Goal: Task Accomplishment & Management: Complete application form

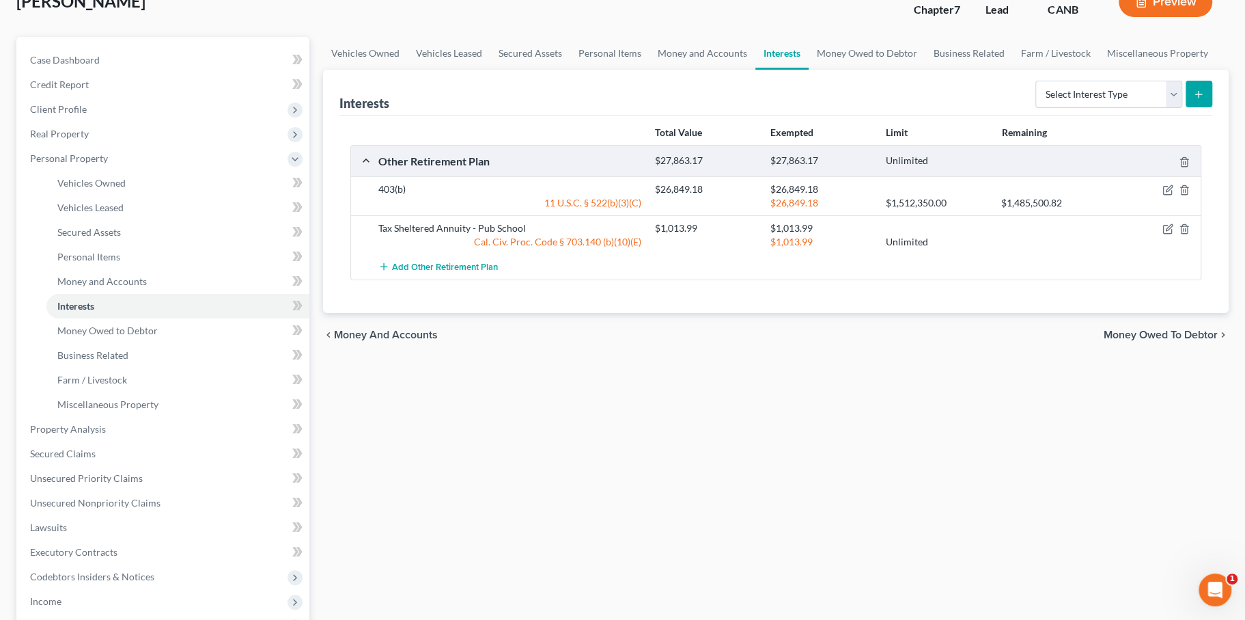
click at [648, 210] on div "11 U.S.C. § 522(b)(3)(C)" at bounding box center [510, 203] width 277 height 14
drag, startPoint x: 651, startPoint y: 313, endPoint x: 525, endPoint y: 311, distance: 126.4
click at [523, 210] on div "11 U.S.C. § 522(b)(3)(C)" at bounding box center [510, 203] width 277 height 14
copy div "11 U.S.C. § 522(b)(3)(C)"
click at [1163, 234] on icon "button" at bounding box center [1168, 228] width 11 height 11
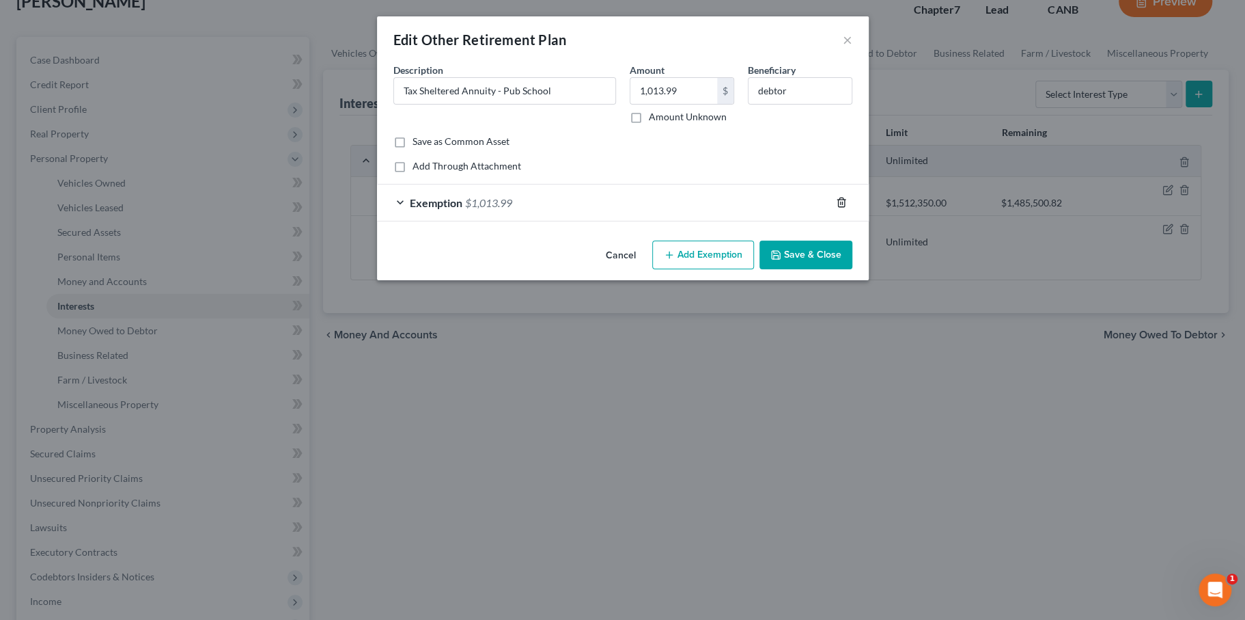
click at [847, 208] on icon "button" at bounding box center [841, 202] width 11 height 11
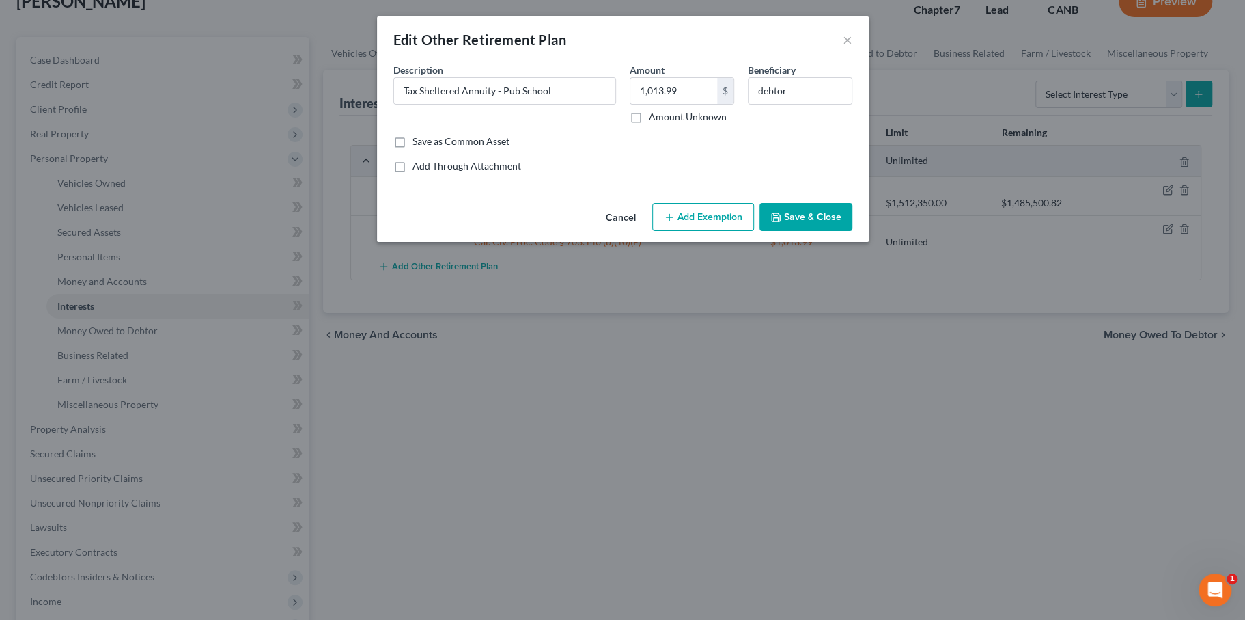
click at [751, 232] on button "Add Exemption" at bounding box center [703, 217] width 102 height 29
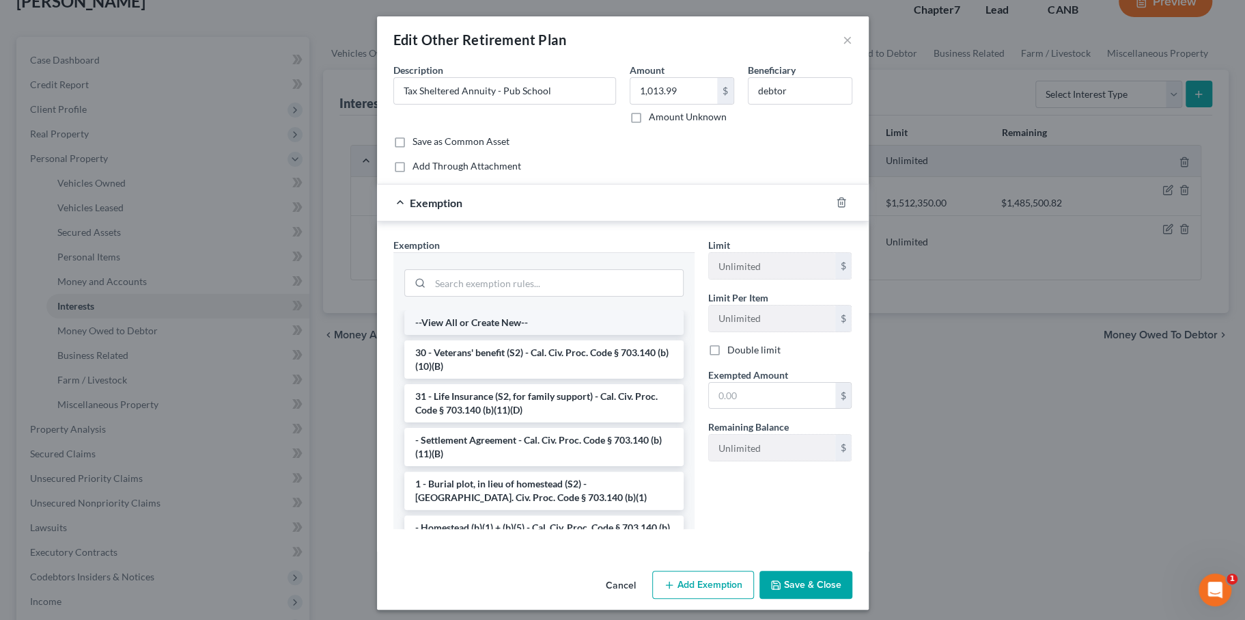
scroll to position [1, 0]
click at [411, 209] on span "Exemption" at bounding box center [436, 202] width 53 height 13
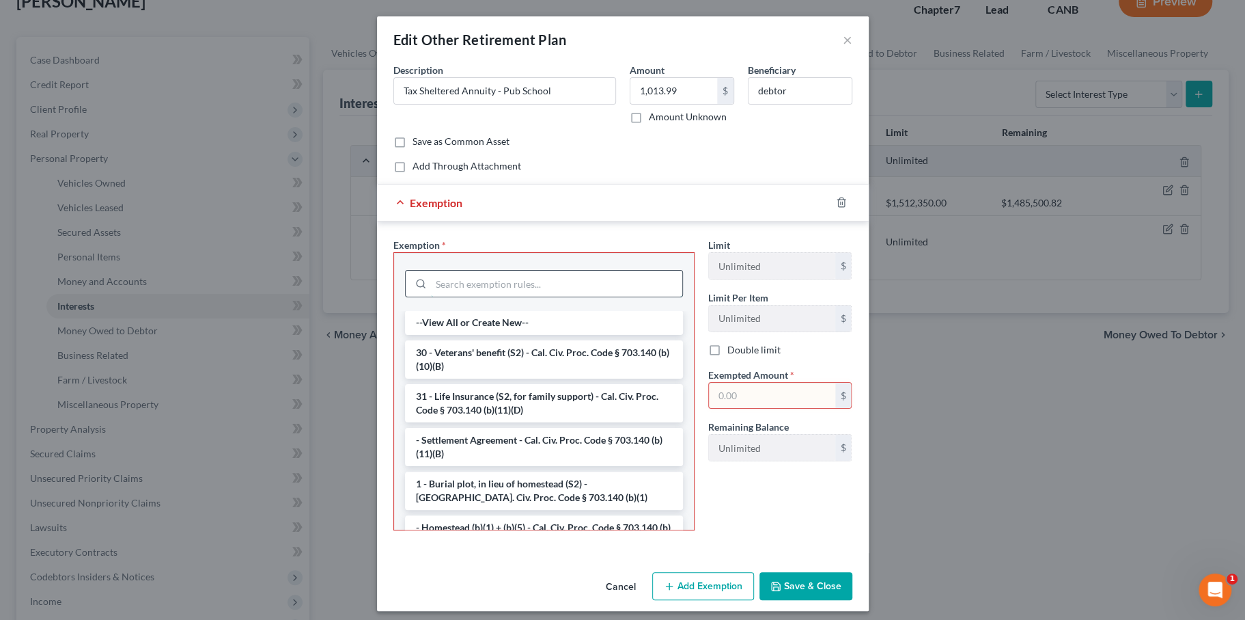
click at [431, 296] on input "search" at bounding box center [556, 283] width 251 height 26
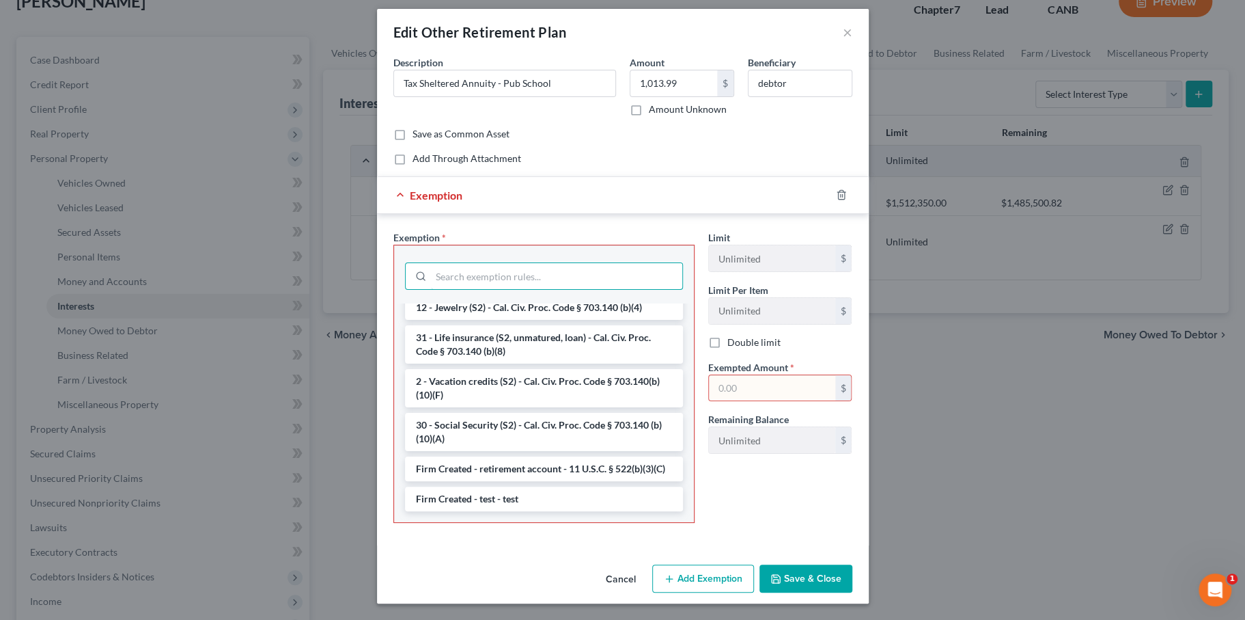
scroll to position [1434, 0]
click at [478, 456] on li "Firm Created - retirement account - 11 U.S.C. § 522(b)(3)(C)" at bounding box center [544, 468] width 278 height 25
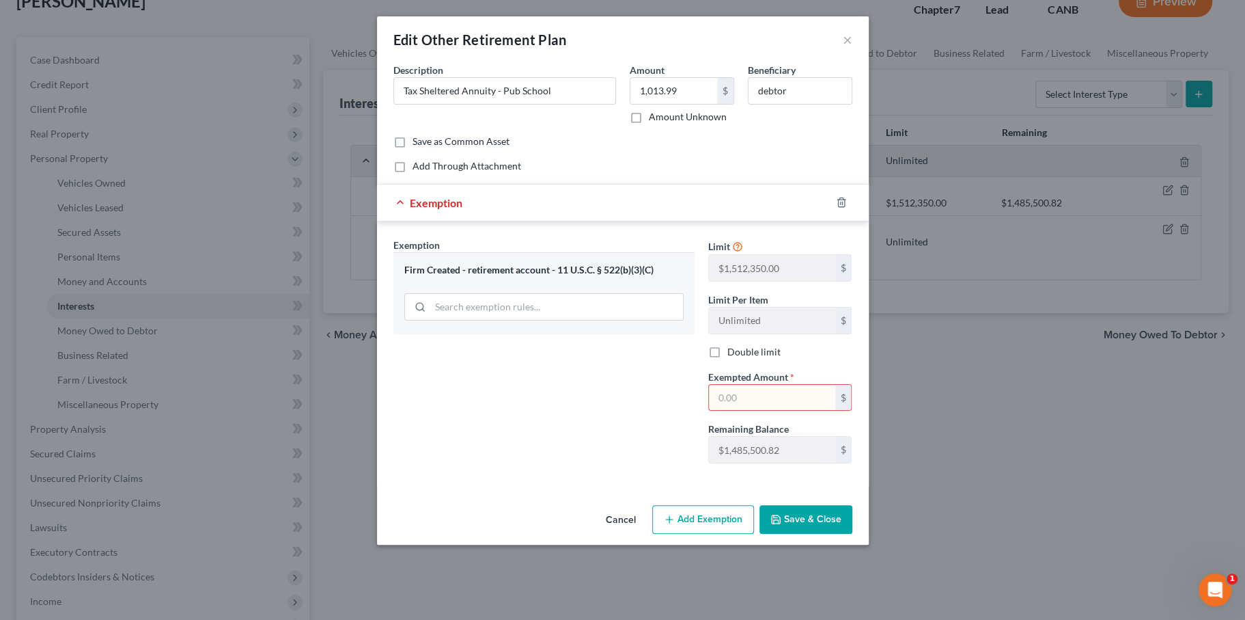
scroll to position [75, 0]
click at [773, 410] on input "text" at bounding box center [772, 398] width 126 height 26
click at [799, 411] on input "text" at bounding box center [772, 398] width 126 height 26
click at [684, 375] on div "Exemption Set must be selected for CA. Exemption * Firm Created - retirement ac…" at bounding box center [544, 356] width 315 height 236
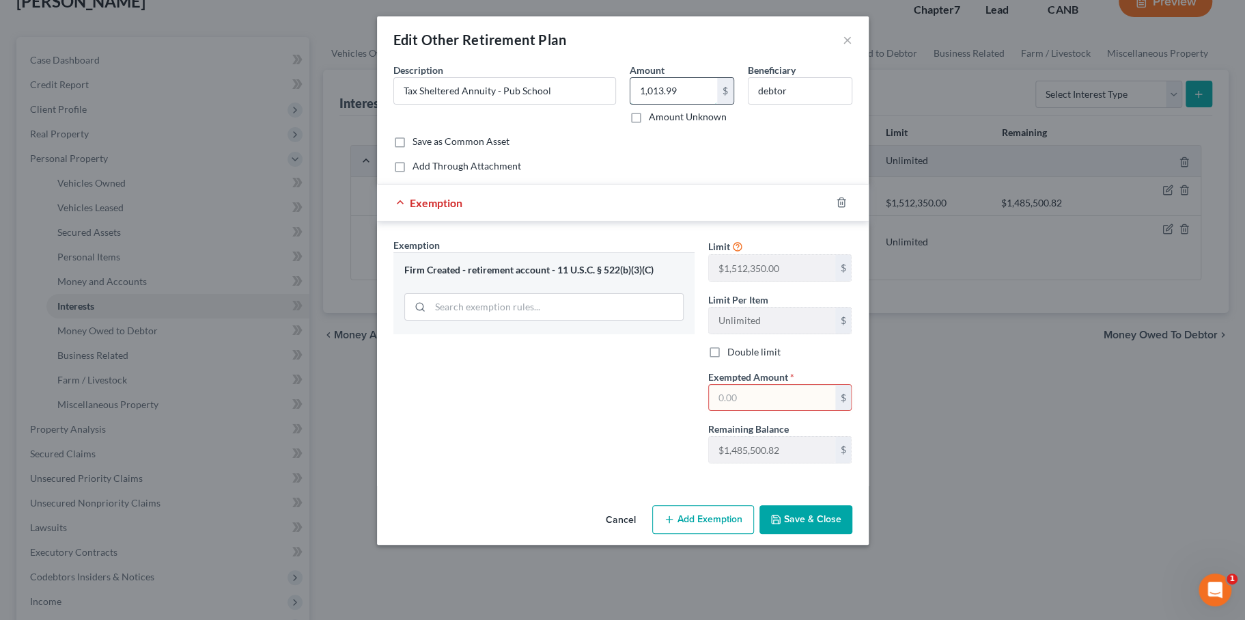
drag, startPoint x: 694, startPoint y: 120, endPoint x: 708, endPoint y: 117, distance: 14.6
click at [708, 104] on input "1,013.99" at bounding box center [673, 91] width 87 height 26
click at [830, 411] on input "text" at bounding box center [772, 398] width 126 height 26
paste input "1,013.99"
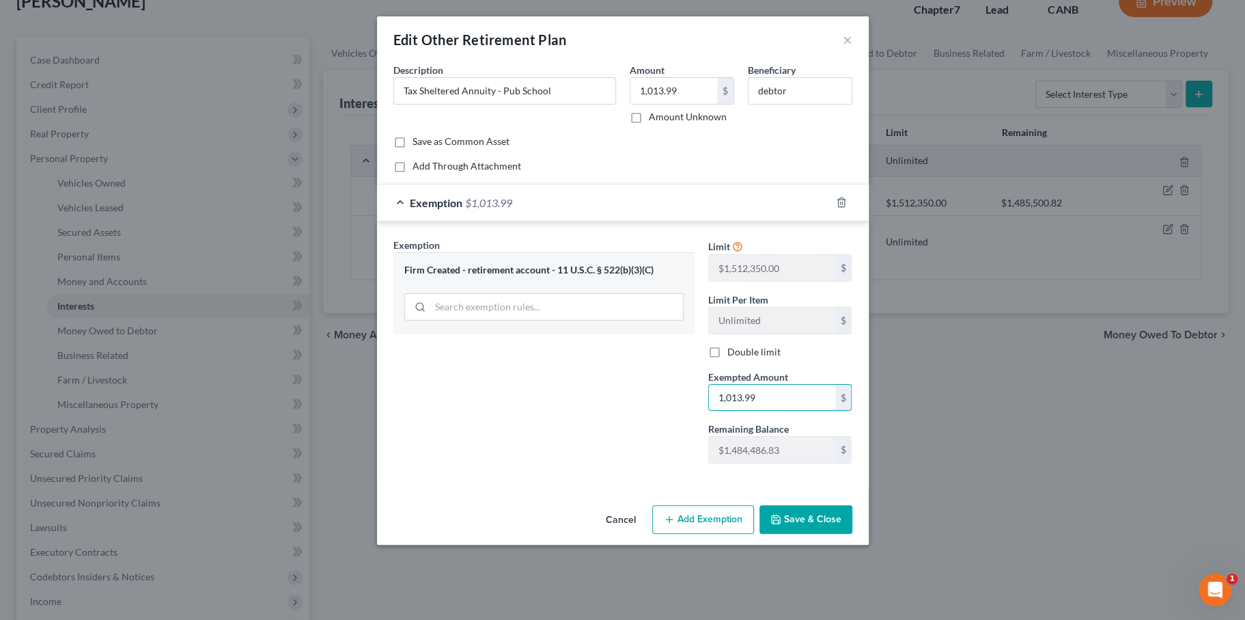
type input "1,013.99"
type input "1,066.65"
click at [615, 365] on div "Exemption Set must be selected for CA. Exemption * Firm Created - retirement ac…" at bounding box center [544, 356] width 315 height 236
click at [706, 78] on input "1,066.65" at bounding box center [673, 91] width 87 height 26
click at [798, 411] on input "1,013.99" at bounding box center [772, 398] width 126 height 26
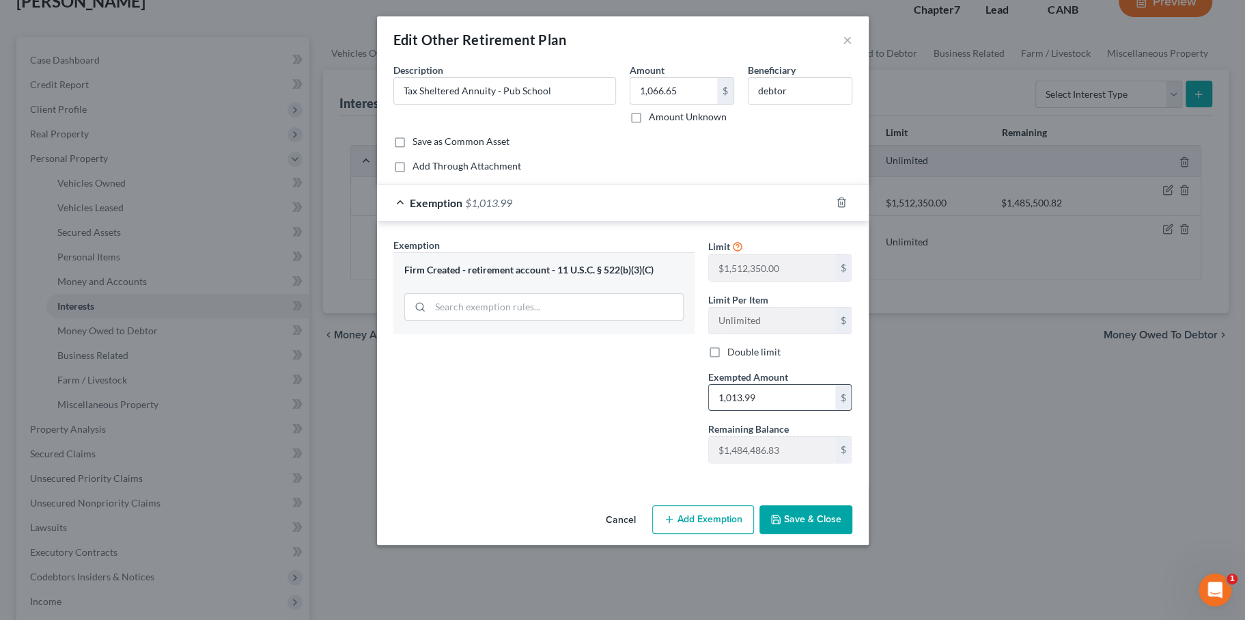
paste input "66.65"
type input "1,066.65"
click at [630, 463] on div "Exemption Set must be selected for CA. Exemption * Firm Created - retirement ac…" at bounding box center [544, 356] width 315 height 236
click at [845, 533] on button "Save & Close" at bounding box center [806, 519] width 93 height 29
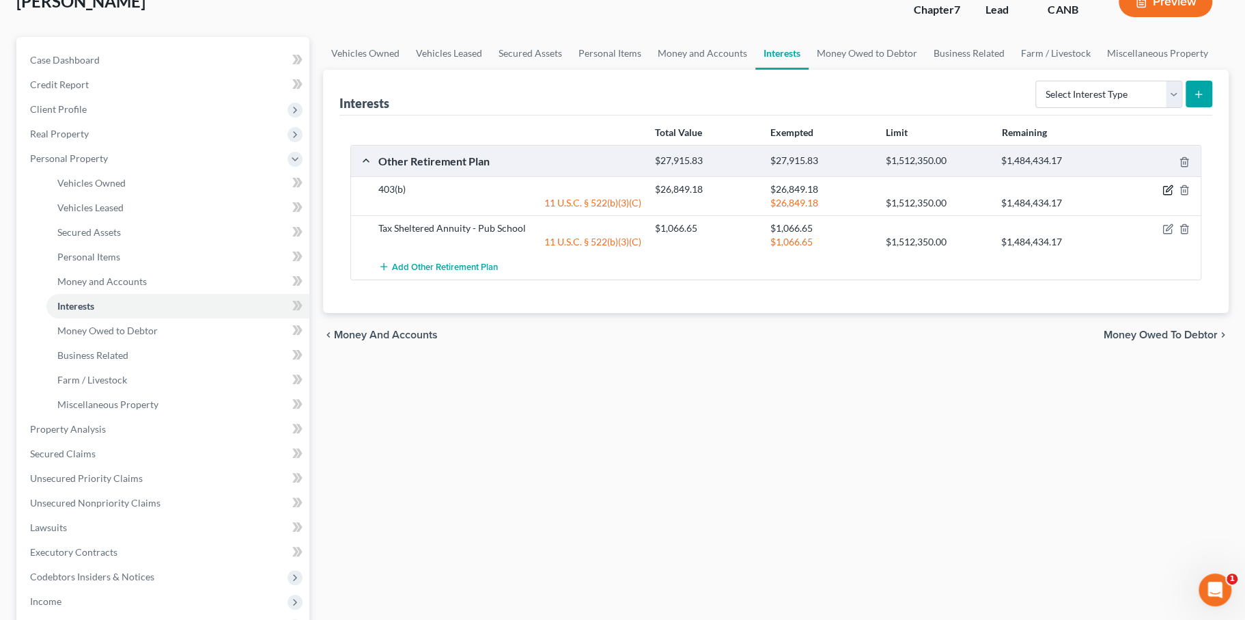
click at [1166, 192] on icon "button" at bounding box center [1169, 189] width 6 height 6
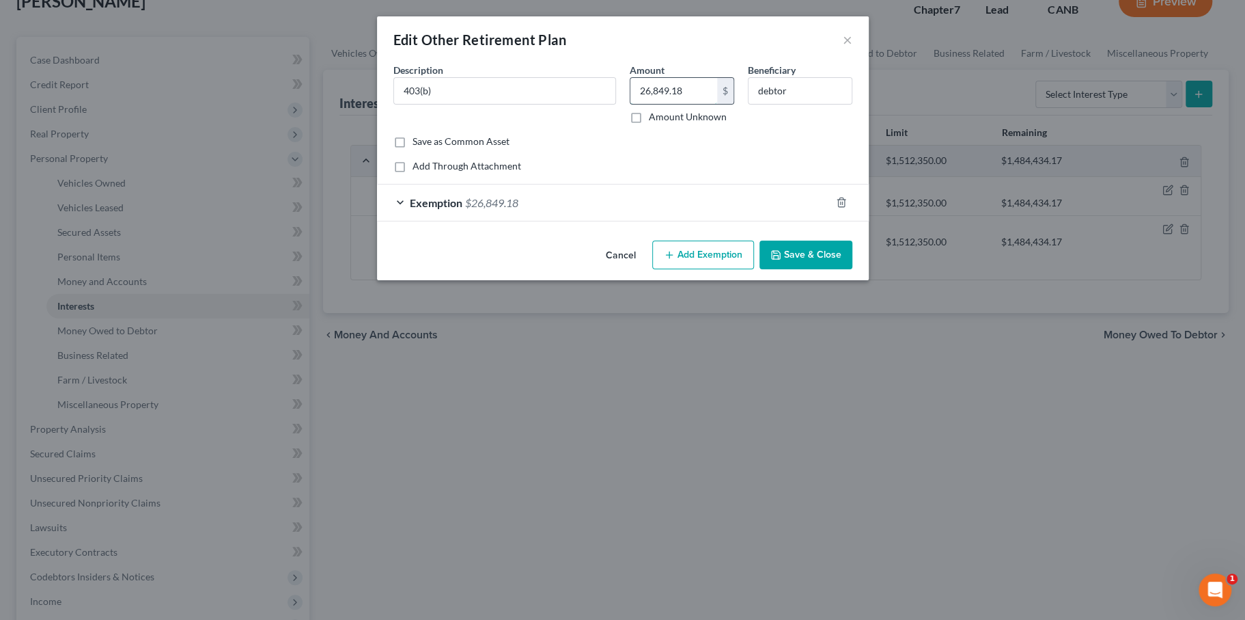
drag, startPoint x: 697, startPoint y: 113, endPoint x: 707, endPoint y: 114, distance: 9.6
click at [707, 104] on input "26,849.18" at bounding box center [673, 91] width 87 height 26
drag, startPoint x: 707, startPoint y: 114, endPoint x: 636, endPoint y: 113, distance: 71.0
click at [637, 104] on input "26,849.18" at bounding box center [673, 91] width 87 height 26
click at [676, 104] on input "29" at bounding box center [673, 91] width 87 height 26
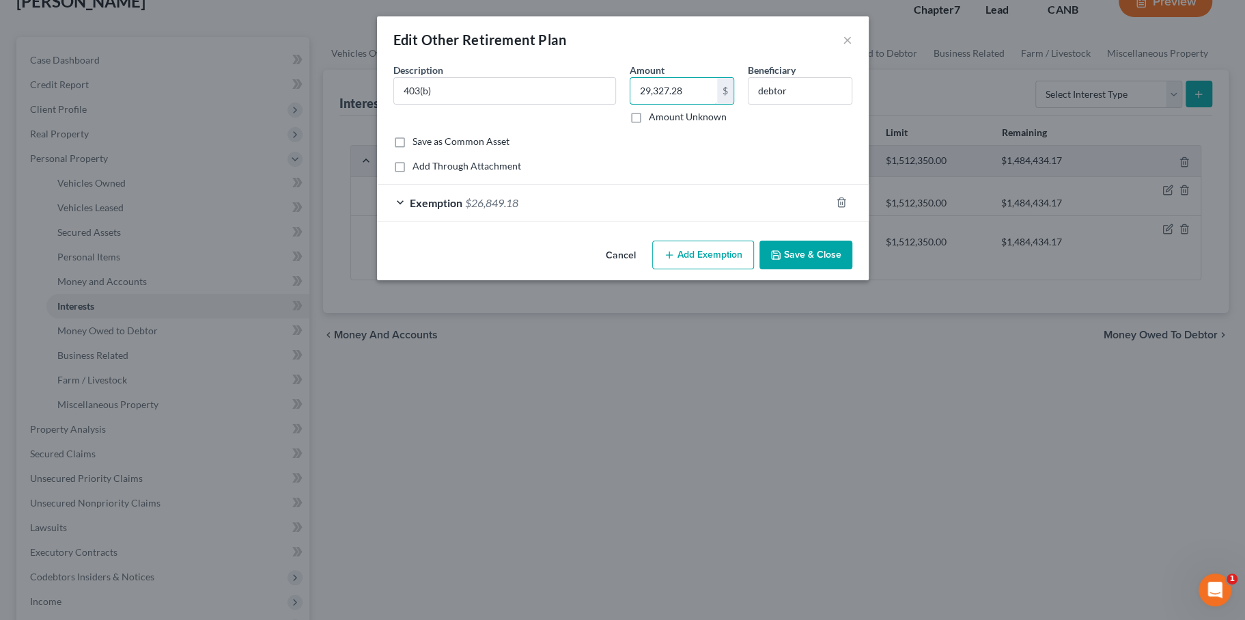
type input "29,327.28"
click at [377, 221] on div "Exemption $26,849.18" at bounding box center [604, 202] width 454 height 36
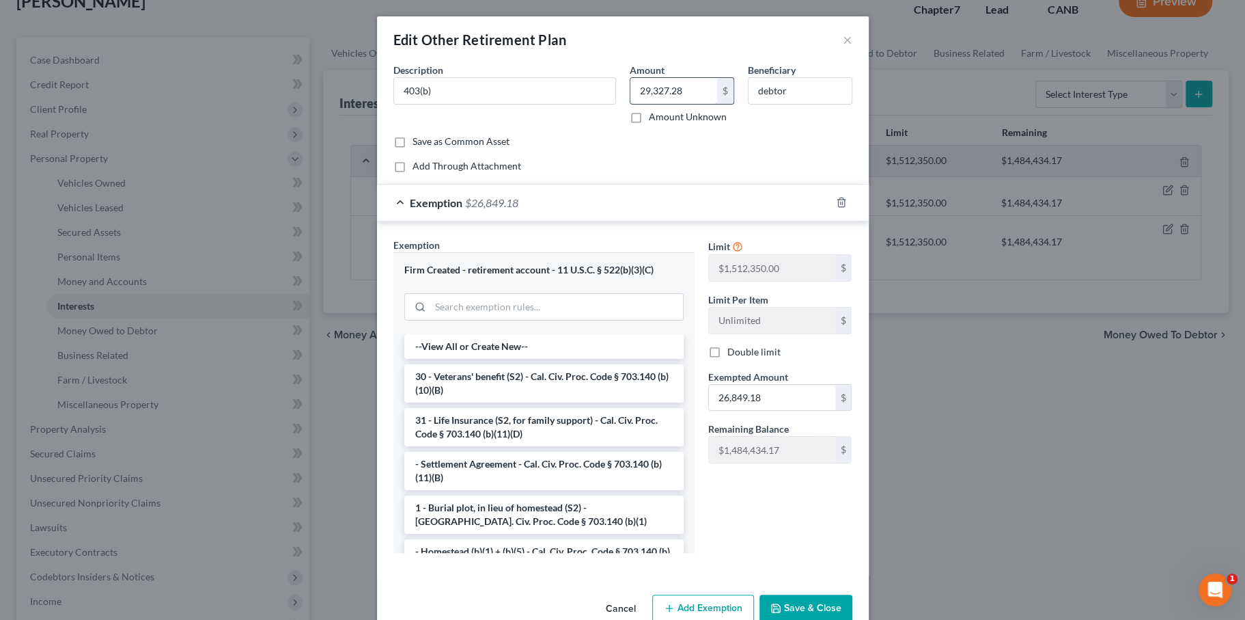
drag, startPoint x: 705, startPoint y: 108, endPoint x: 727, endPoint y: 105, distance: 22.0
click at [717, 104] on input "29,327.28" at bounding box center [673, 91] width 87 height 26
drag, startPoint x: 838, startPoint y: 492, endPoint x: 842, endPoint y: 486, distance: 7.0
click at [835, 411] on input "26,849.18" at bounding box center [772, 398] width 126 height 26
paste input "9,327.2"
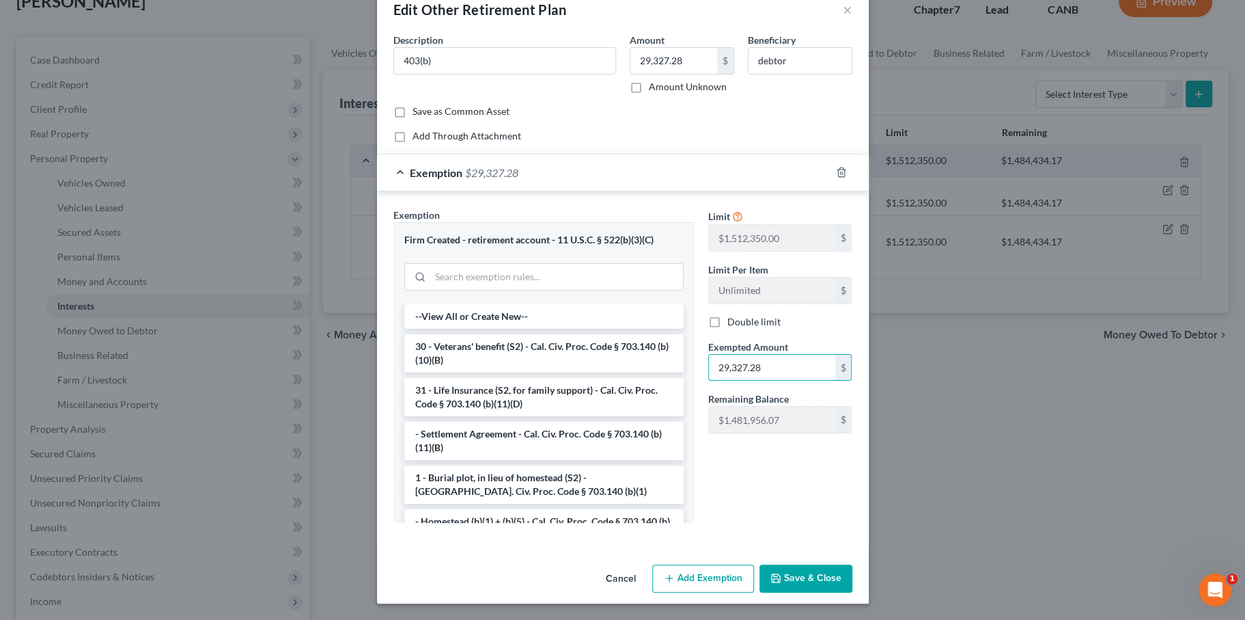
scroll to position [189, 0]
type input "29,327.28"
click at [840, 572] on button "Save & Close" at bounding box center [806, 578] width 93 height 29
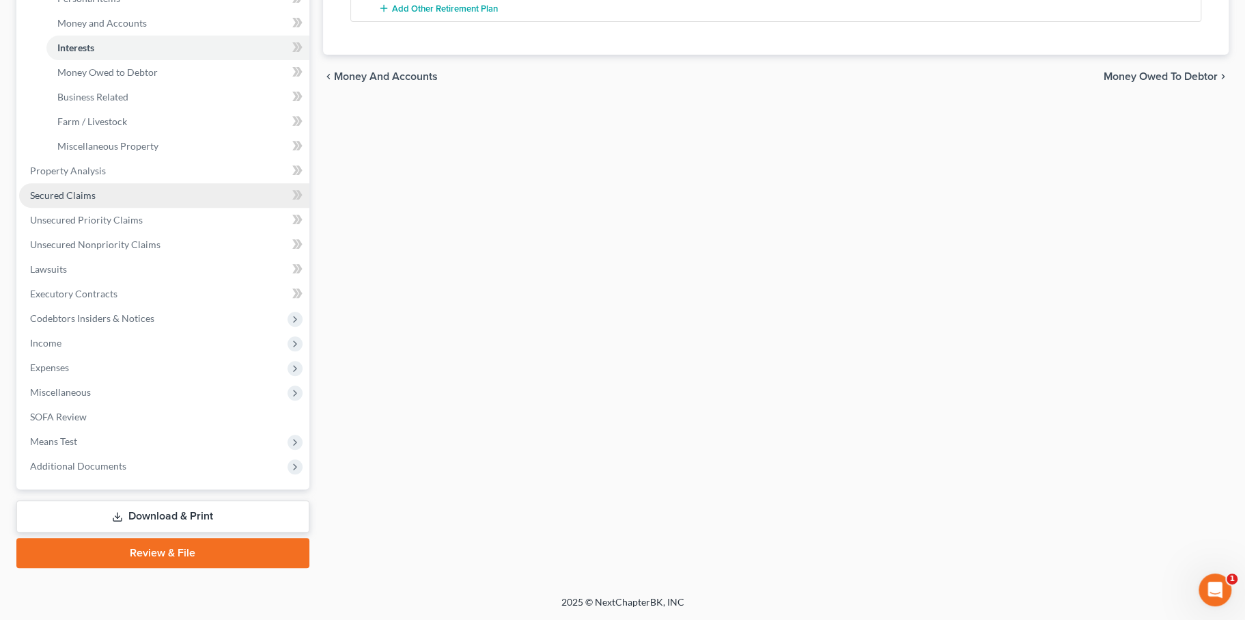
scroll to position [424, 0]
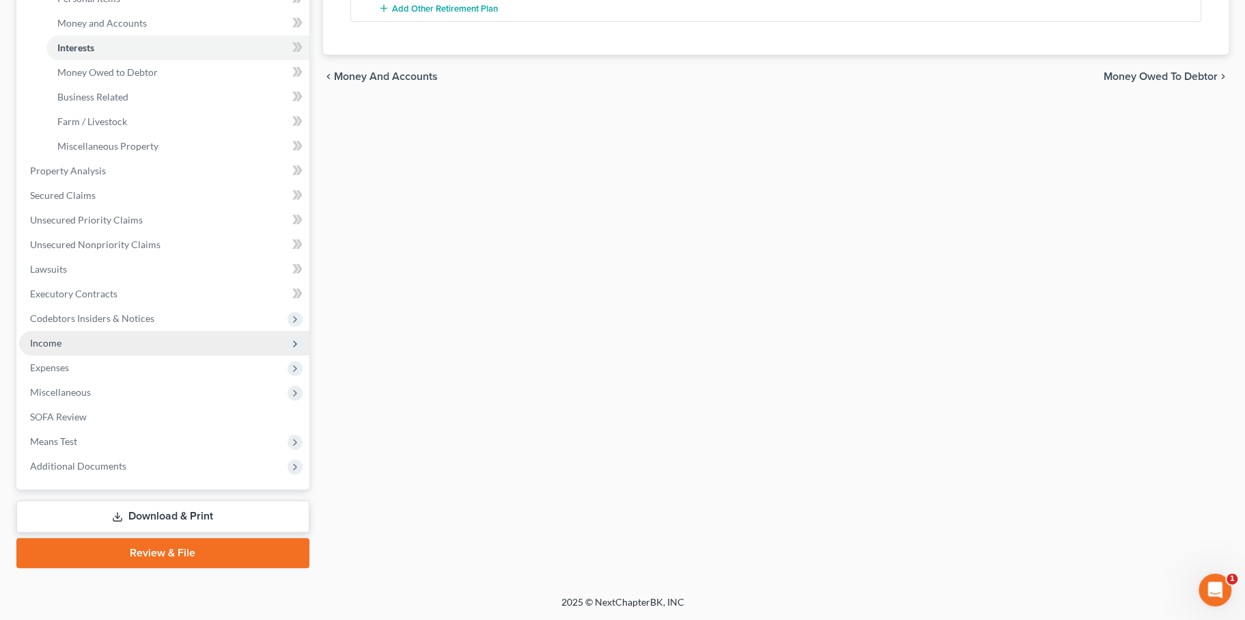
click at [158, 355] on span "Income" at bounding box center [164, 343] width 290 height 25
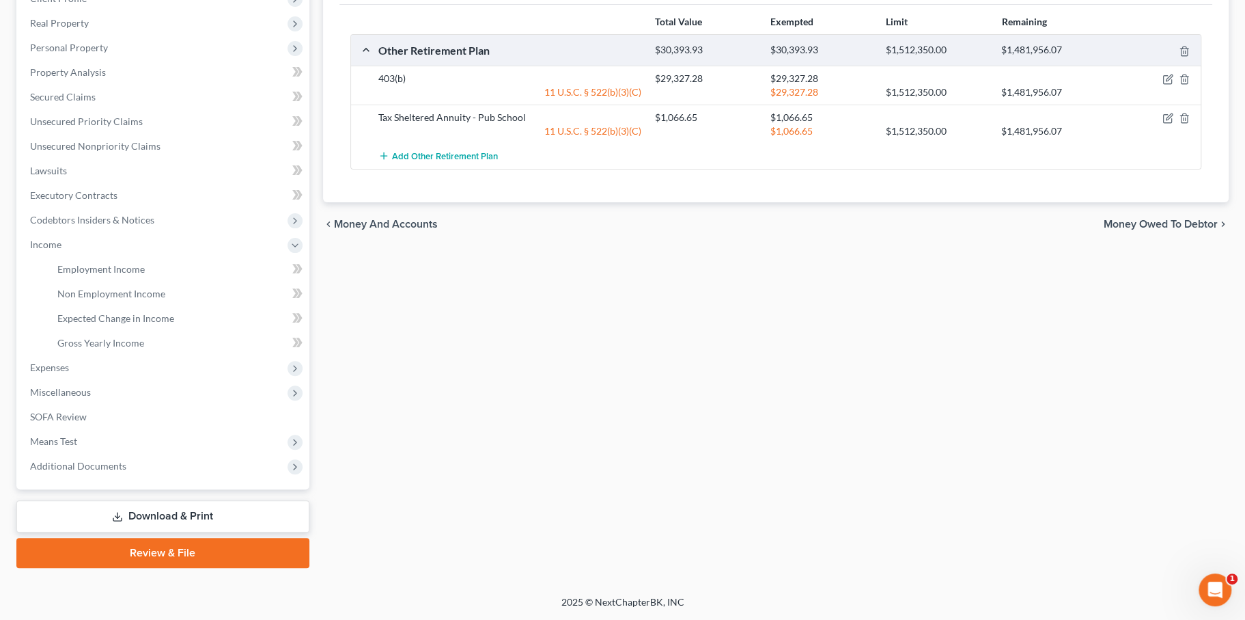
scroll to position [407, 0]
click at [145, 263] on span "Employment Income" at bounding box center [100, 269] width 87 height 12
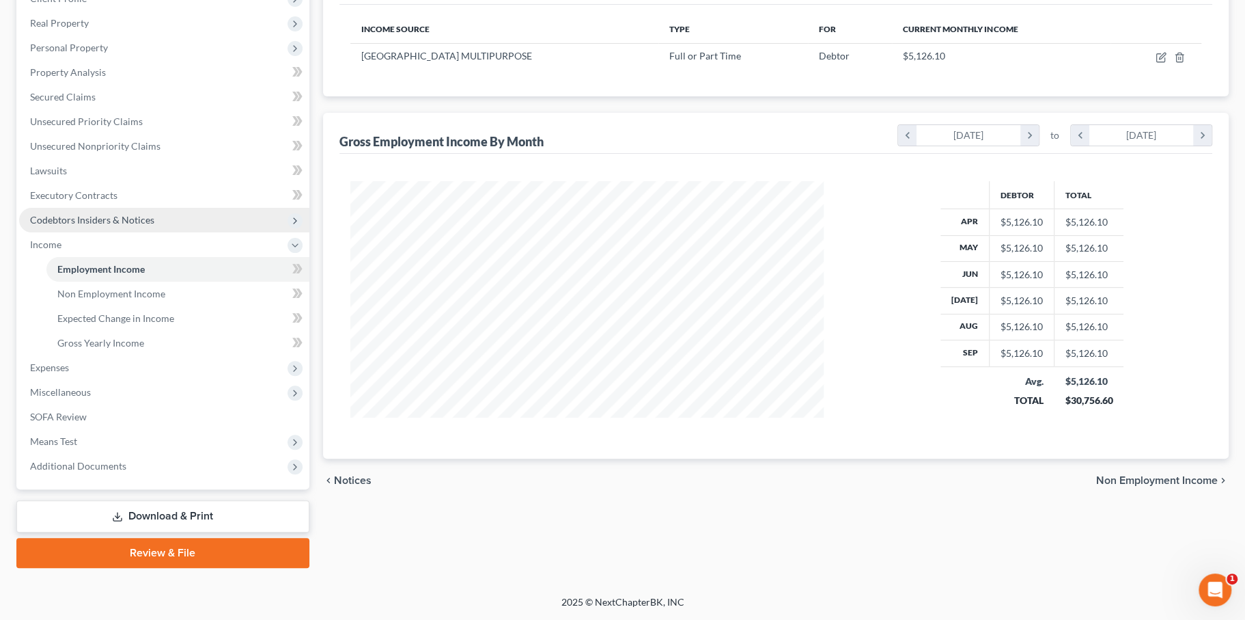
scroll to position [407, 0]
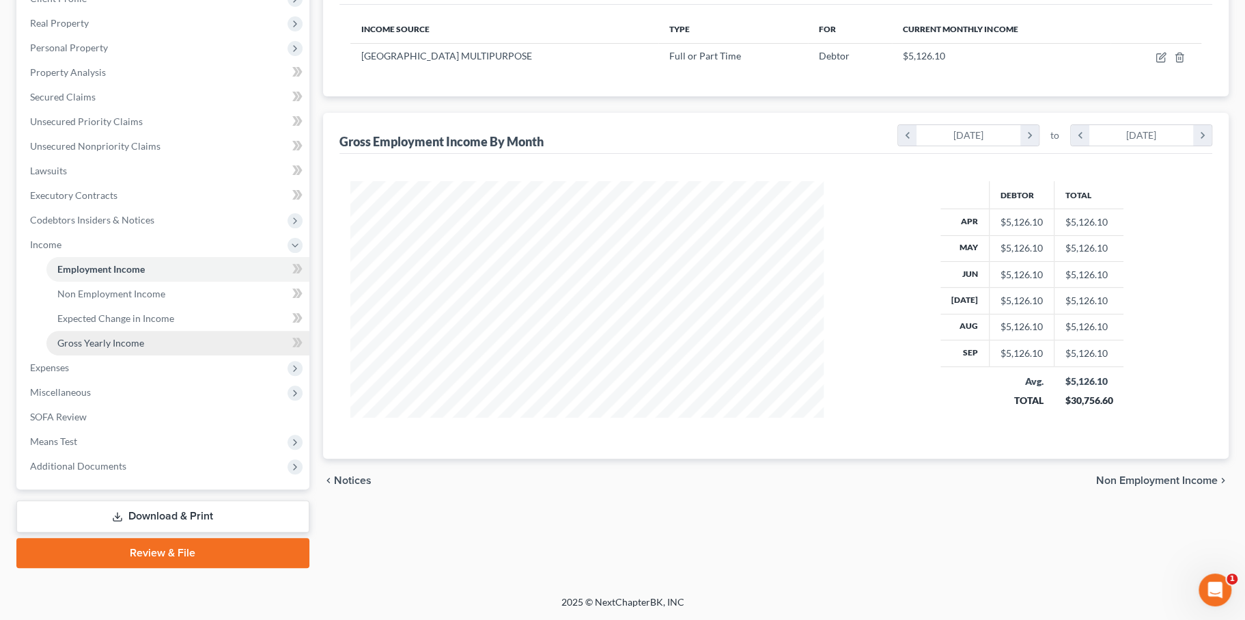
click at [173, 331] on link "Gross Yearly Income" at bounding box center [177, 343] width 263 height 25
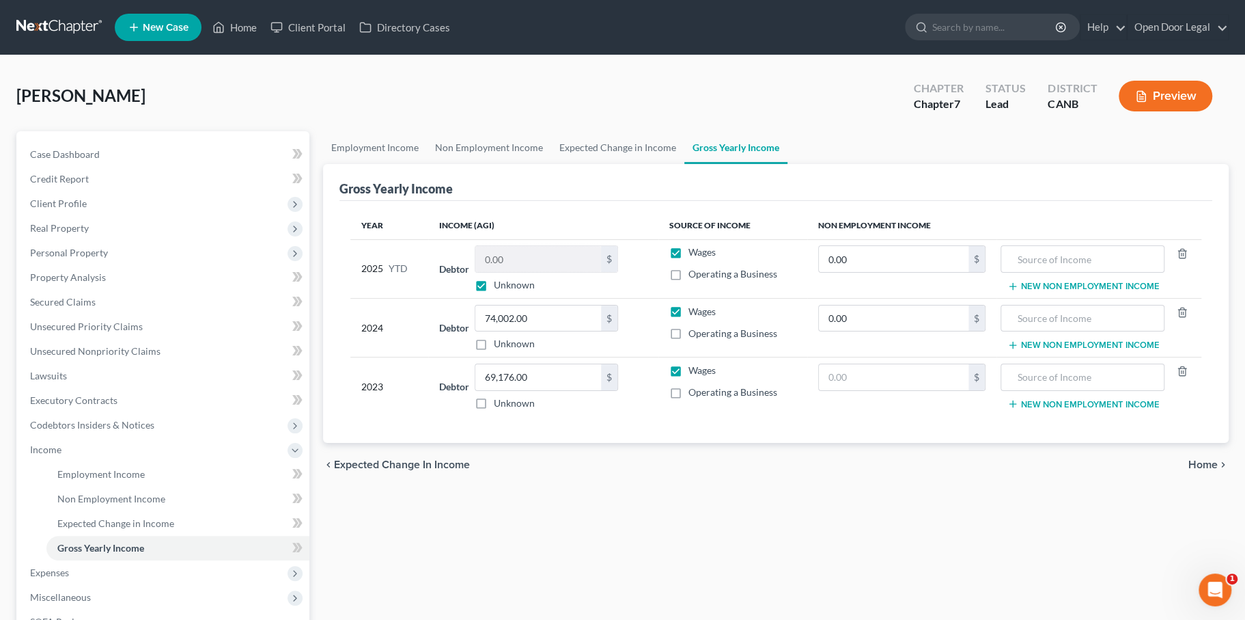
click at [494, 292] on label "Unknown" at bounding box center [514, 285] width 41 height 14
click at [499, 287] on input "Unknown" at bounding box center [503, 282] width 9 height 9
checkbox input "false"
click at [504, 272] on input "0.00" at bounding box center [538, 259] width 126 height 26
click at [508, 272] on input "0.00" at bounding box center [538, 259] width 126 height 26
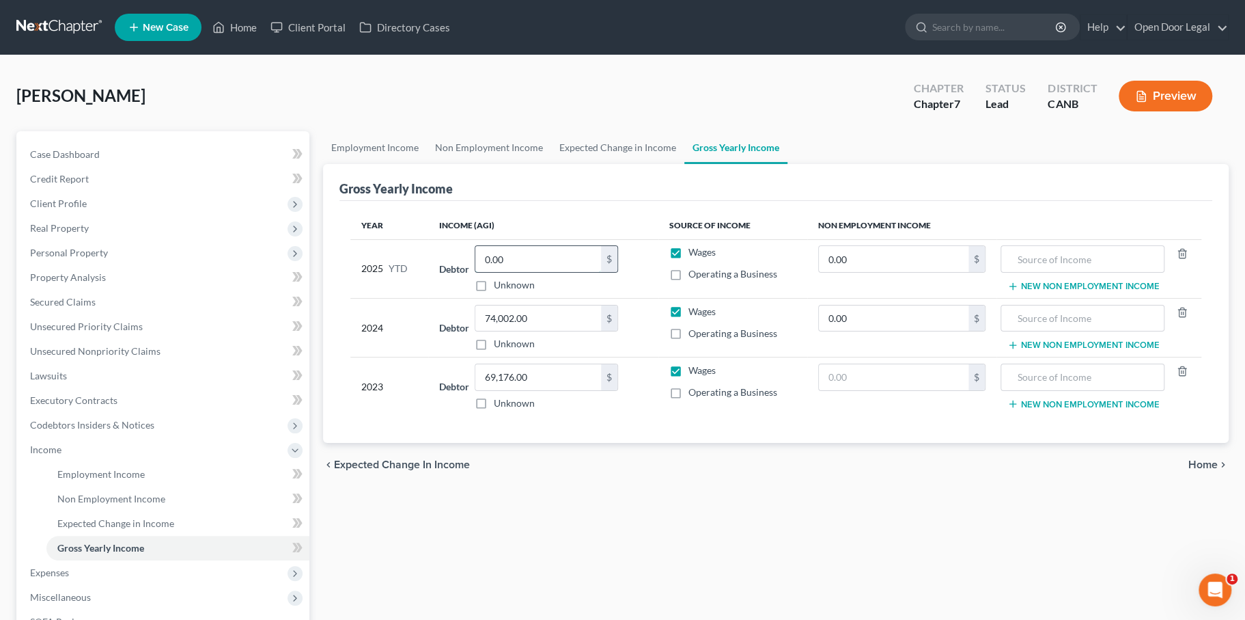
paste input "46156.32"
drag, startPoint x: 564, startPoint y: 334, endPoint x: 454, endPoint y: 334, distance: 110.7
click at [454, 298] on td "Debtor 0.00 $ Unknown Balance Undetermined 0.0046156.32 $ Unknown" at bounding box center [543, 268] width 230 height 59
paste input "text"
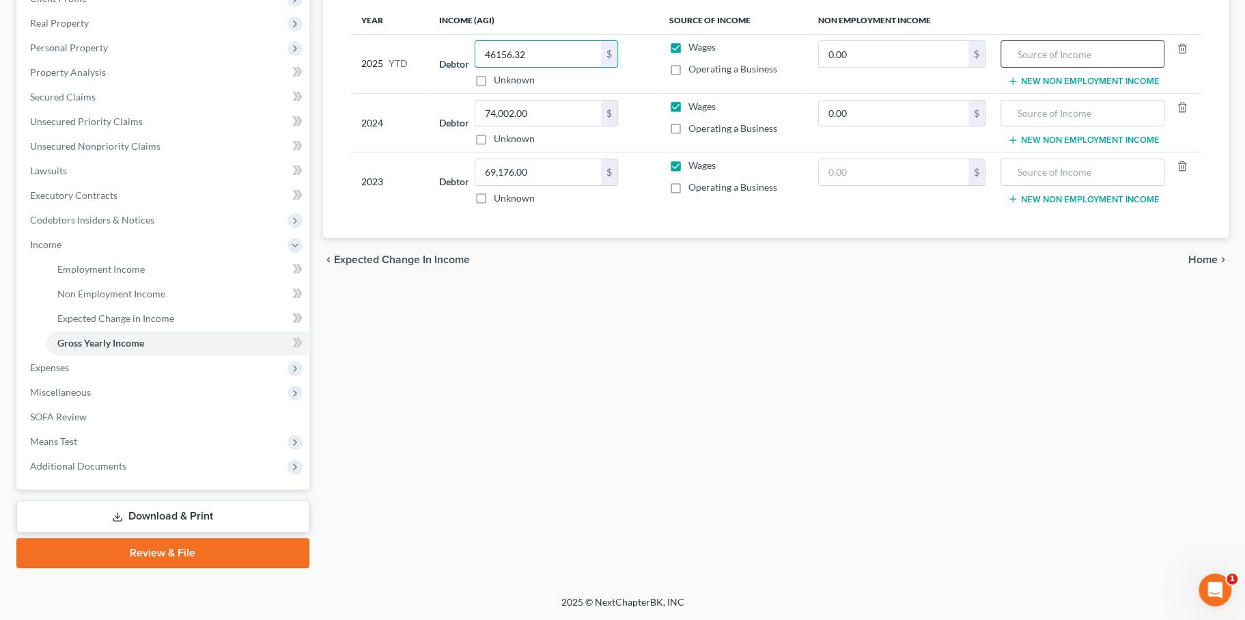
scroll to position [328, 0]
type input "46156.32"
click at [1191, 265] on span "Home" at bounding box center [1203, 259] width 29 height 11
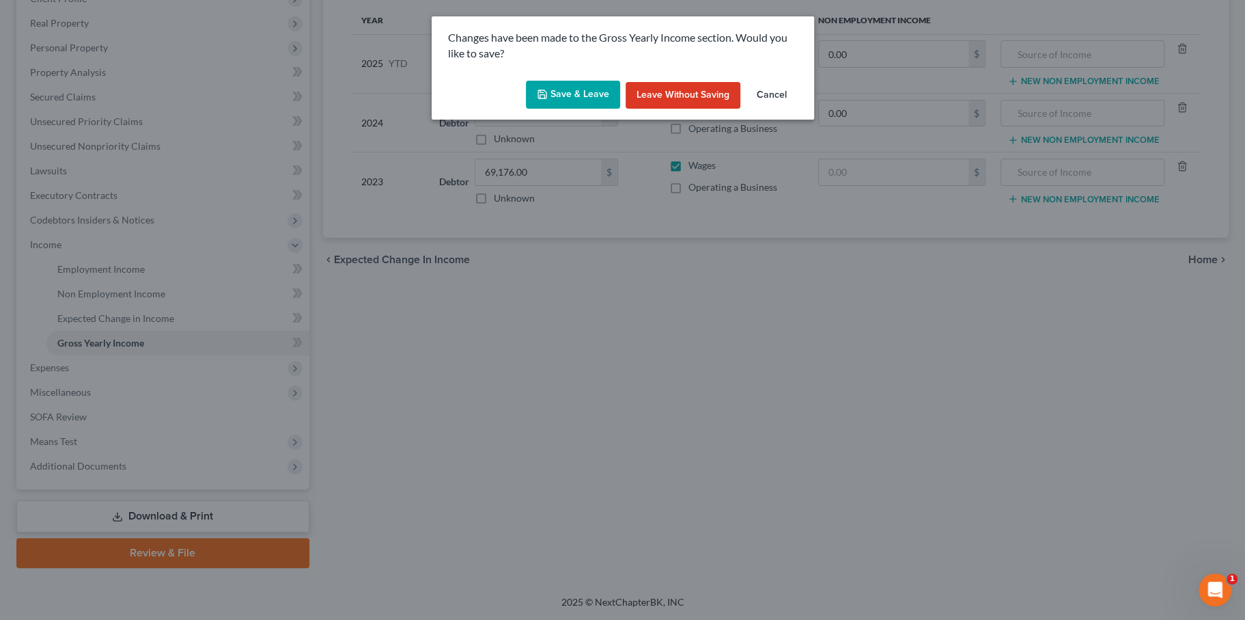
click at [607, 109] on button "Save & Leave" at bounding box center [573, 95] width 94 height 29
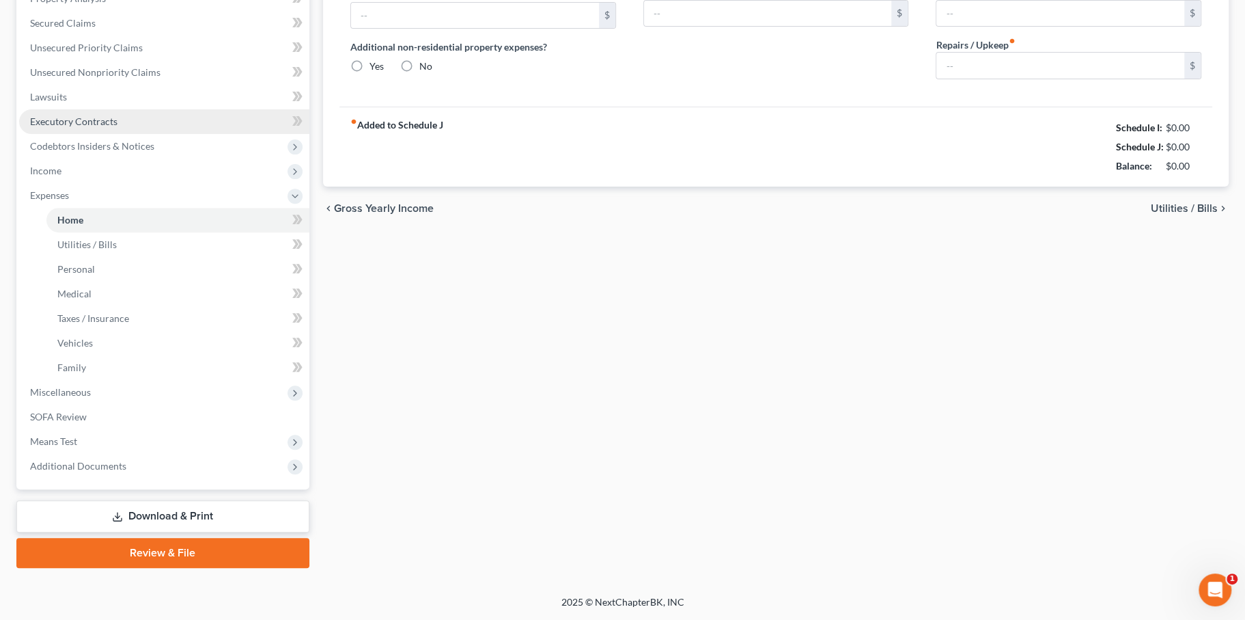
type input "2,562.00"
type input "0.00"
radio input "true"
type input "0.00"
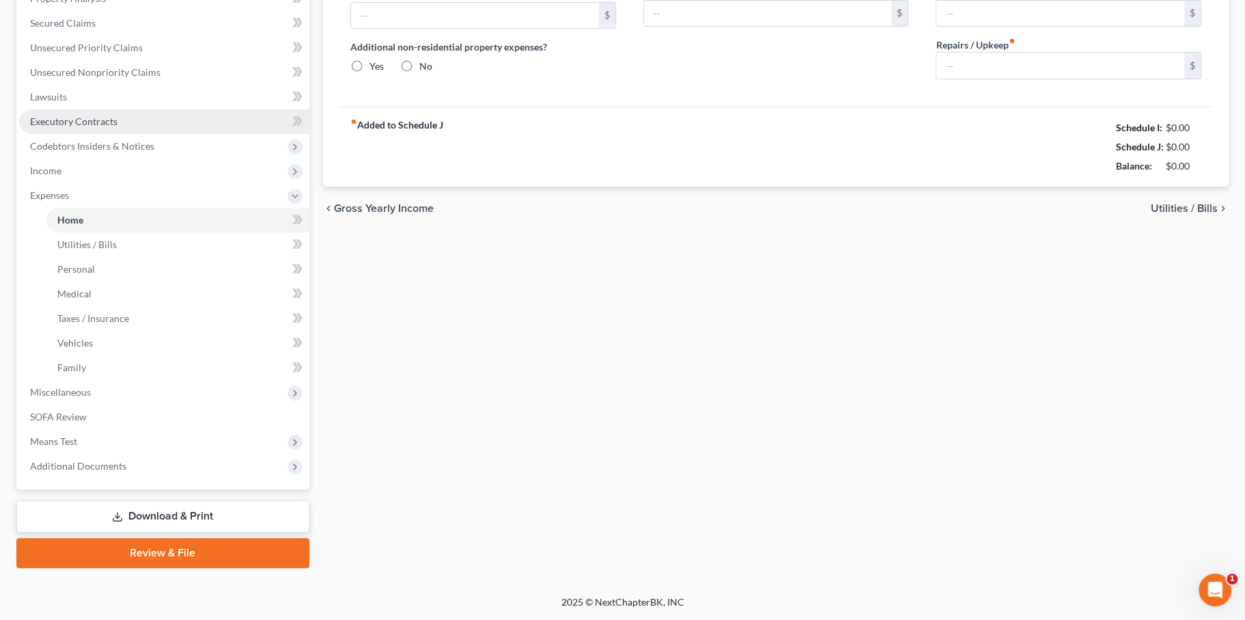
type input "0.00"
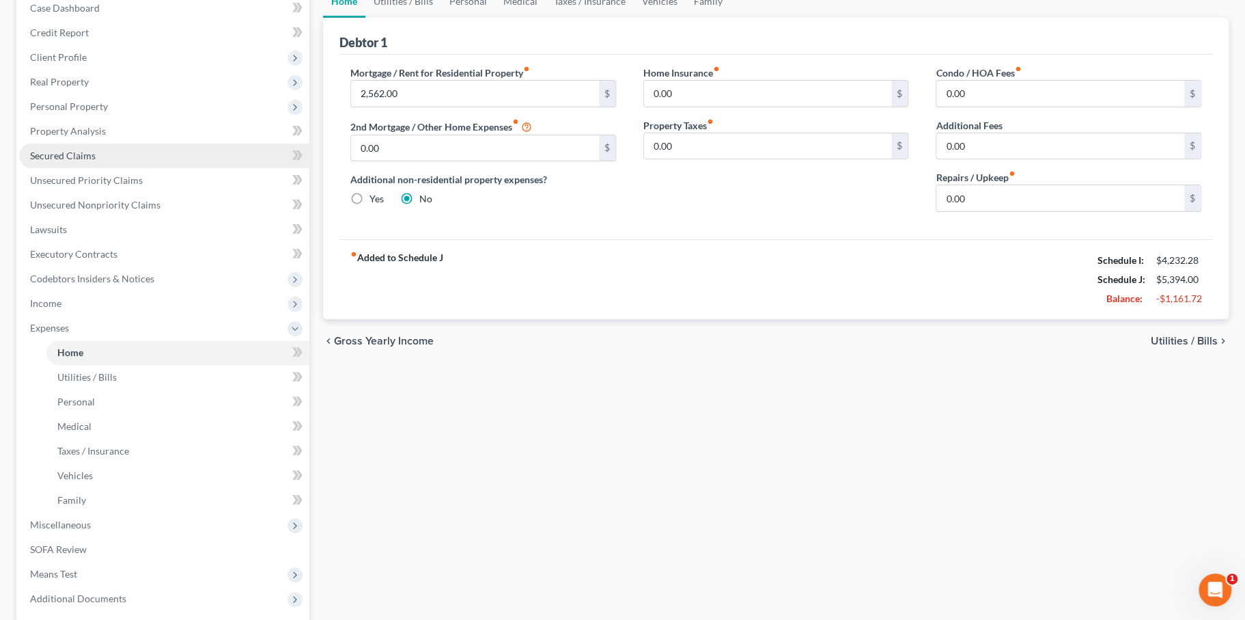
click at [167, 168] on link "Secured Claims" at bounding box center [164, 155] width 290 height 25
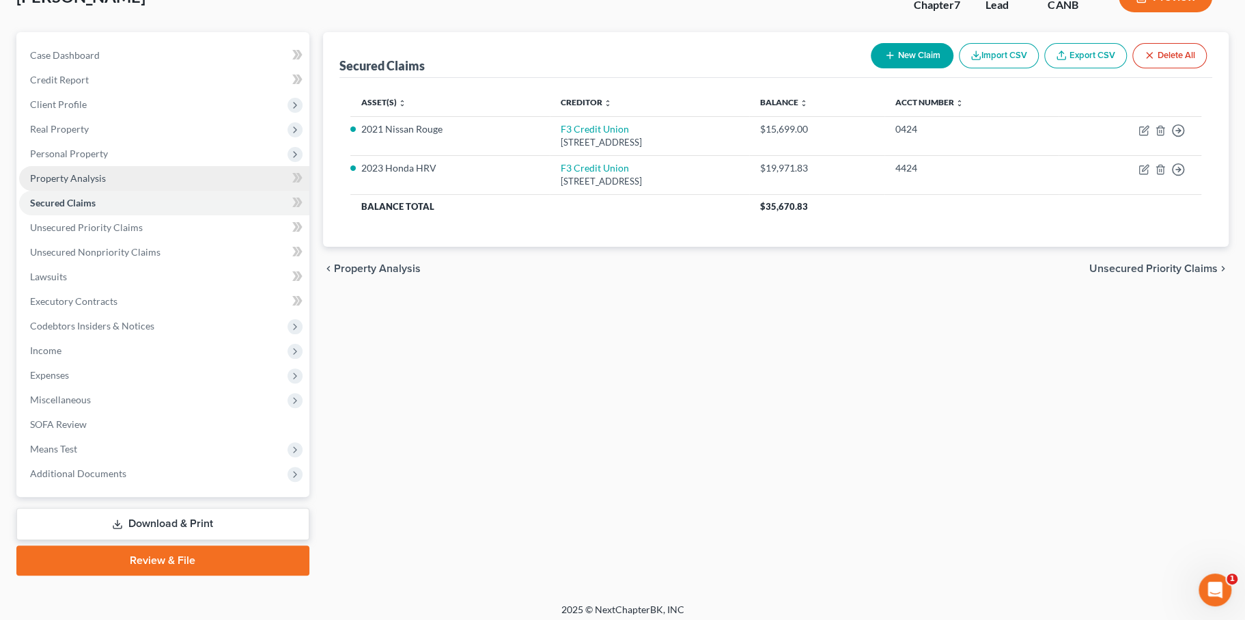
scroll to position [105, 0]
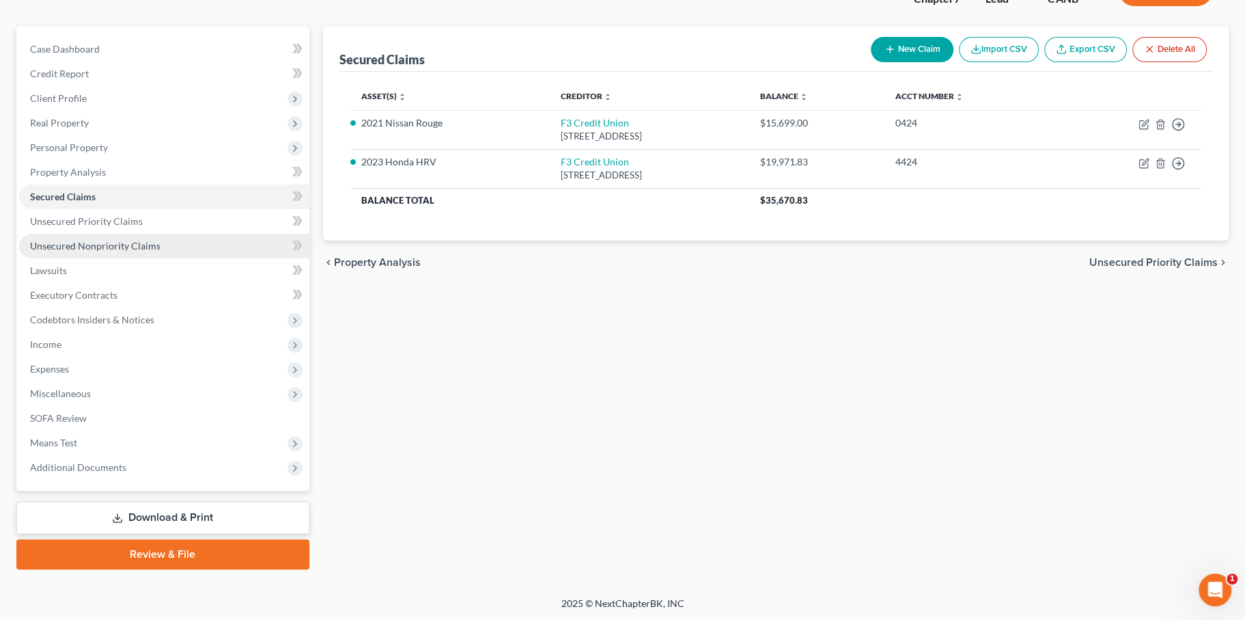
click at [147, 251] on span "Unsecured Nonpriority Claims" at bounding box center [95, 246] width 130 height 12
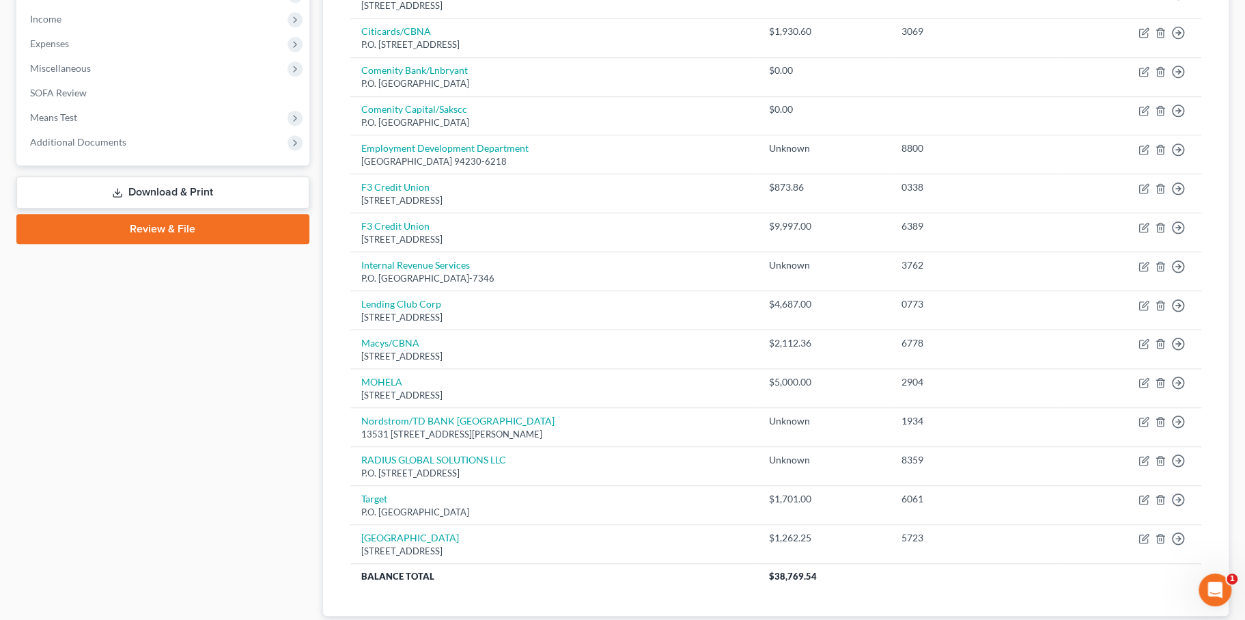
scroll to position [430, 0]
click at [204, 245] on link "Review & File" at bounding box center [162, 229] width 293 height 30
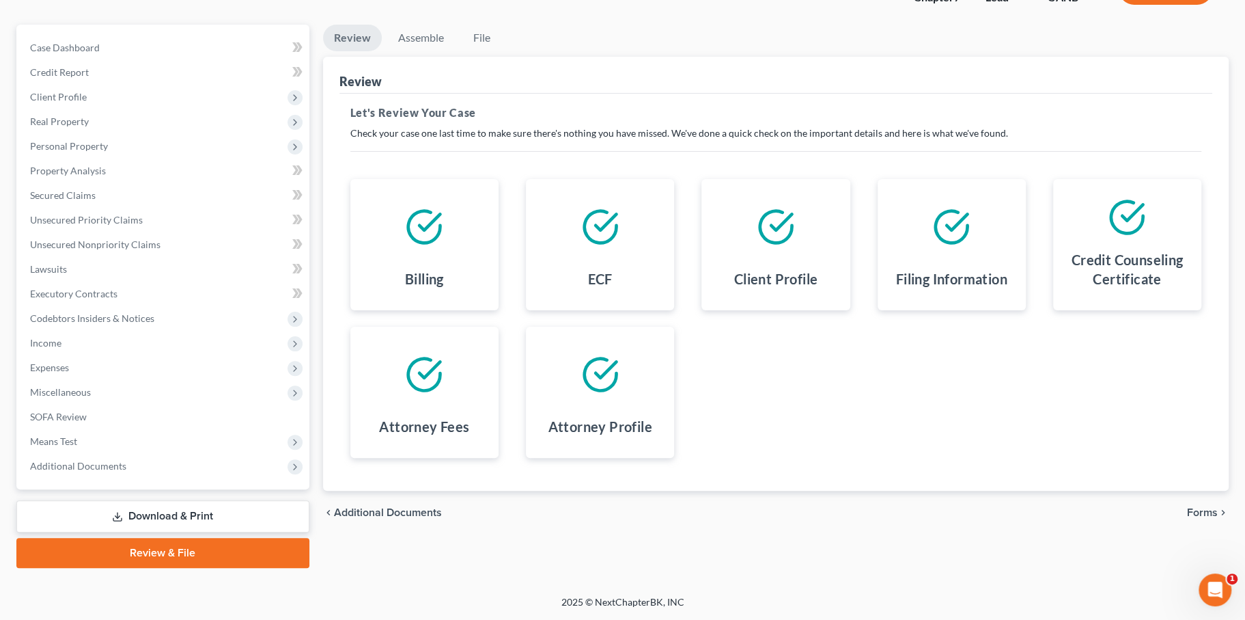
scroll to position [284, 0]
click at [220, 355] on span "Expenses" at bounding box center [164, 367] width 290 height 25
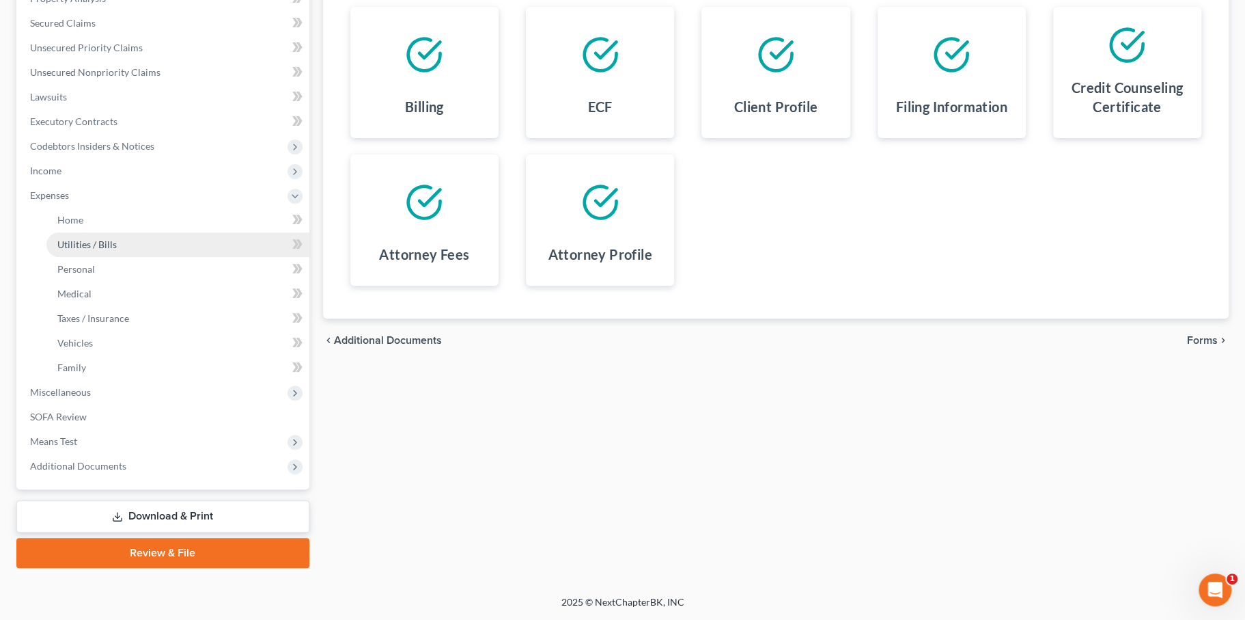
click at [196, 257] on link "Utilities / Bills" at bounding box center [177, 244] width 263 height 25
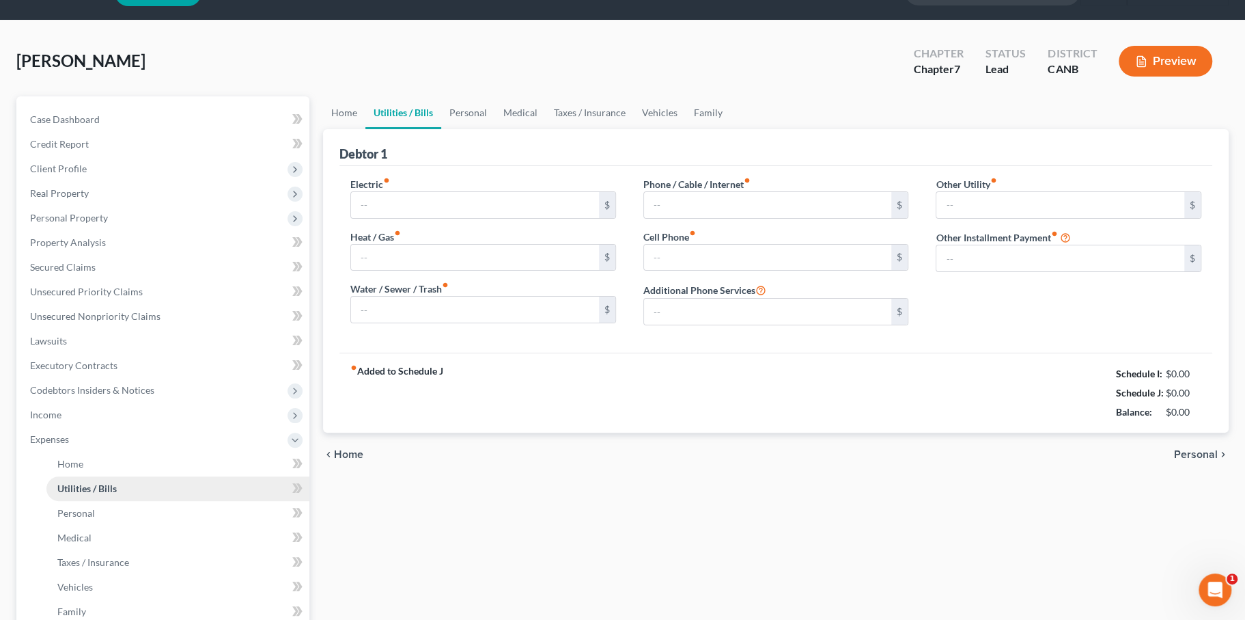
type input "250.00"
type input "100.00"
type input "325.00"
type input "50.00"
type input "100.00"
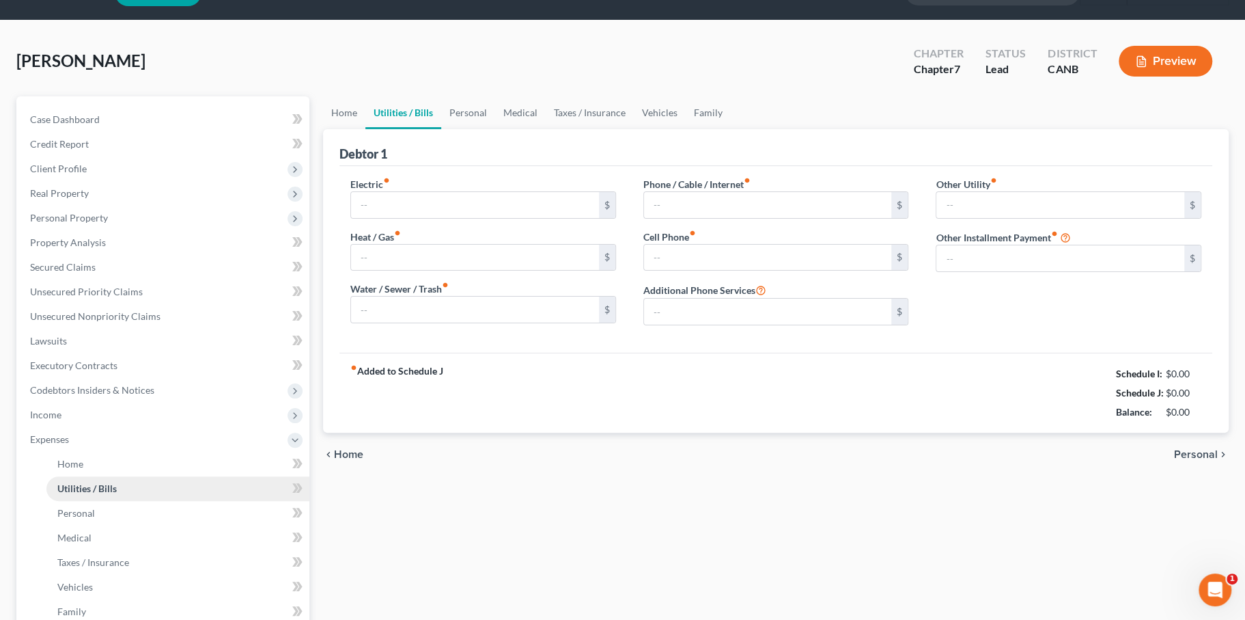
type input "0.00"
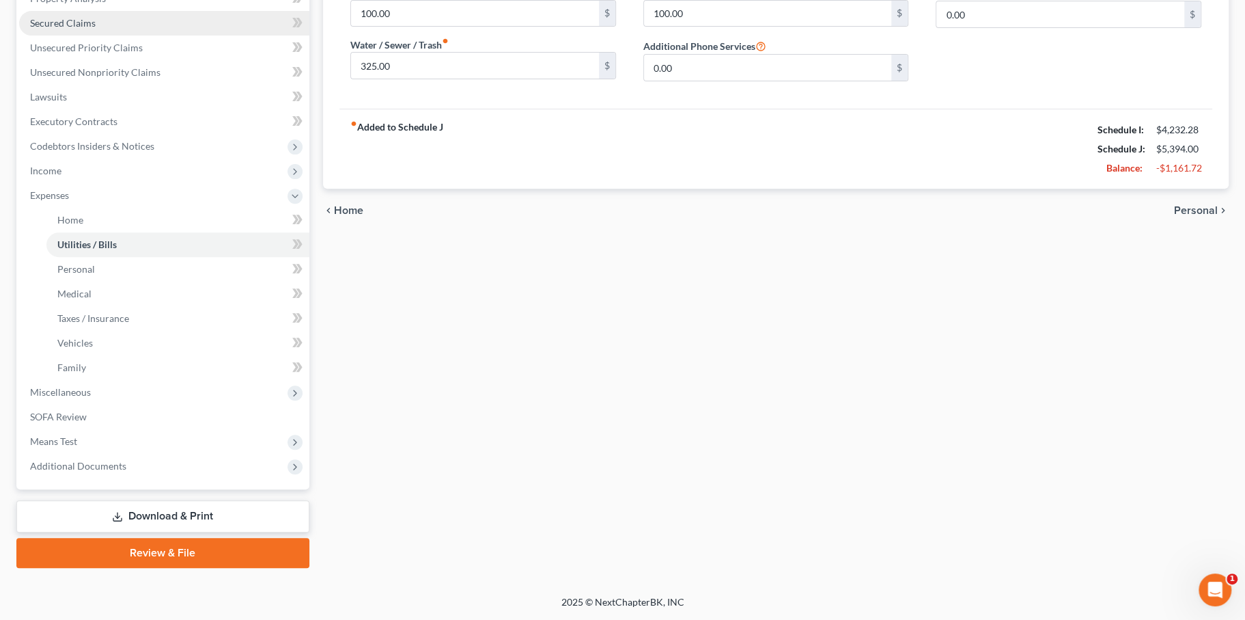
scroll to position [499, 0]
click at [189, 538] on link "Review & File" at bounding box center [162, 553] width 293 height 30
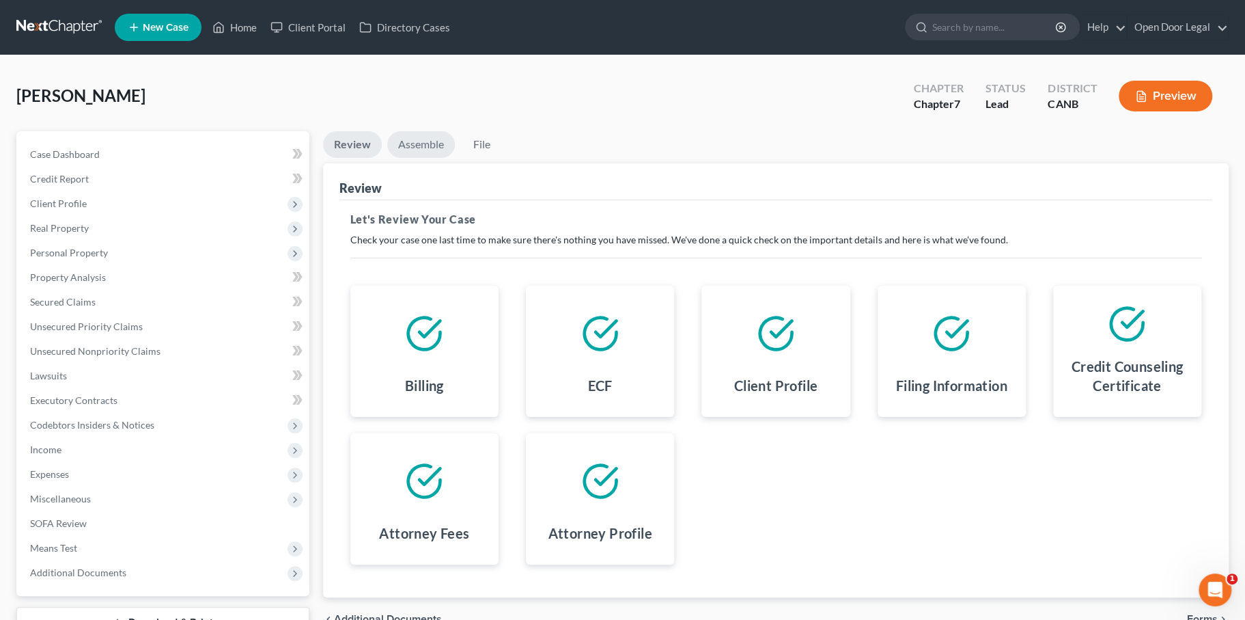
click at [438, 158] on link "Assemble" at bounding box center [421, 144] width 68 height 27
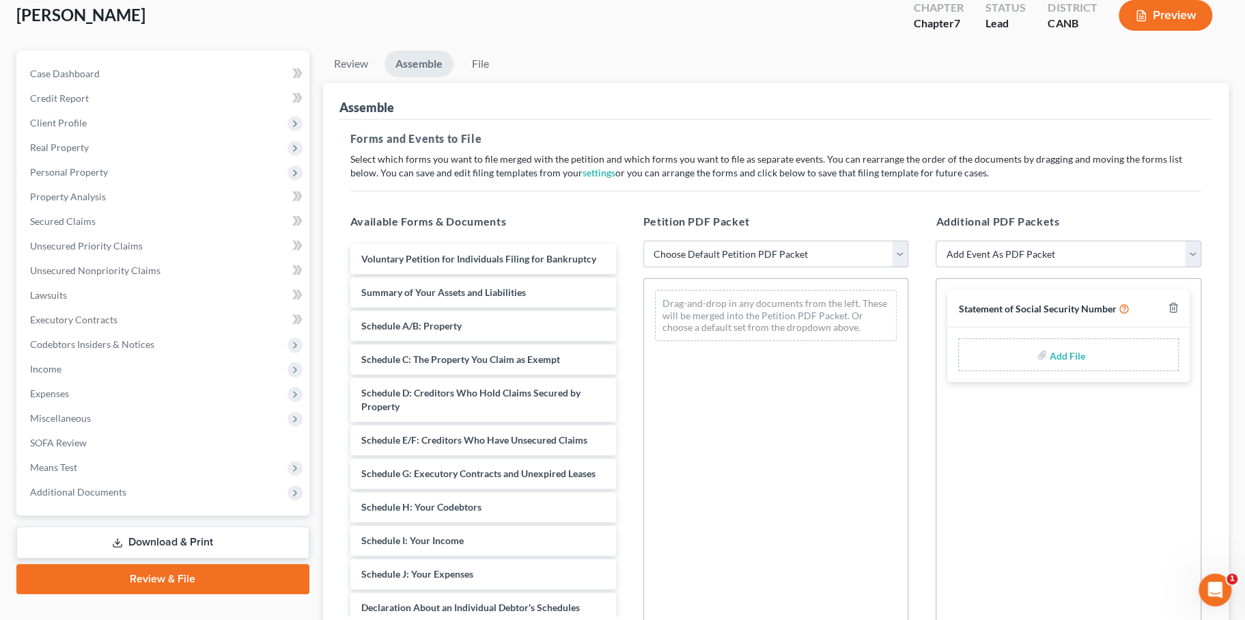
scroll to position [85, 0]
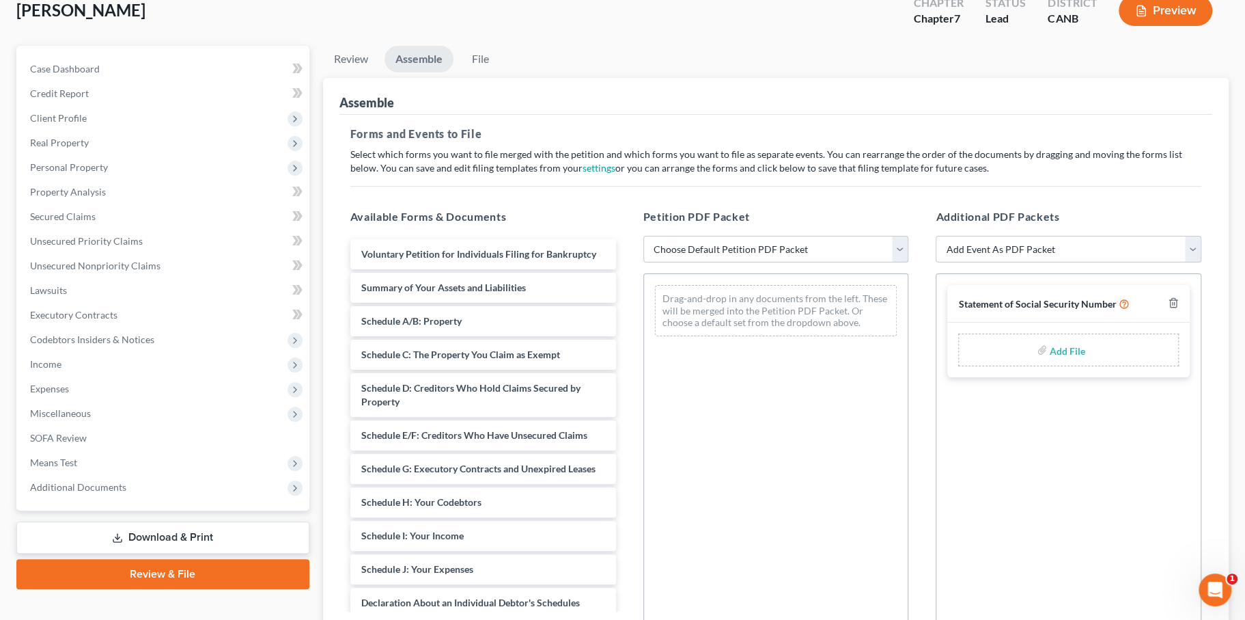
click at [717, 263] on select "Choose Default Petition PDF Packet Emergency Filing (Voluntary Petition and Cre…" at bounding box center [776, 249] width 266 height 27
click at [645, 263] on select "Choose Default Petition PDF Packet Emergency Filing (Voluntary Petition and Cre…" at bounding box center [776, 249] width 266 height 27
click at [673, 268] on div "Forms and Events to File Select which forms you want to file merged with the pe…" at bounding box center [775, 396] width 873 height 562
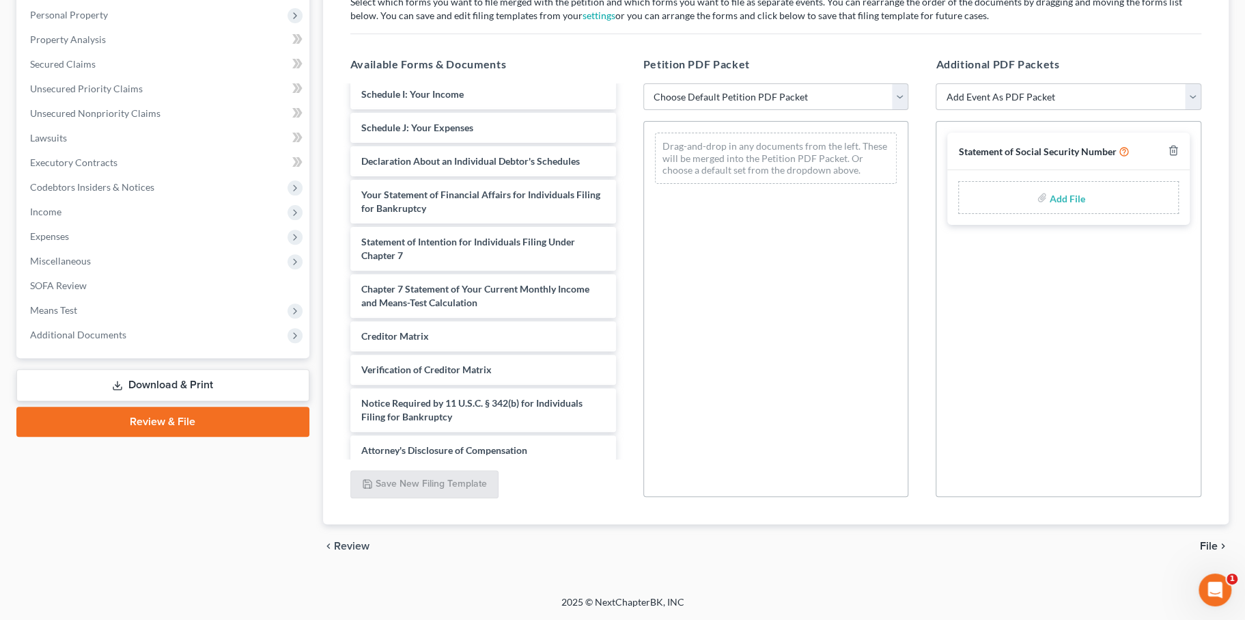
scroll to position [287, 0]
click at [760, 111] on select "Choose Default Petition PDF Packet Emergency Filing (Voluntary Petition and Cre…" at bounding box center [776, 96] width 266 height 27
select select "2"
click at [645, 111] on select "Choose Default Petition PDF Packet Emergency Filing (Voluntary Petition and Cre…" at bounding box center [776, 96] width 266 height 27
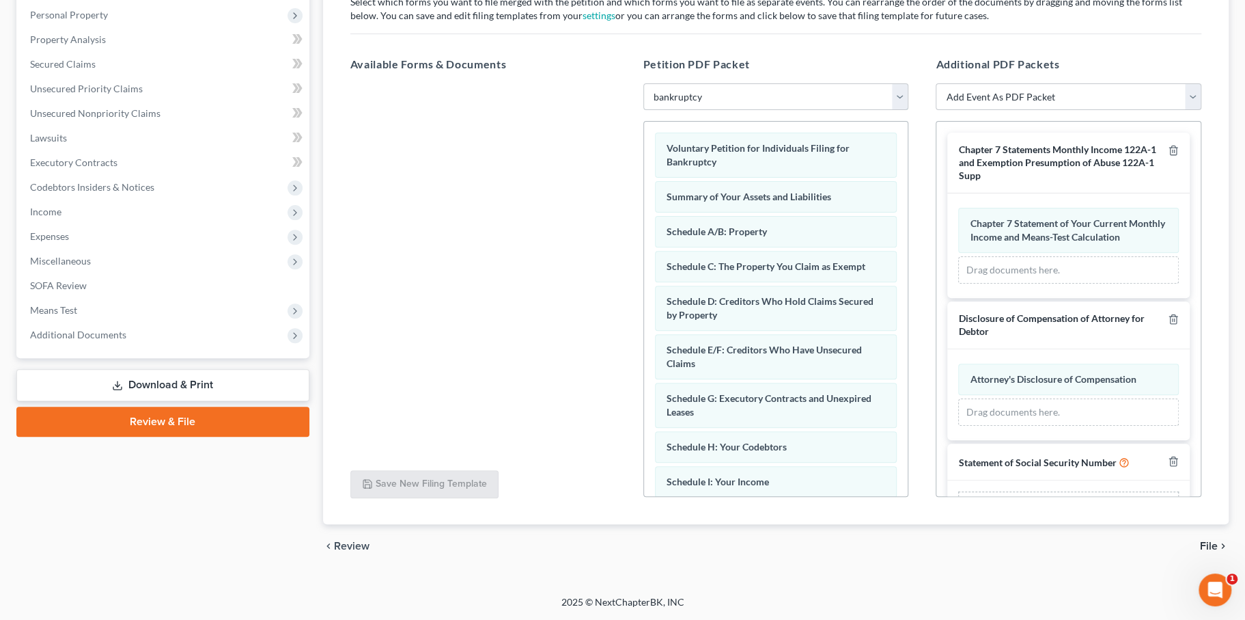
scroll to position [0, 0]
click at [740, 111] on select "Choose Default Petition PDF Packet Emergency Filing (Voluntary Petition and Cre…" at bounding box center [776, 96] width 266 height 27
click at [645, 111] on select "Choose Default Petition PDF Packet Emergency Filing (Voluntary Petition and Cre…" at bounding box center [776, 96] width 266 height 27
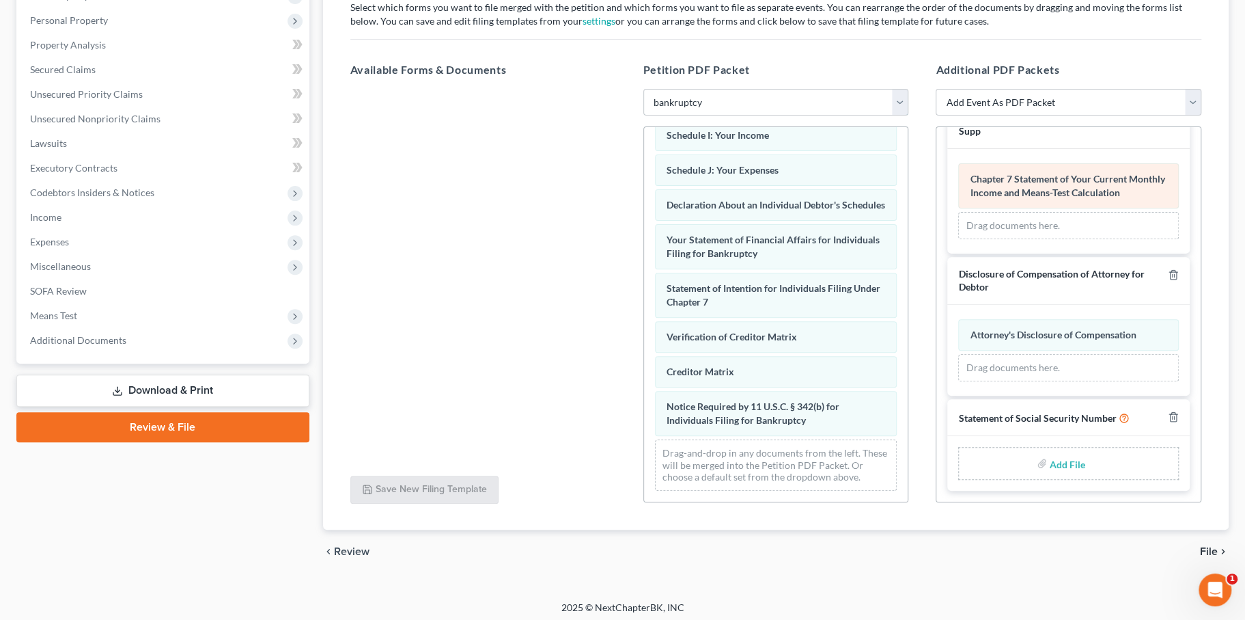
scroll to position [203, 0]
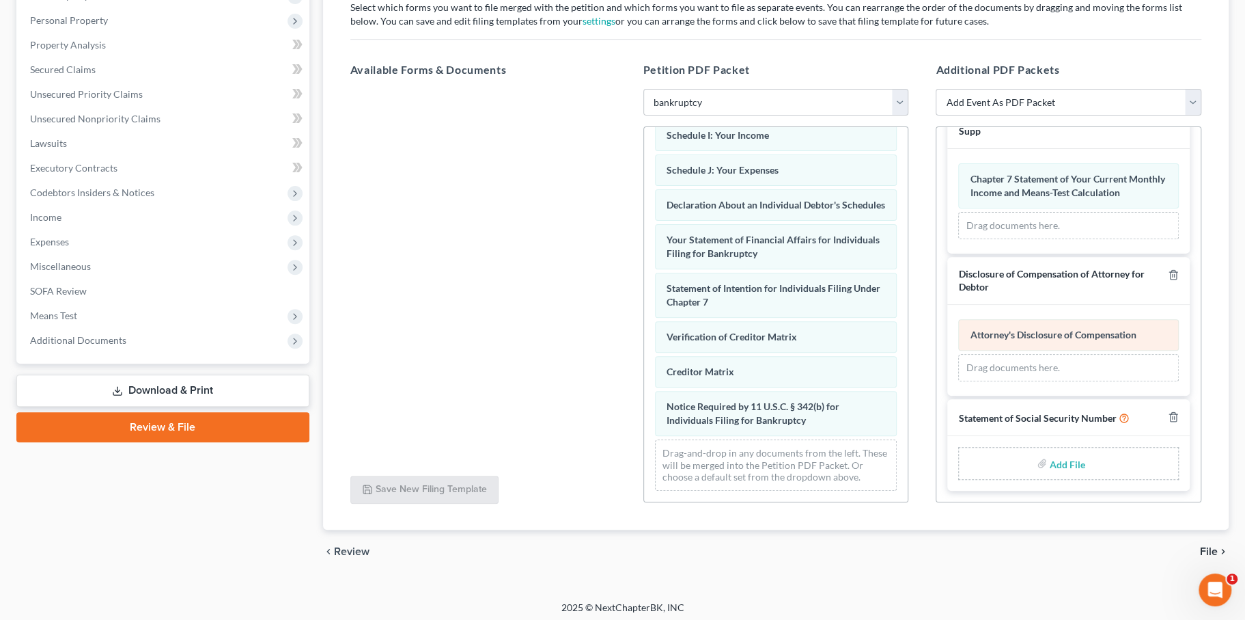
click at [1013, 340] on span "Attorney's Disclosure of Compensation" at bounding box center [1053, 335] width 166 height 12
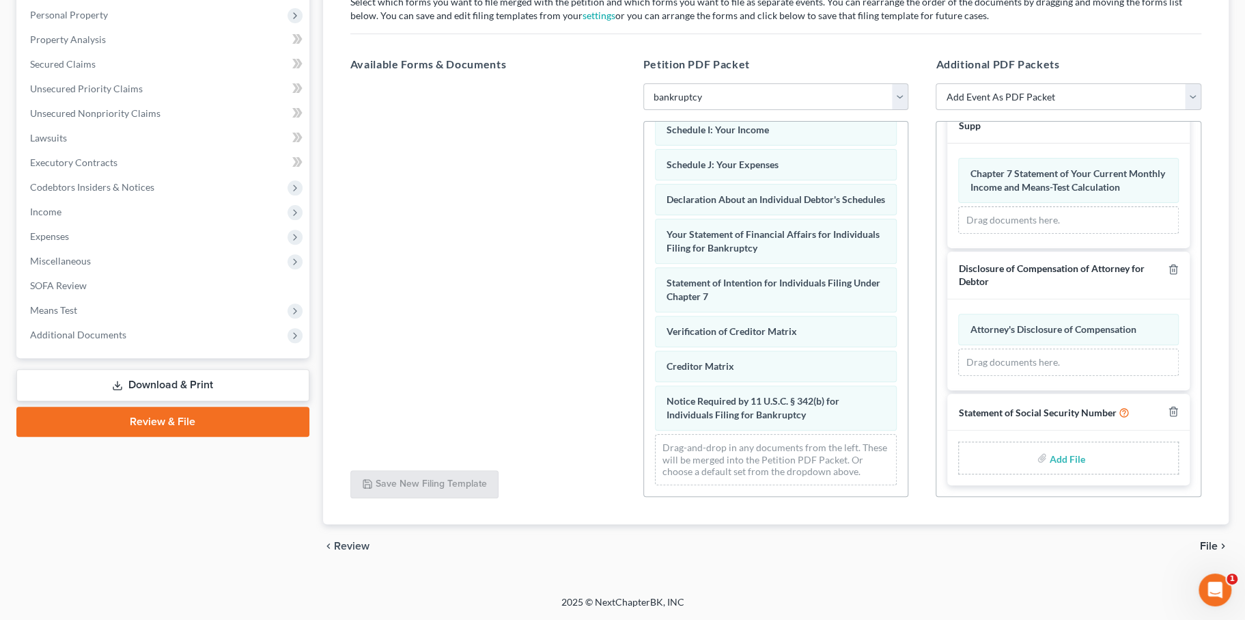
scroll to position [345, 0]
click at [221, 401] on link "Download & Print" at bounding box center [162, 385] width 293 height 32
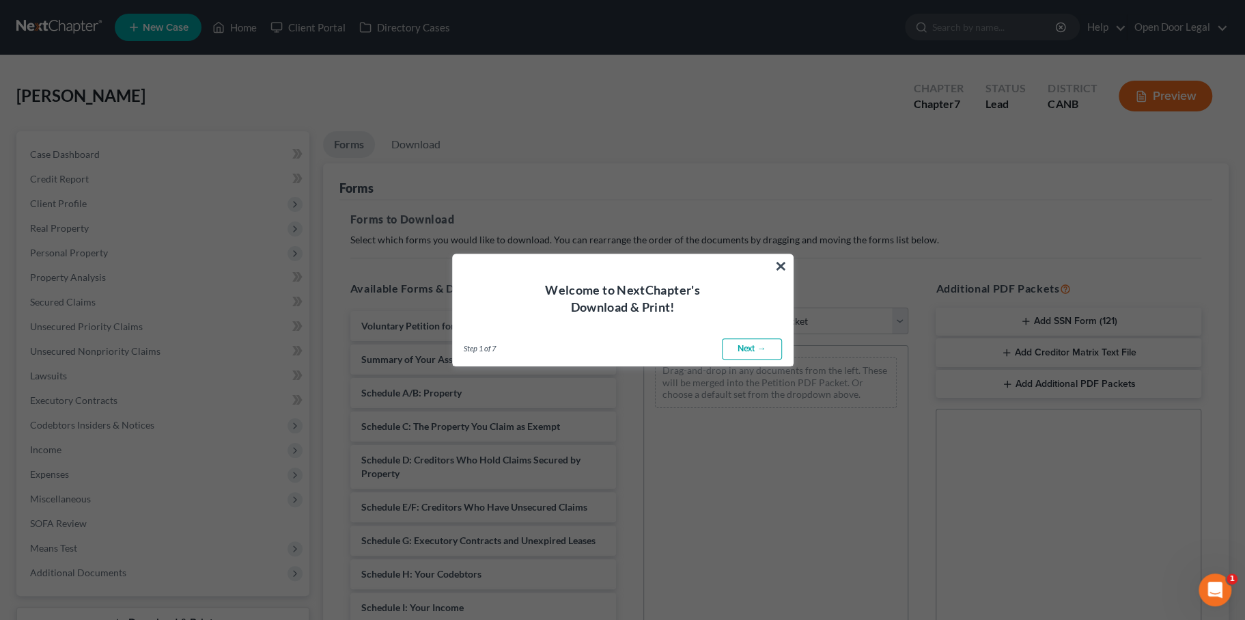
click at [723, 353] on link "Next →" at bounding box center [752, 349] width 60 height 22
select select "0"
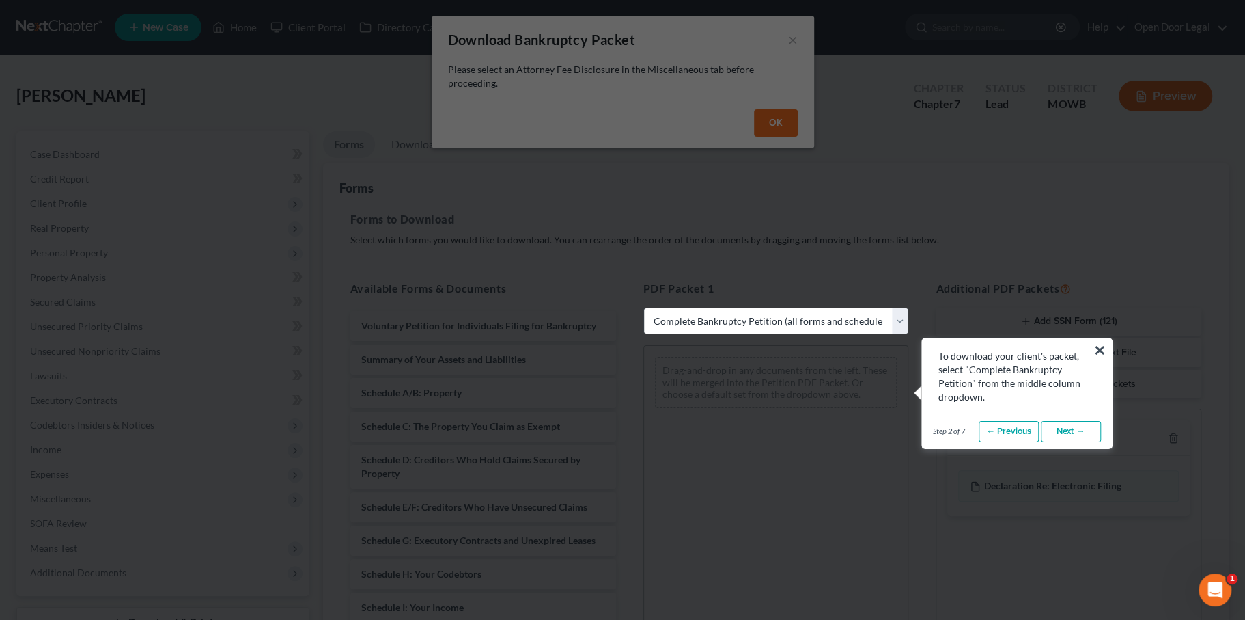
click at [1096, 354] on button "×" at bounding box center [1100, 350] width 13 height 22
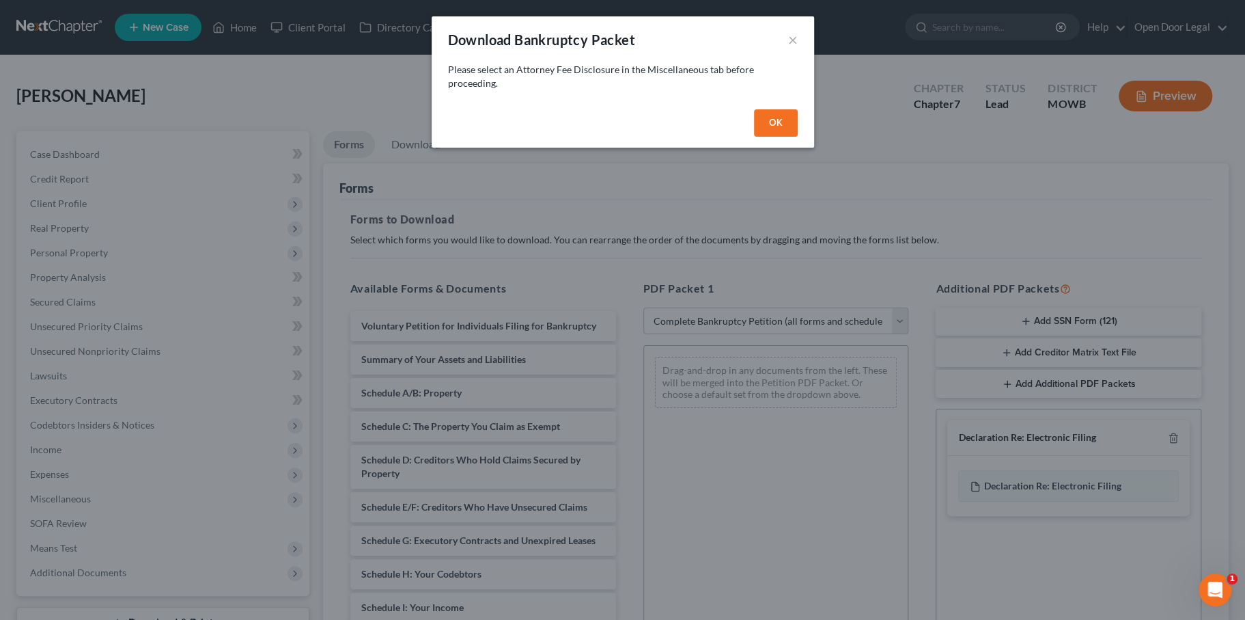
click at [798, 137] on button "OK" at bounding box center [776, 122] width 44 height 27
select select
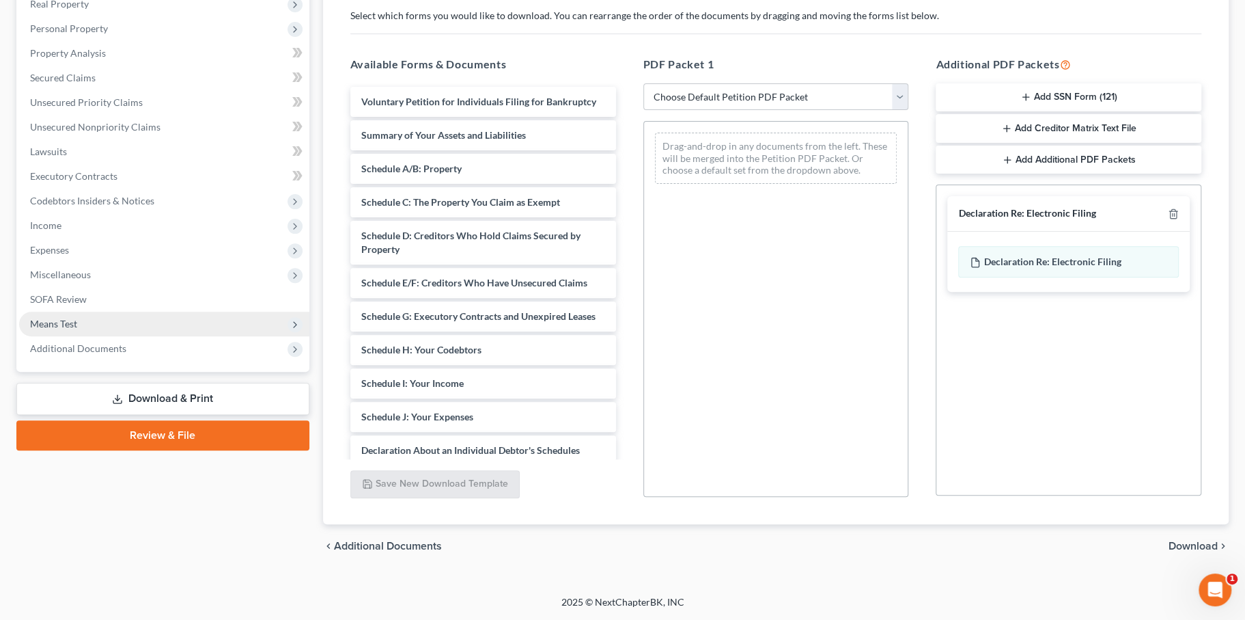
scroll to position [329, 0]
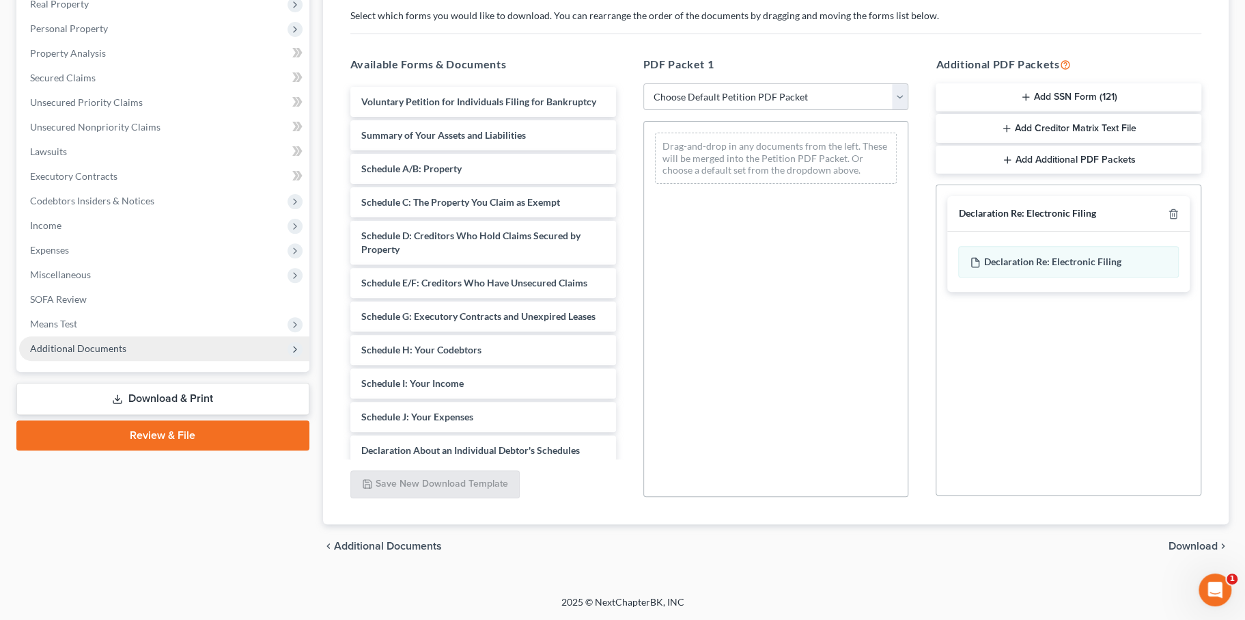
click at [223, 361] on span "Additional Documents" at bounding box center [164, 348] width 290 height 25
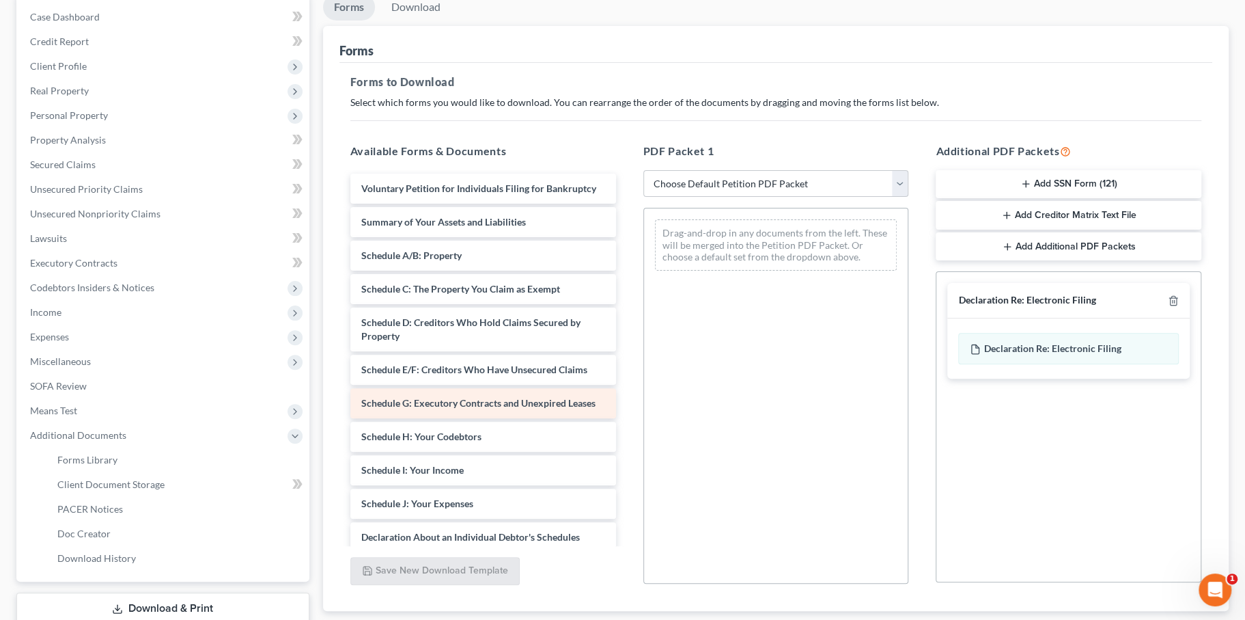
scroll to position [135, 0]
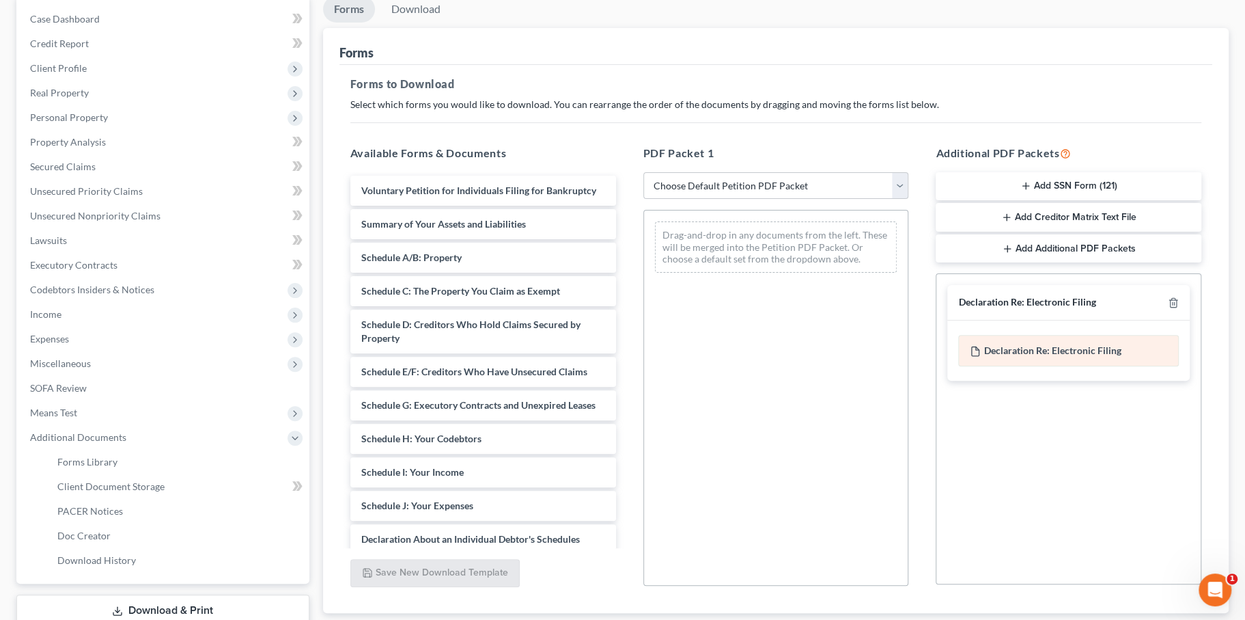
click at [999, 356] on span "Declaration Re: Electronic Filing" at bounding box center [1052, 350] width 137 height 12
click at [1025, 366] on div "Declaration Re: Electronic Filing of Petition, Lists, Schedules and Statements …" at bounding box center [1068, 350] width 221 height 31
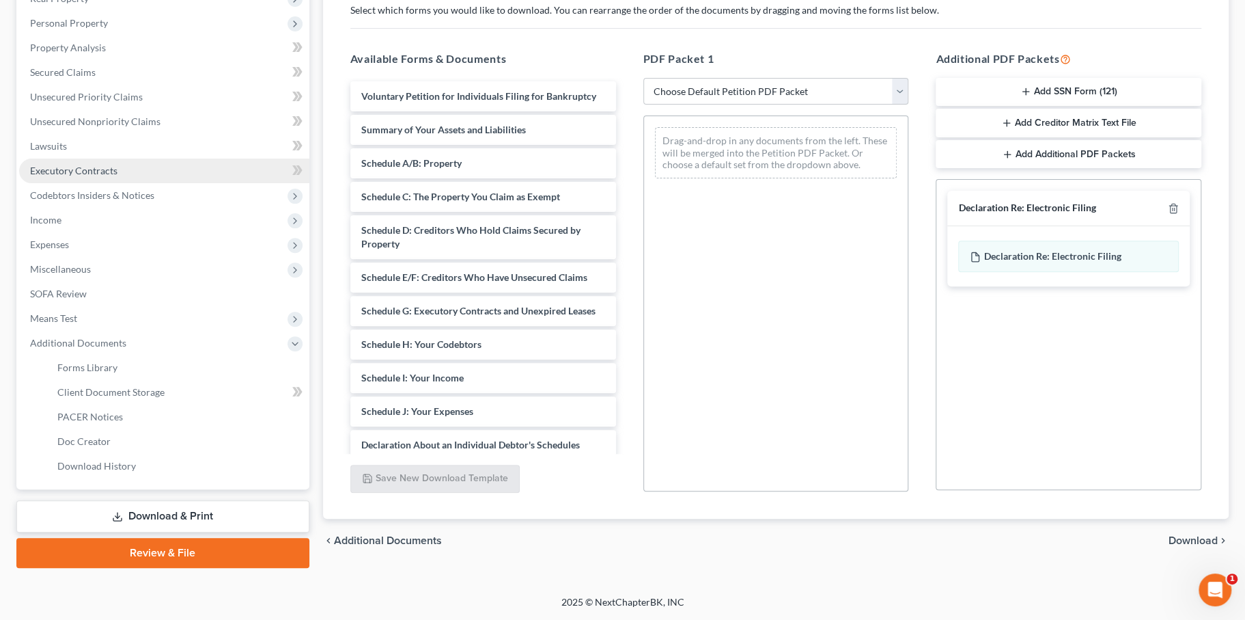
scroll to position [257, 0]
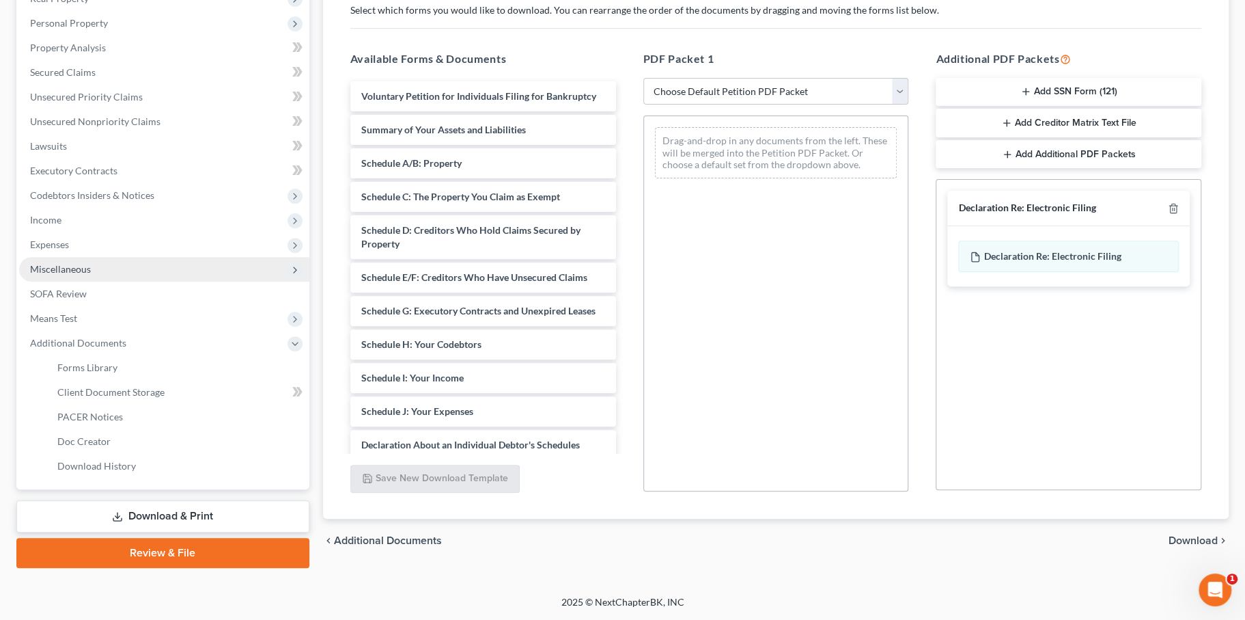
click at [224, 281] on span "Miscellaneous" at bounding box center [164, 269] width 290 height 25
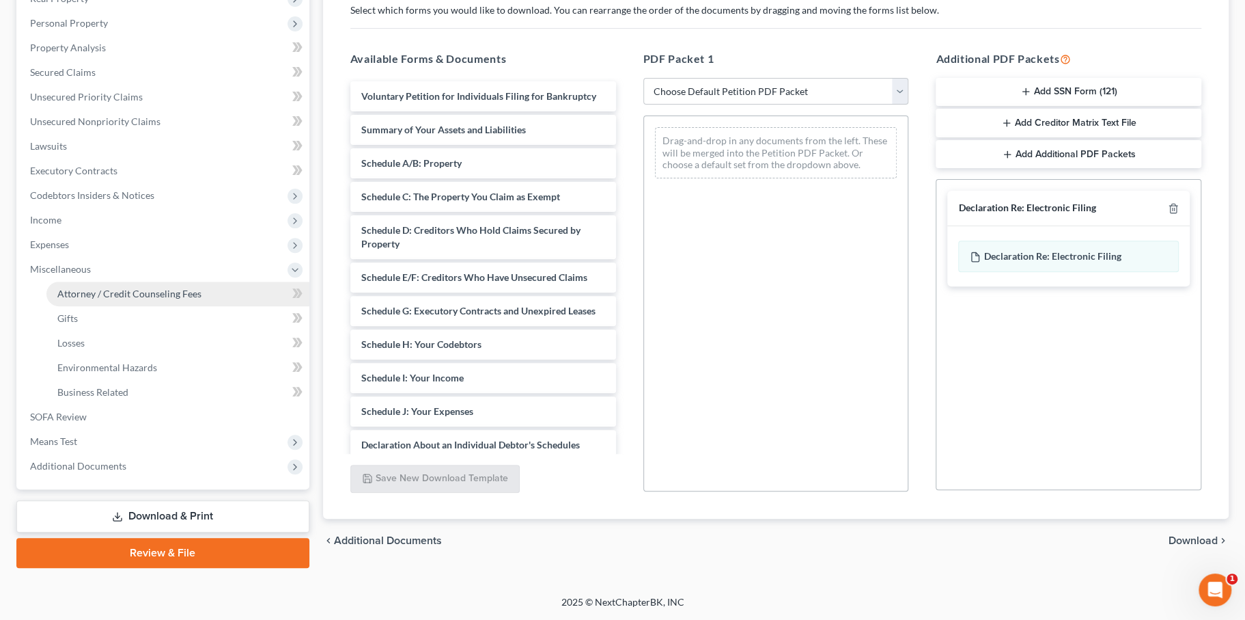
click at [201, 299] on span "Attorney / Credit Counseling Fees" at bounding box center [129, 294] width 144 height 12
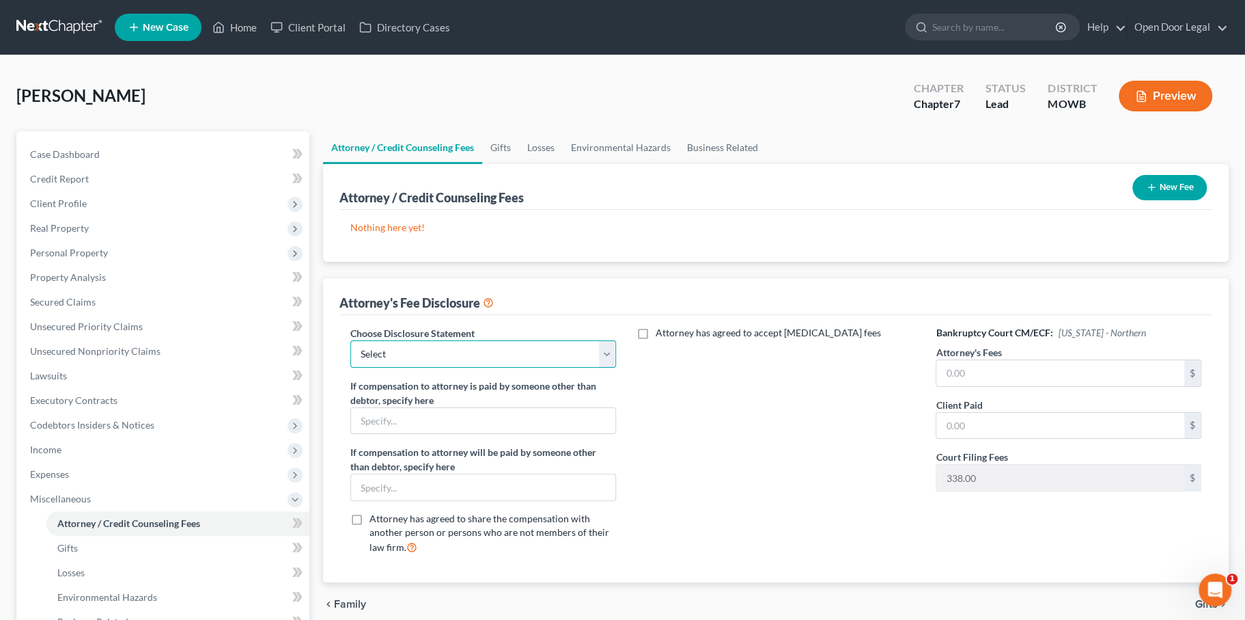
click at [451, 367] on select "Select Disclosure" at bounding box center [483, 353] width 266 height 27
select select "0"
click at [359, 367] on select "Select Disclosure" at bounding box center [483, 353] width 266 height 27
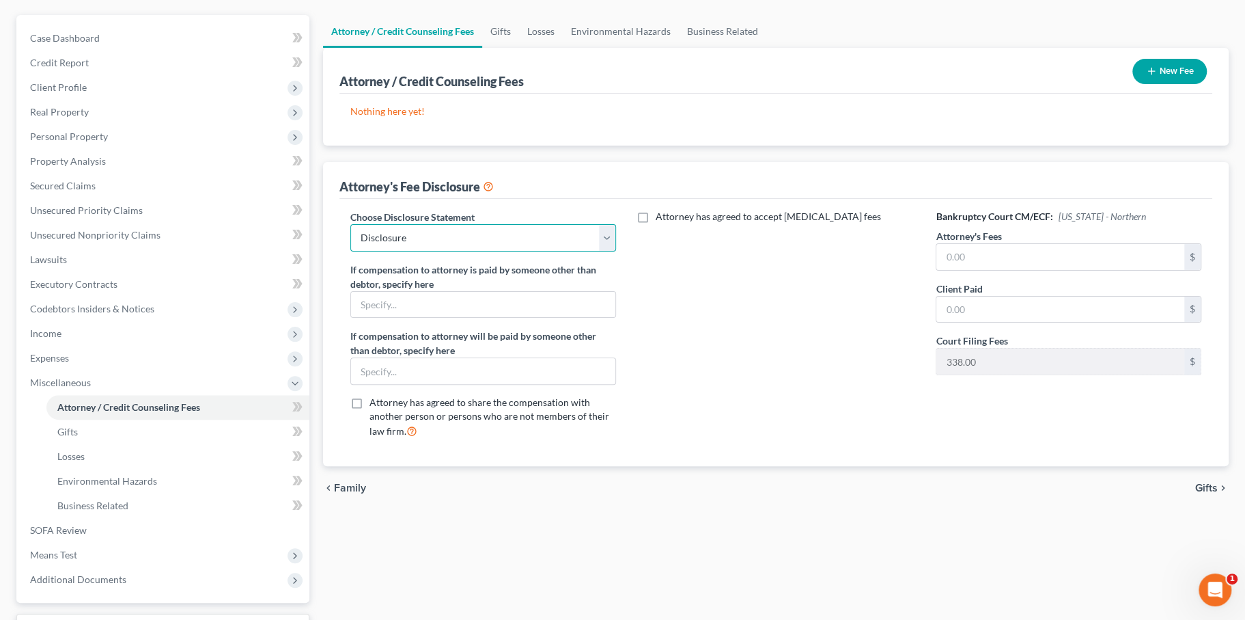
scroll to position [119, 0]
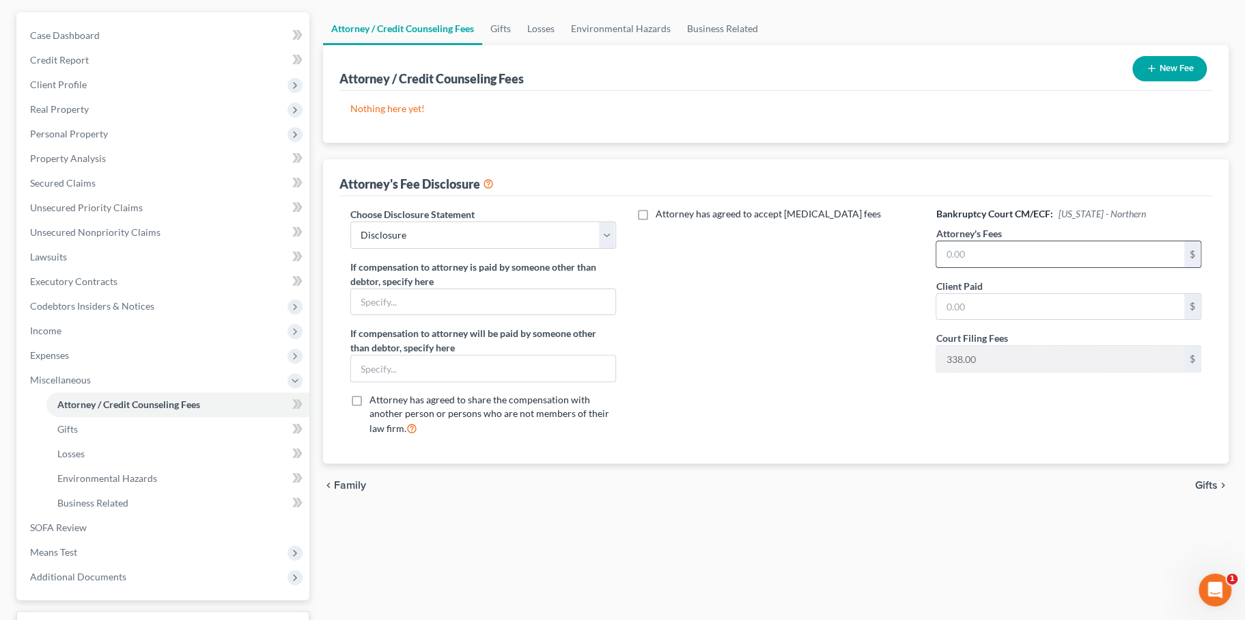
click at [979, 267] on input "text" at bounding box center [1060, 254] width 248 height 26
type input "0.00"
click at [1006, 320] on input "text" at bounding box center [1060, 307] width 248 height 26
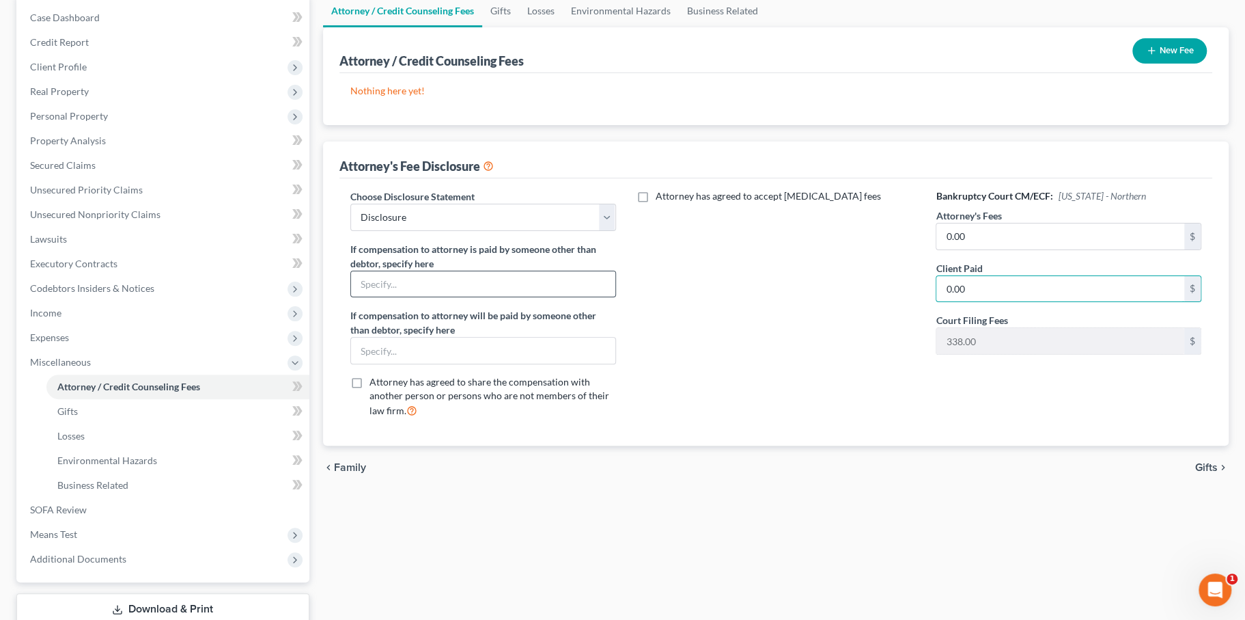
scroll to position [138, 0]
type input "0.00"
click at [670, 404] on div "Attorney has agreed to accept [MEDICAL_DATA] fees" at bounding box center [776, 308] width 293 height 240
click at [540, 230] on select "Select Disclosure" at bounding box center [483, 215] width 266 height 27
click at [359, 230] on select "Select Disclosure" at bounding box center [483, 215] width 266 height 27
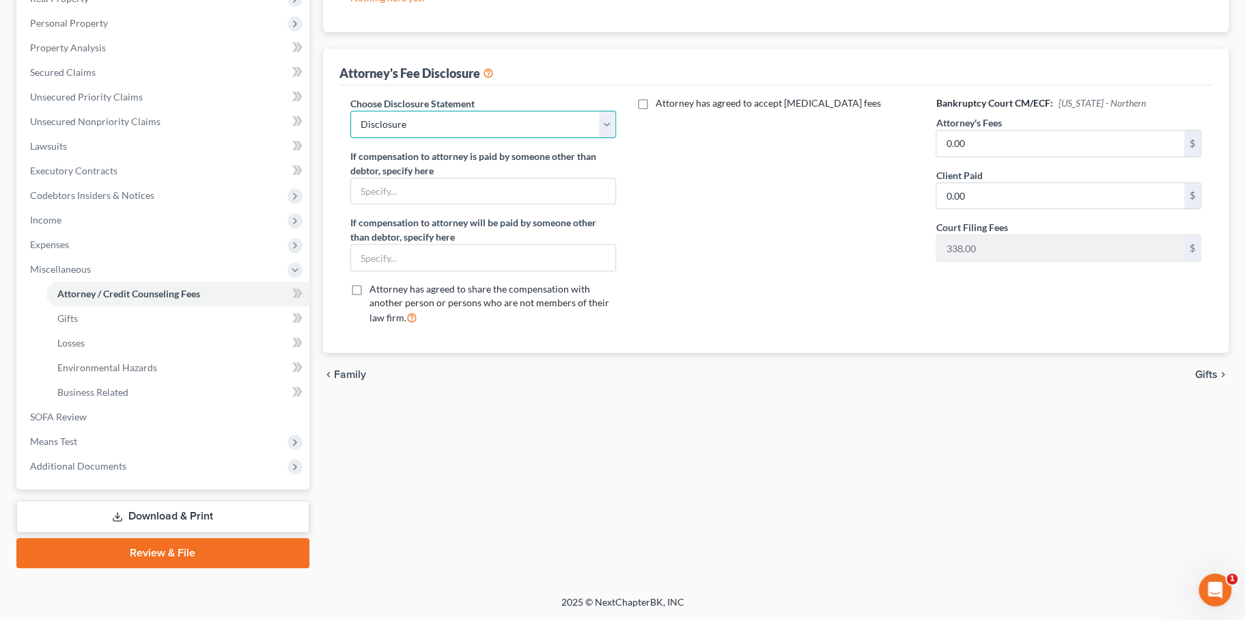
scroll to position [301, 0]
click at [1195, 380] on span "Gifts" at bounding box center [1206, 374] width 23 height 11
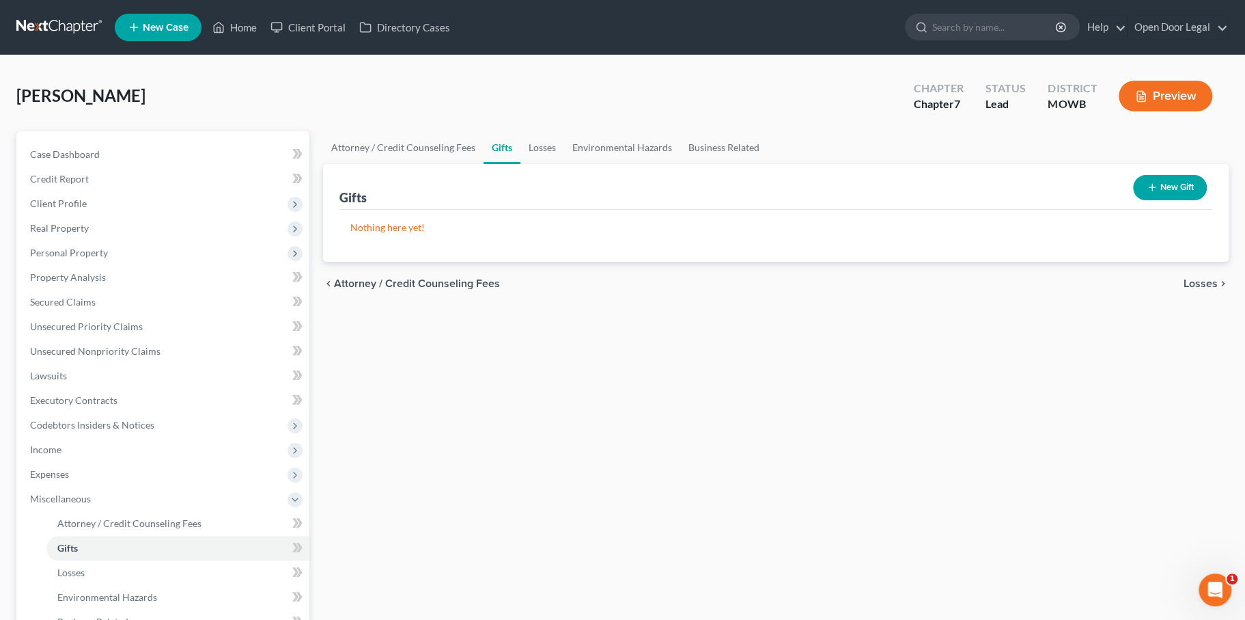
click at [1184, 289] on span "Losses" at bounding box center [1201, 283] width 34 height 11
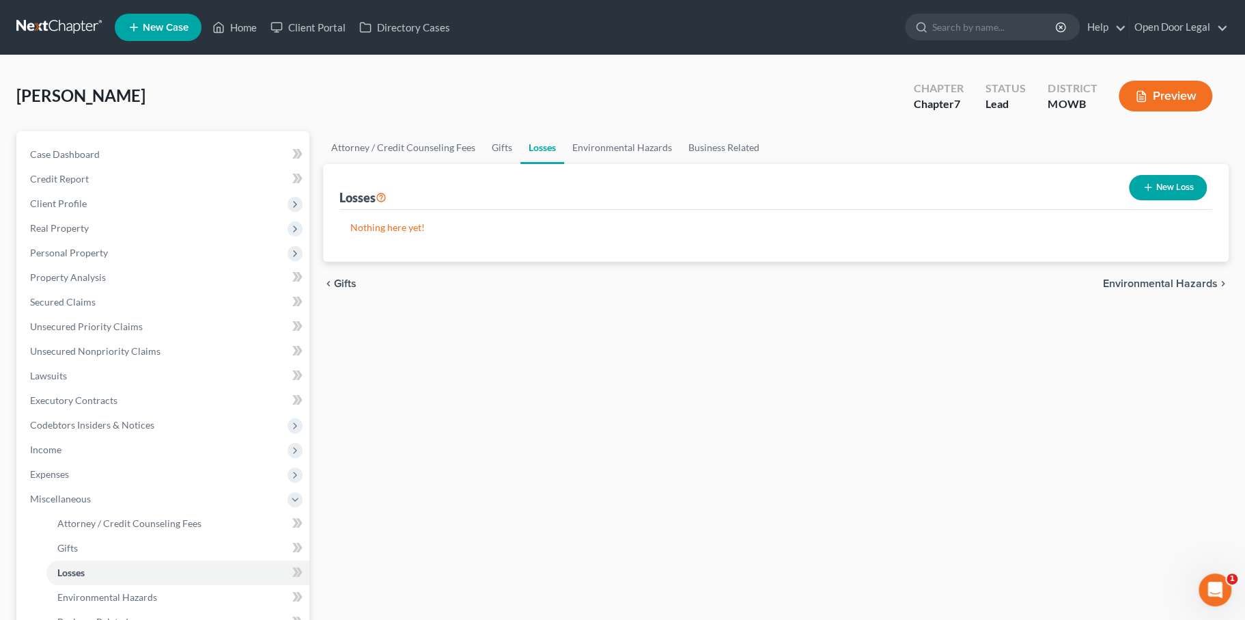
click at [1146, 289] on span "Environmental Hazards" at bounding box center [1160, 283] width 115 height 11
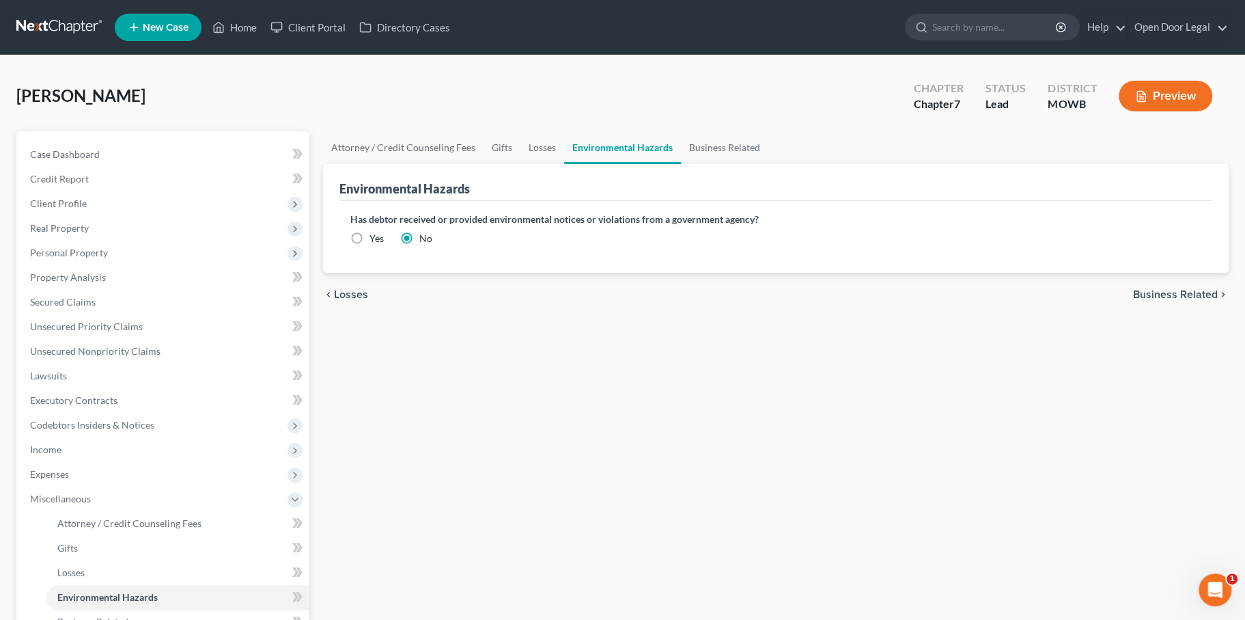
click at [1141, 300] on span "Business Related" at bounding box center [1175, 294] width 85 height 11
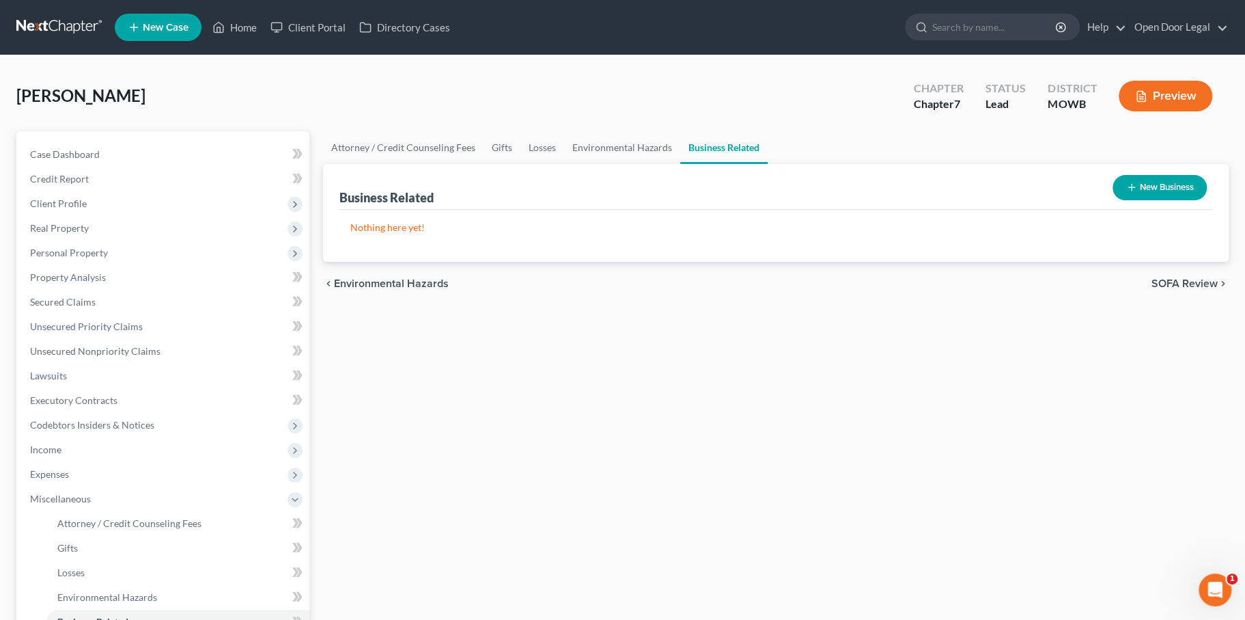
click at [1152, 289] on span "SOFA Review" at bounding box center [1185, 283] width 66 height 11
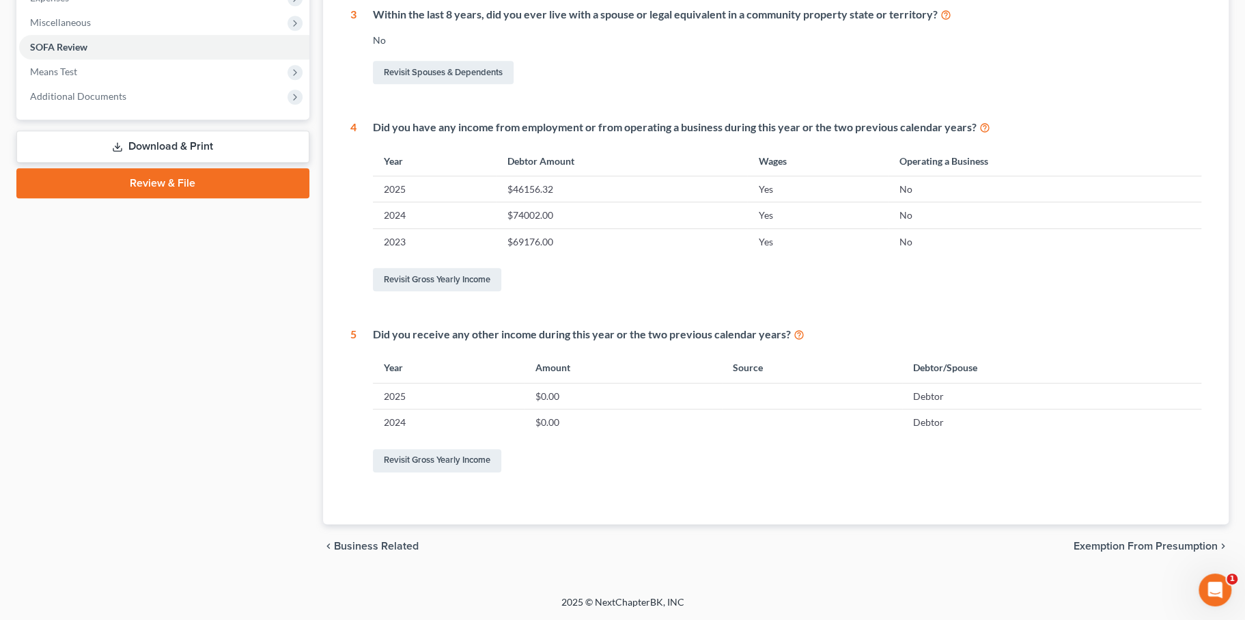
scroll to position [740, 0]
click at [1074, 540] on span "Exemption from Presumption" at bounding box center [1146, 545] width 144 height 11
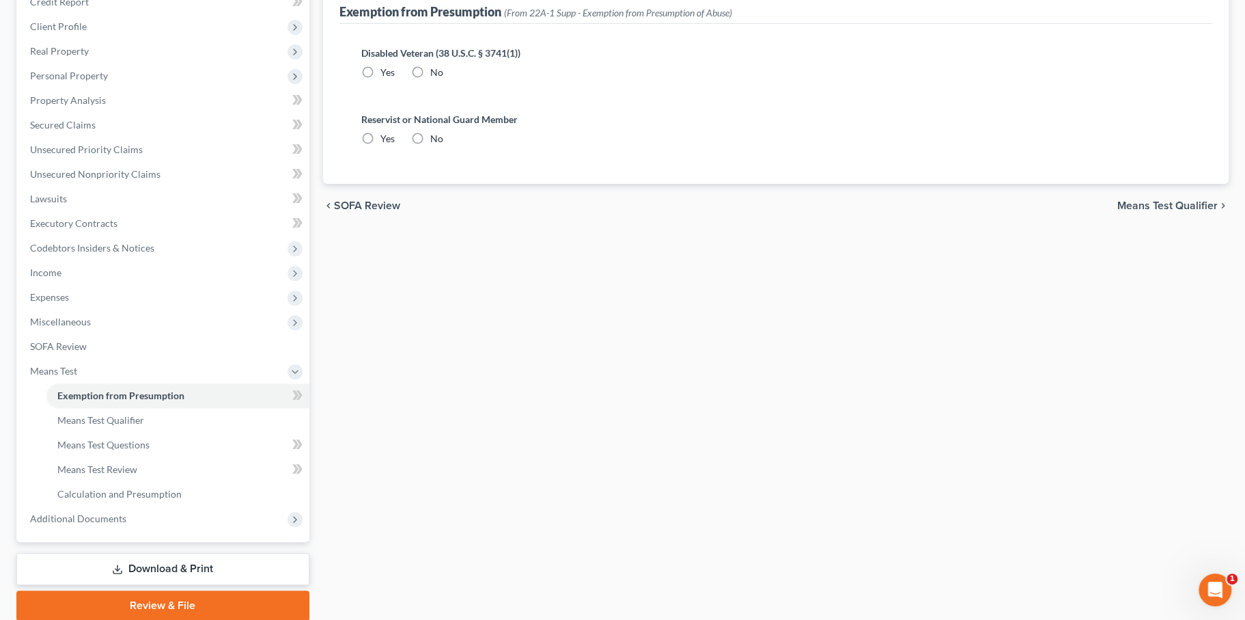
scroll to position [9, 0]
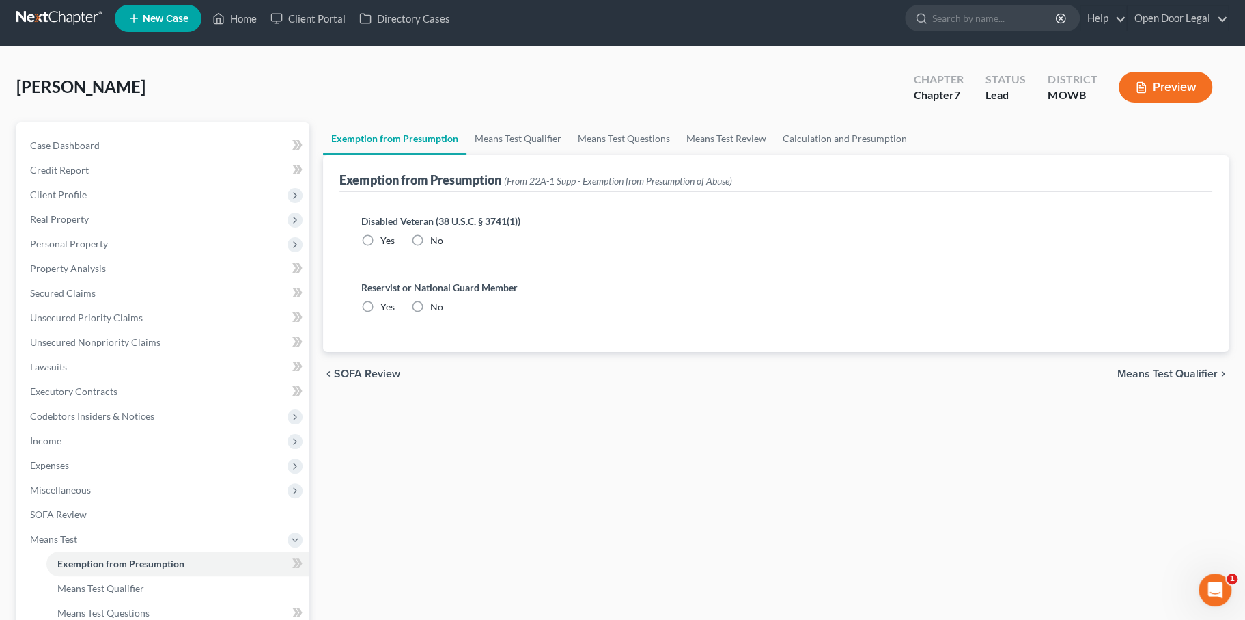
radio input "true"
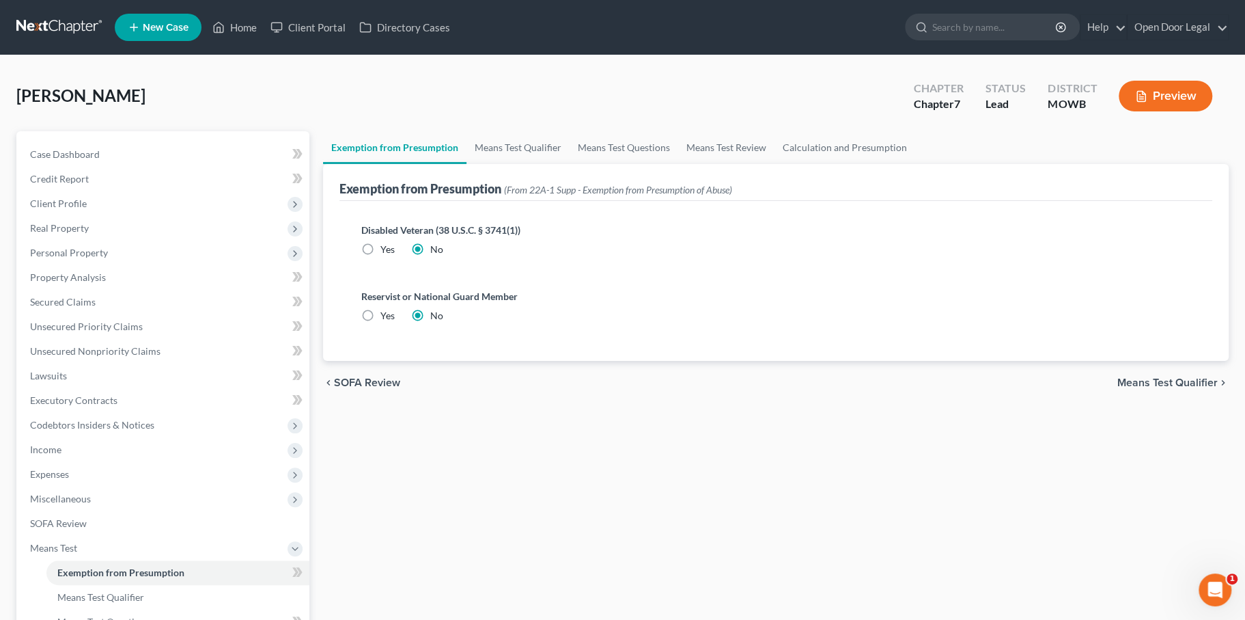
click at [1117, 388] on span "Means Test Qualifier" at bounding box center [1167, 382] width 100 height 11
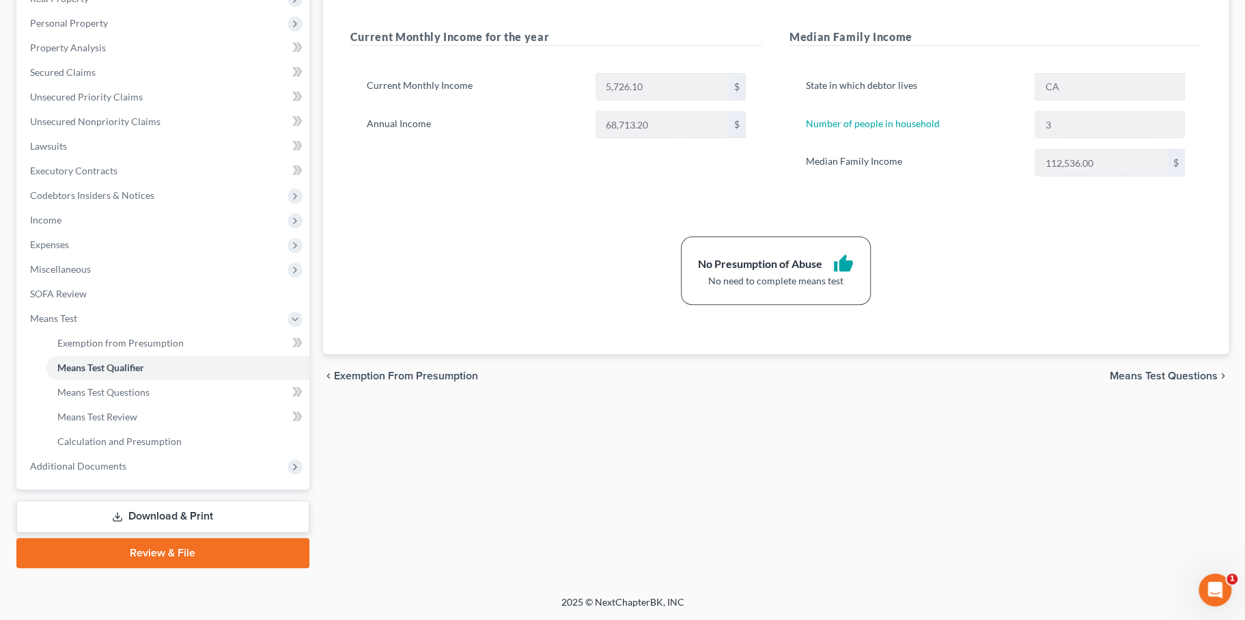
scroll to position [280, 0]
click at [1110, 381] on span "Means Test Questions" at bounding box center [1164, 375] width 108 height 11
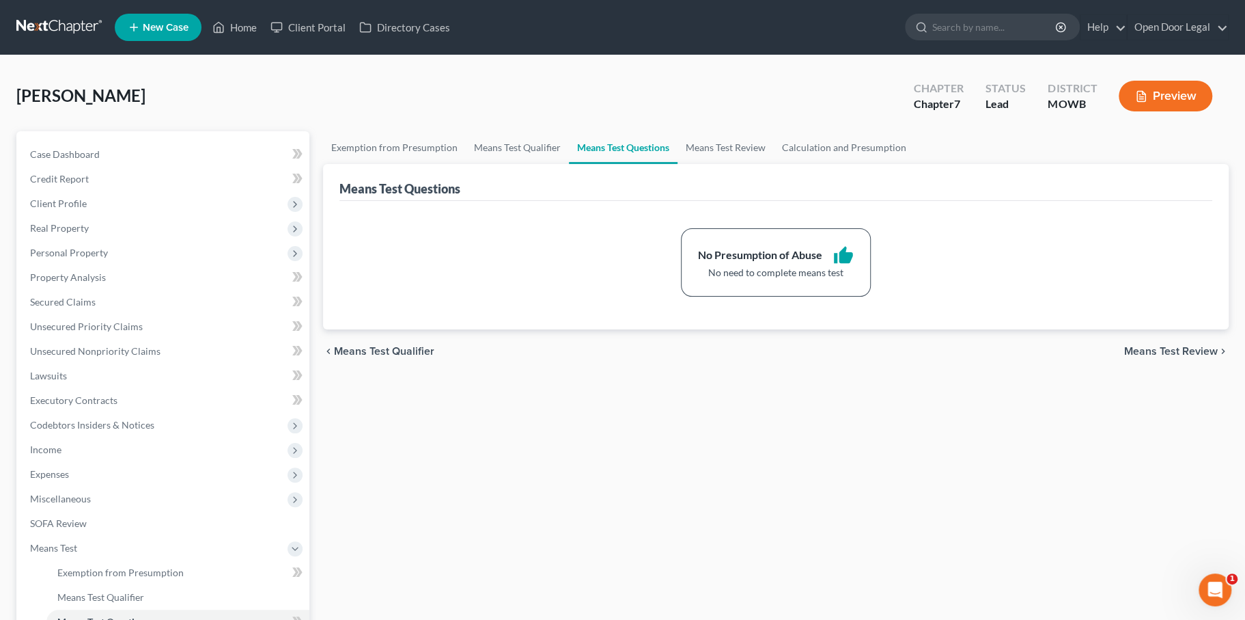
click at [1124, 357] on span "Means Test Review" at bounding box center [1171, 351] width 94 height 11
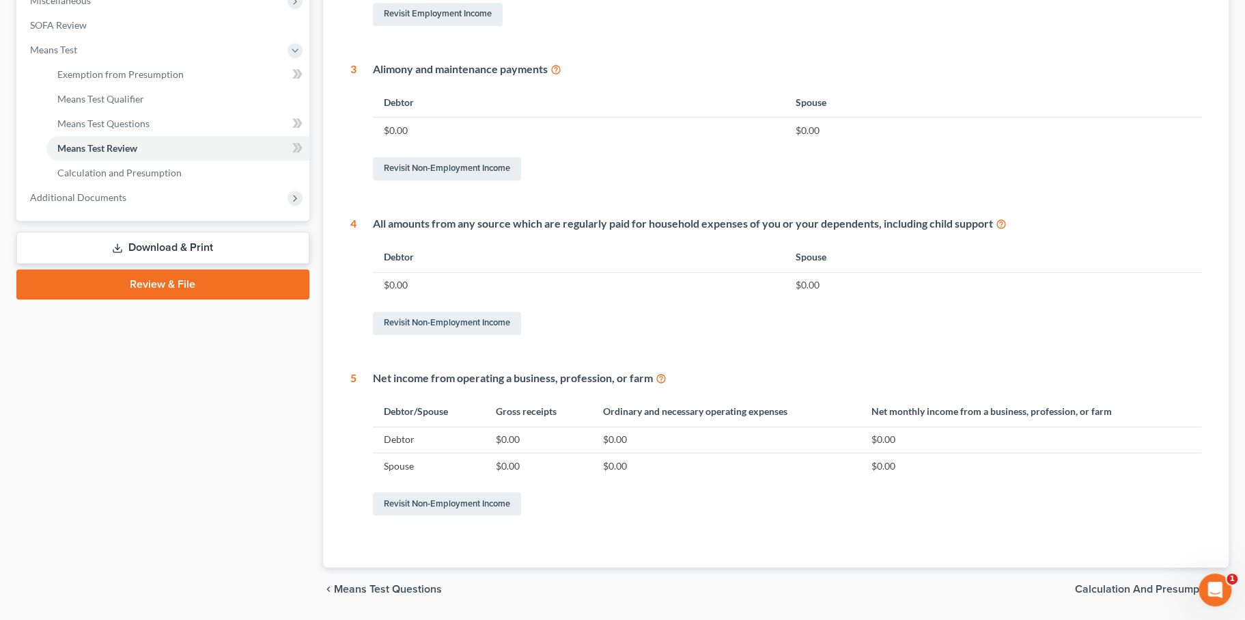
scroll to position [824, 0]
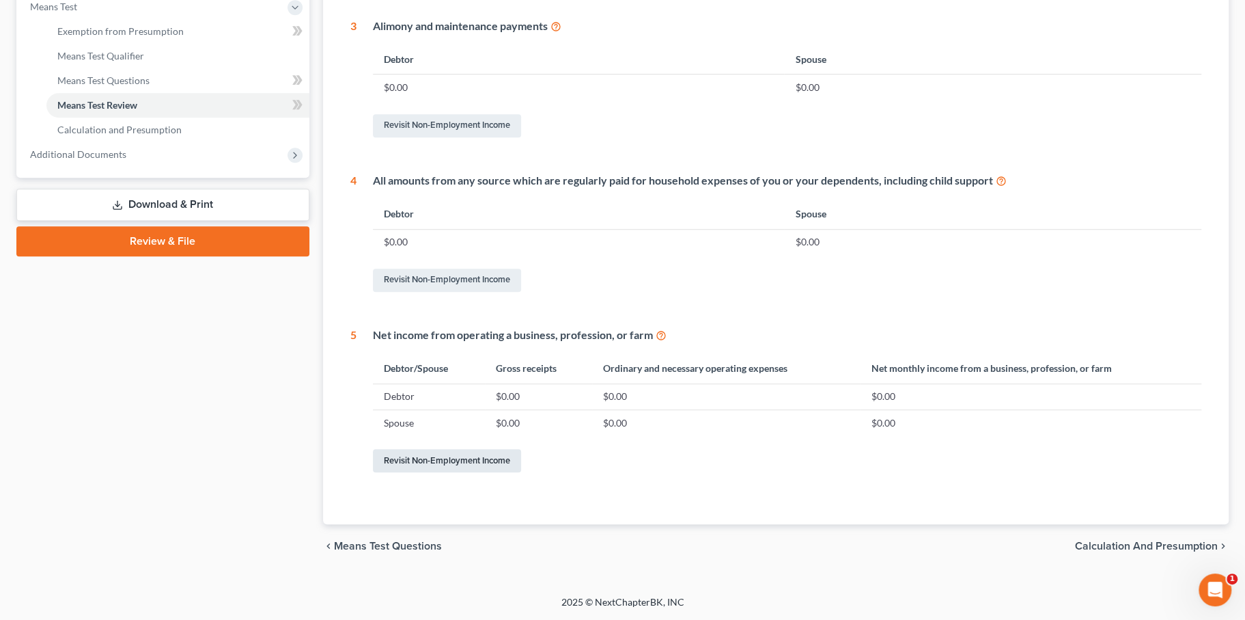
click at [521, 449] on link "Revisit Non-Employment Income" at bounding box center [447, 460] width 148 height 23
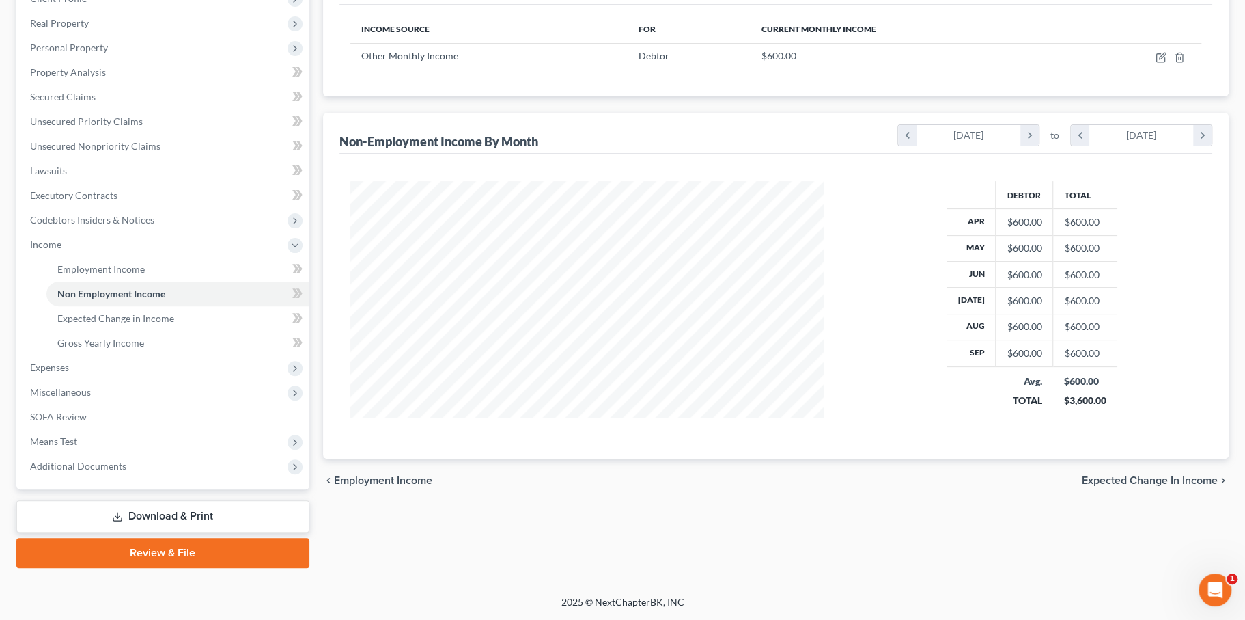
scroll to position [407, 0]
click at [1082, 475] on span "Expected Change in Income" at bounding box center [1150, 480] width 136 height 11
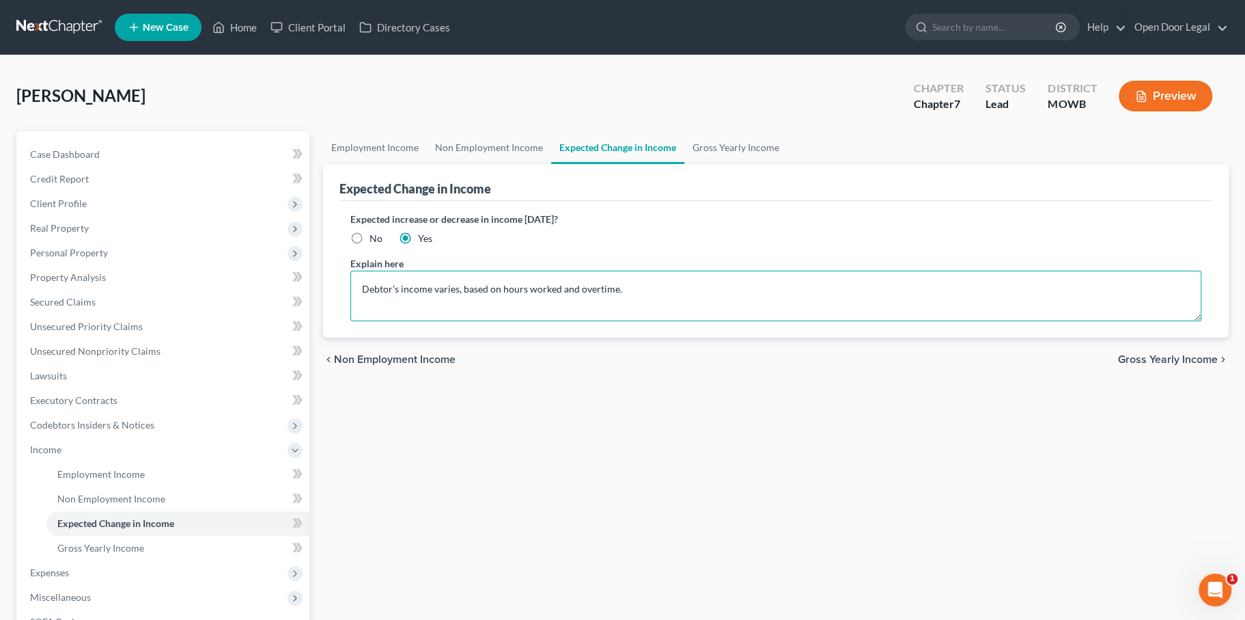
click at [792, 321] on textarea "Debtor's income varies, based on hours worked and overtime." at bounding box center [775, 295] width 851 height 51
click at [1118, 365] on span "Gross Yearly Income" at bounding box center [1168, 359] width 100 height 11
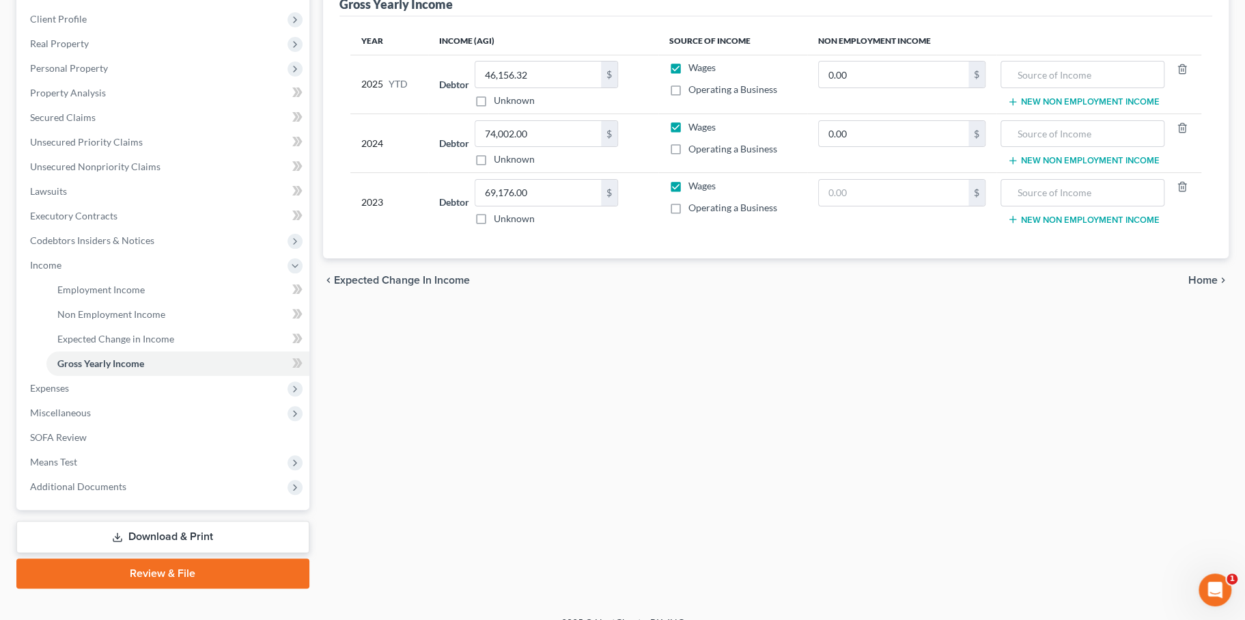
scroll to position [407, 0]
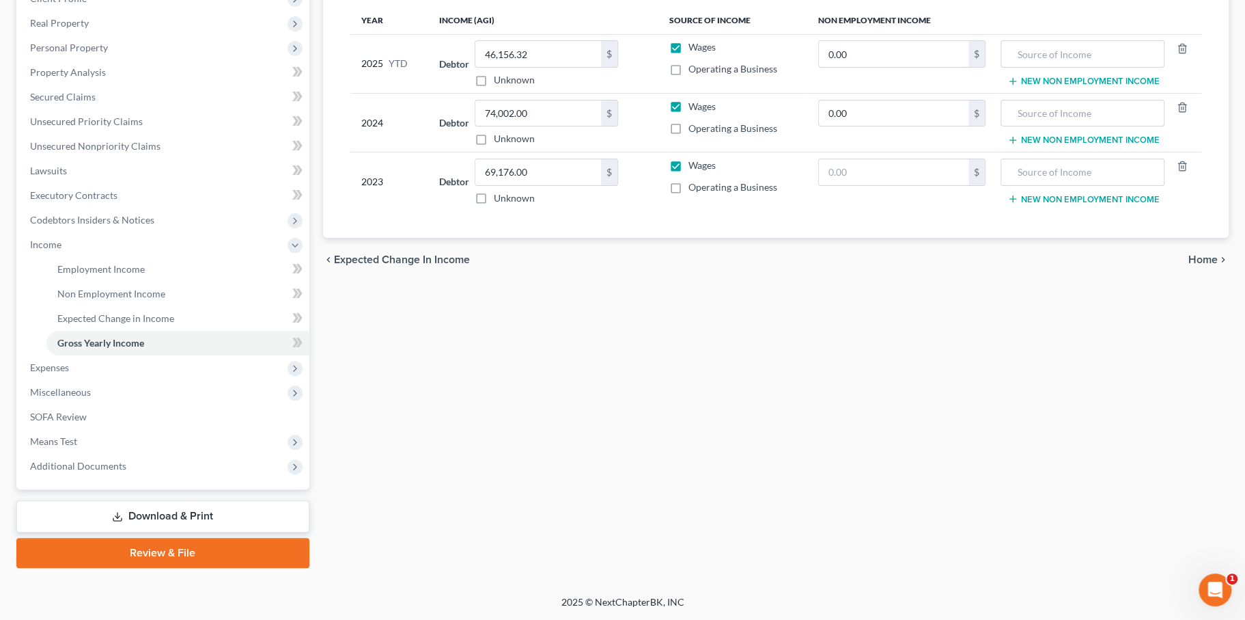
click at [1195, 254] on span "Home" at bounding box center [1203, 259] width 29 height 11
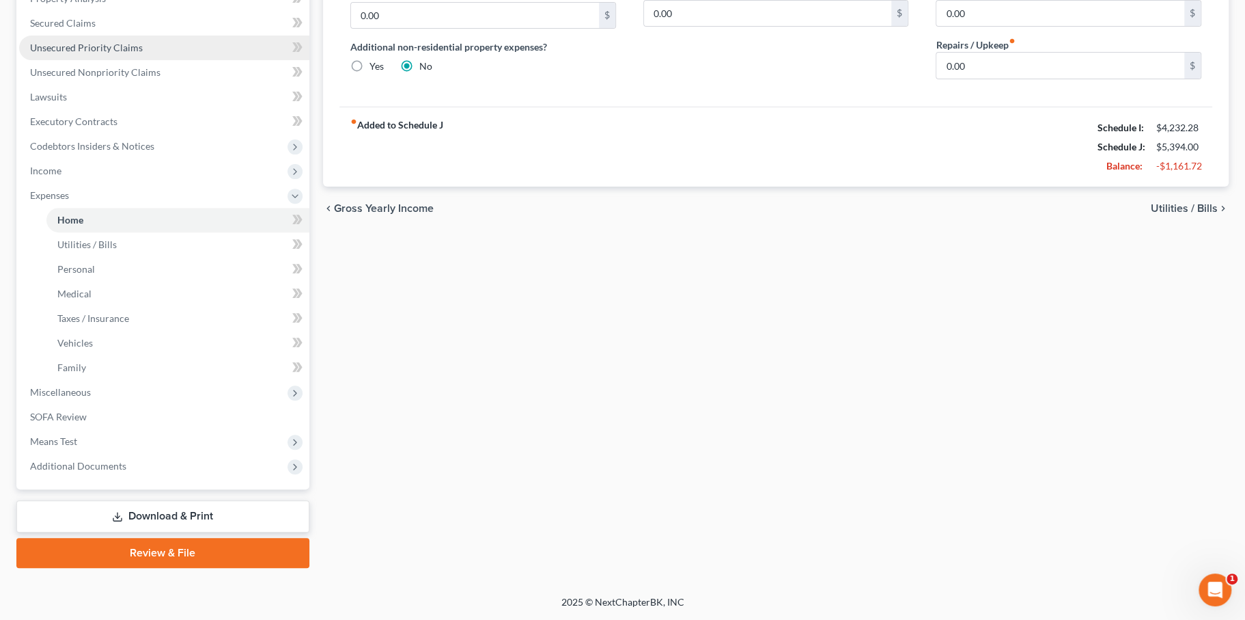
scroll to position [499, 0]
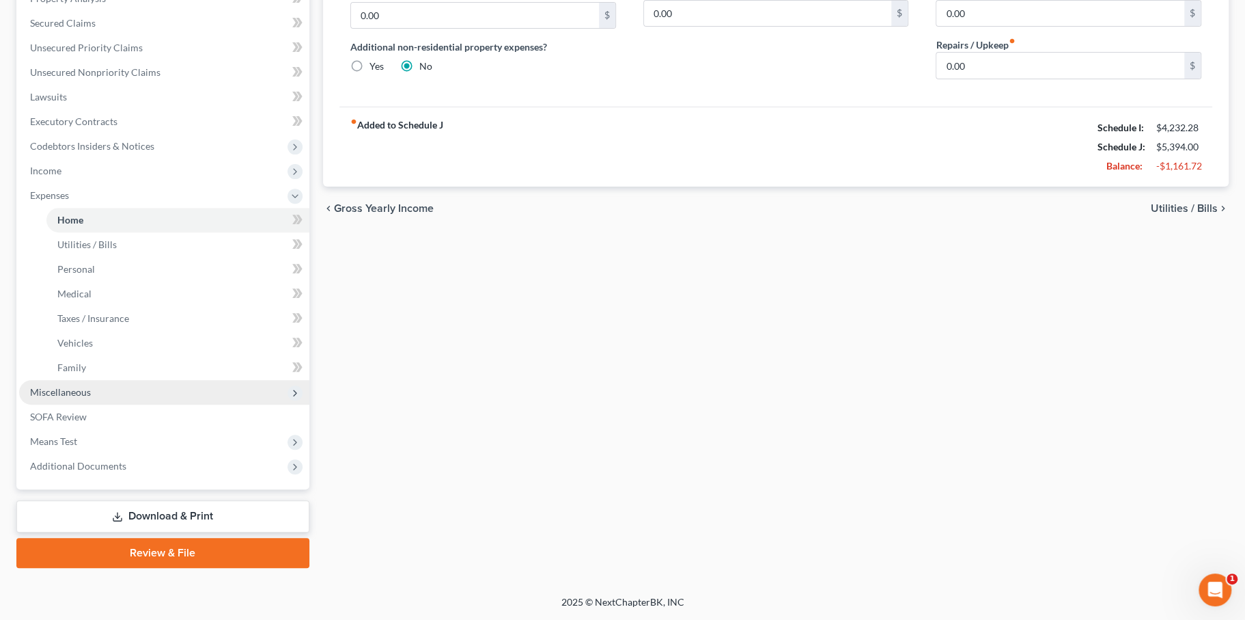
click at [180, 380] on span "Miscellaneous" at bounding box center [164, 392] width 290 height 25
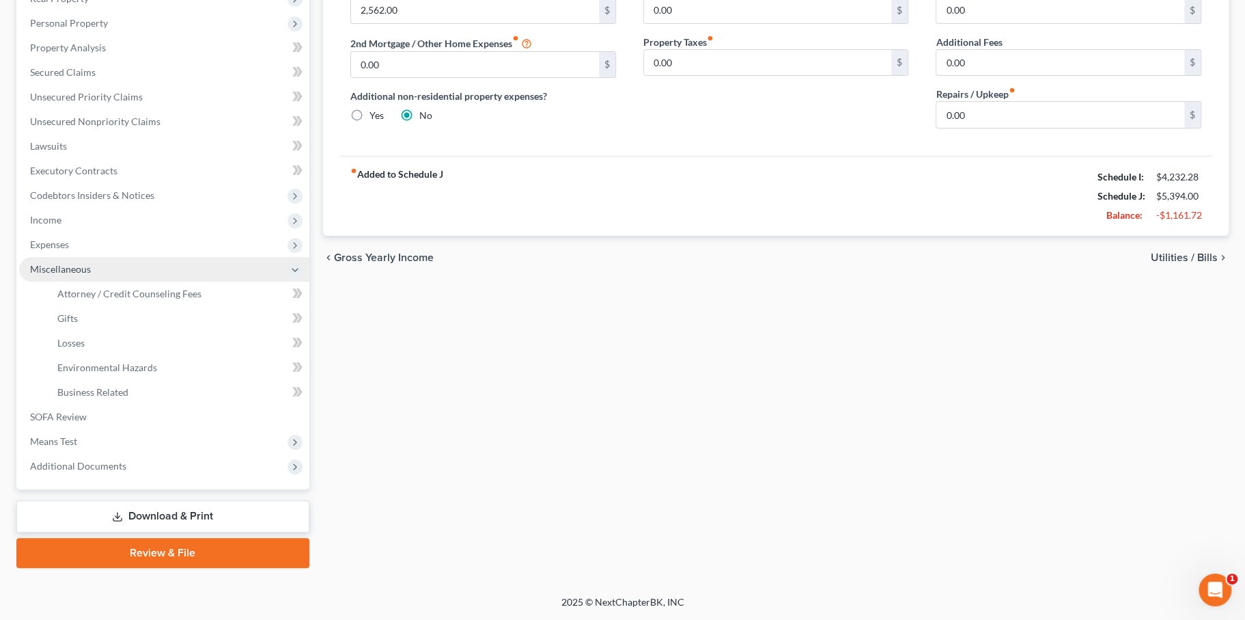
scroll to position [438, 0]
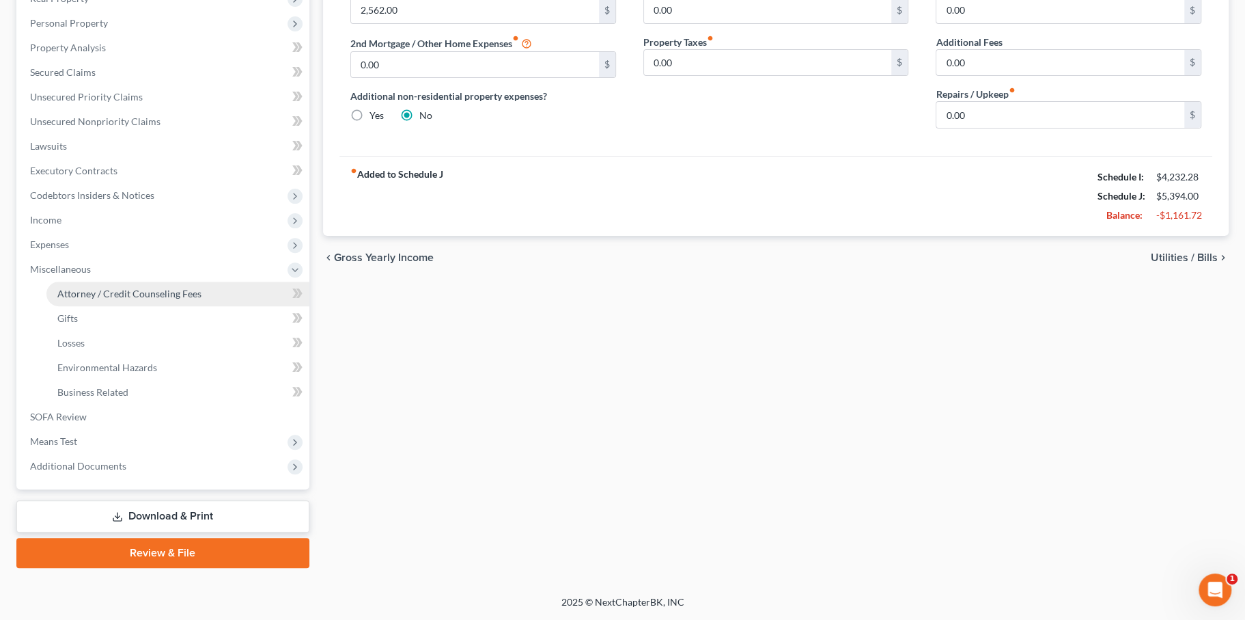
click at [175, 288] on span "Attorney / Credit Counseling Fees" at bounding box center [129, 294] width 144 height 12
select select "0"
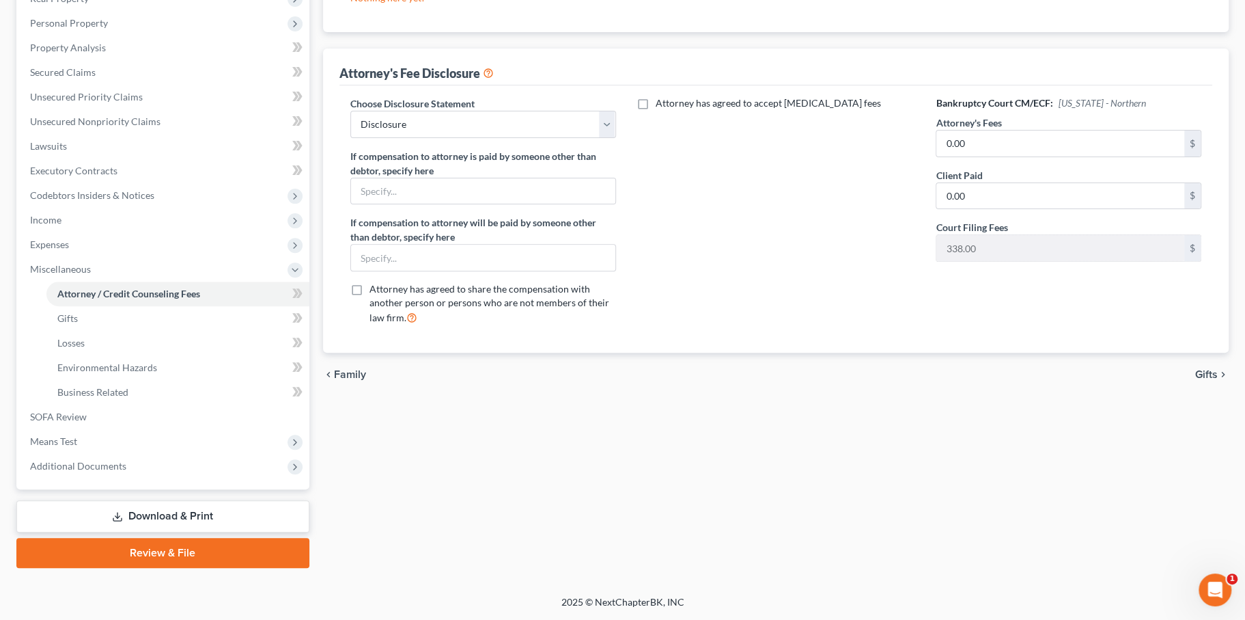
scroll to position [386, 0]
click at [182, 532] on link "Download & Print" at bounding box center [162, 516] width 293 height 32
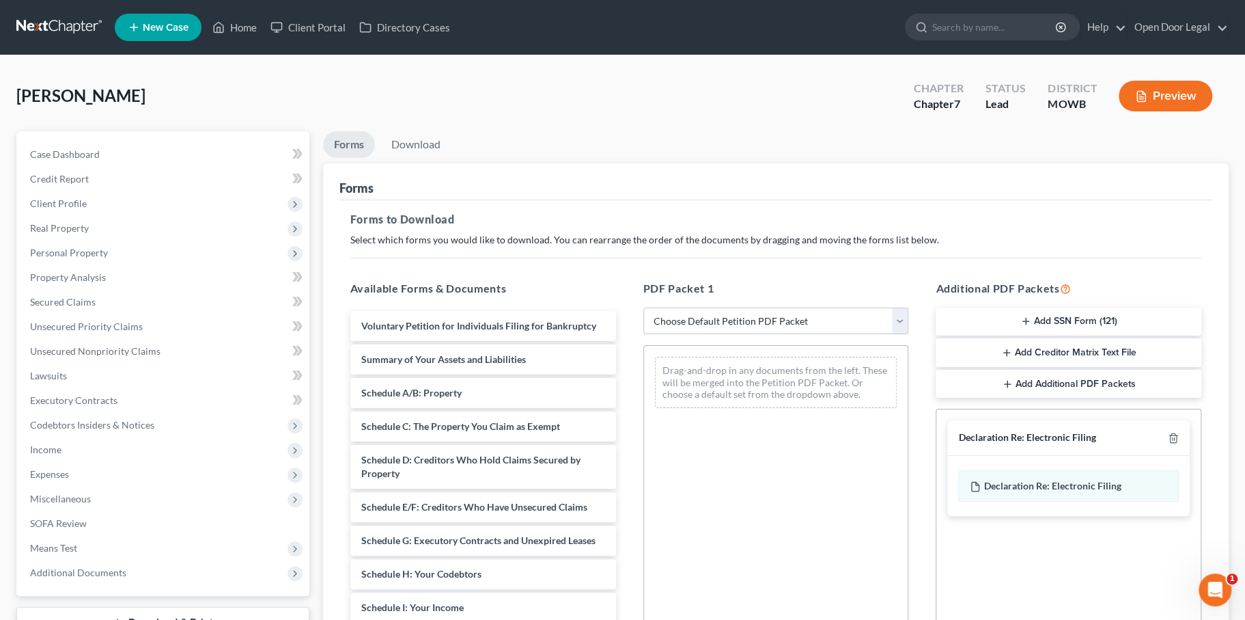
click at [706, 335] on select "Choose Default Petition PDF Packet Complete Bankruptcy Petition (all forms and …" at bounding box center [776, 320] width 266 height 27
select select "0"
click at [645, 335] on select "Choose Default Petition PDF Packet Complete Bankruptcy Petition (all forms and …" at bounding box center [776, 320] width 266 height 27
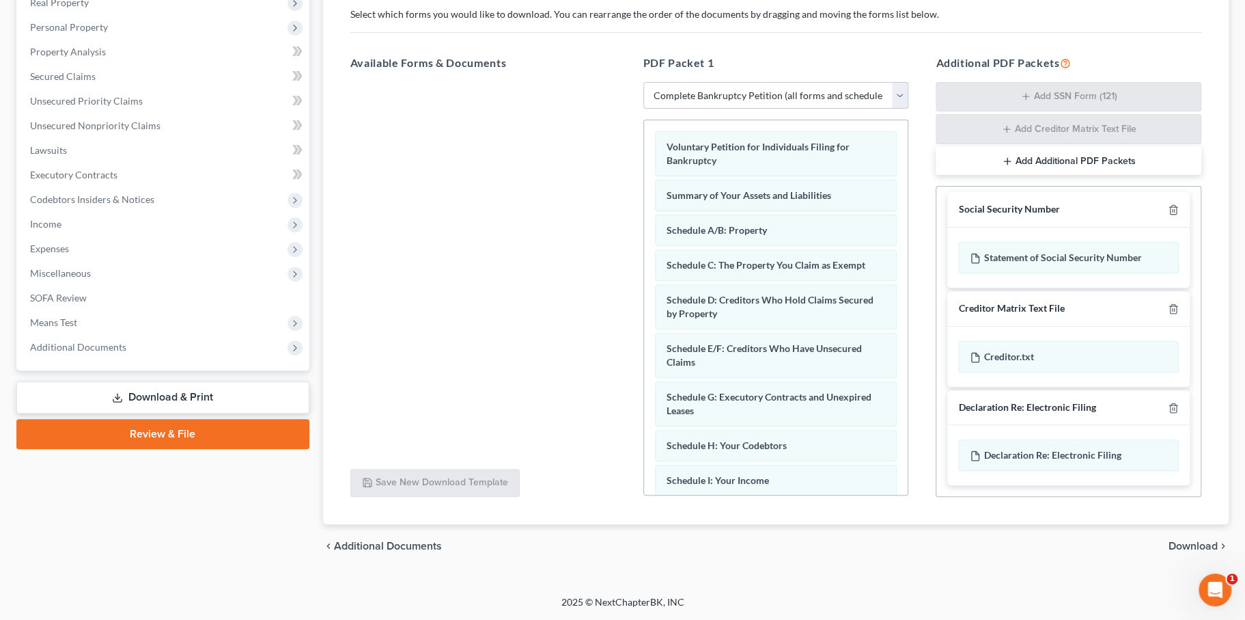
scroll to position [350, 0]
click at [1021, 449] on span "Declaration Re: Electronic Filing" at bounding box center [1052, 455] width 137 height 12
click at [1018, 449] on span "Declaration Re: Electronic Filing" at bounding box center [1052, 455] width 137 height 12
click at [169, 359] on span "Additional Documents" at bounding box center [164, 347] width 290 height 25
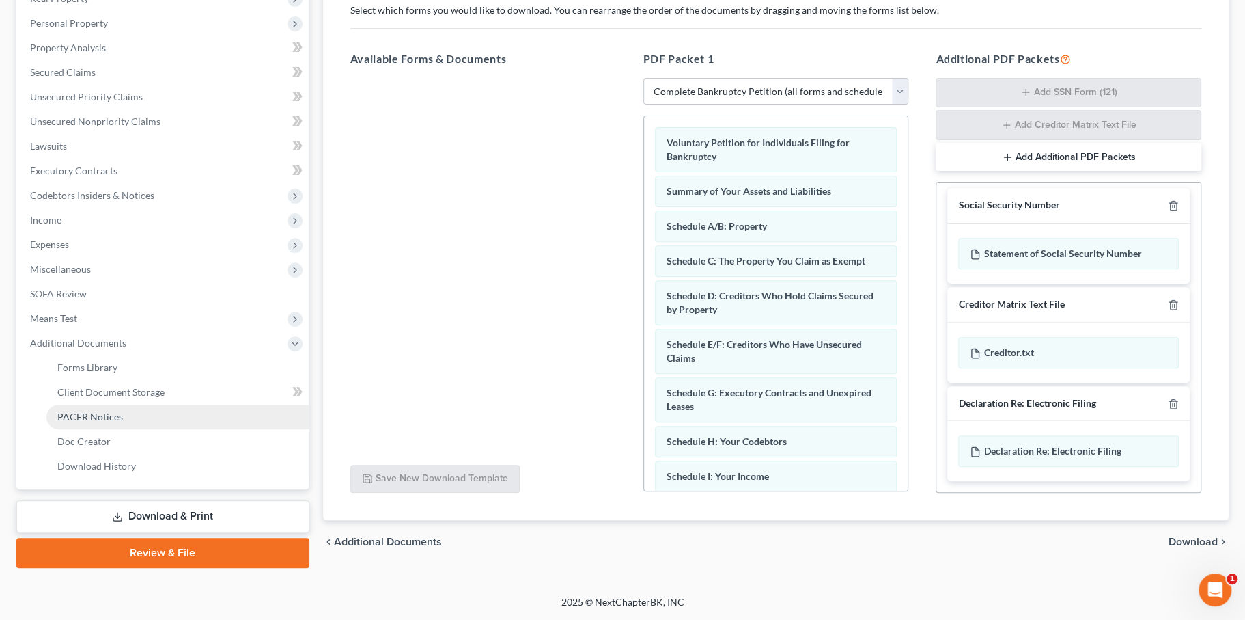
scroll to position [348, 0]
click at [152, 380] on link "Forms Library" at bounding box center [177, 367] width 263 height 25
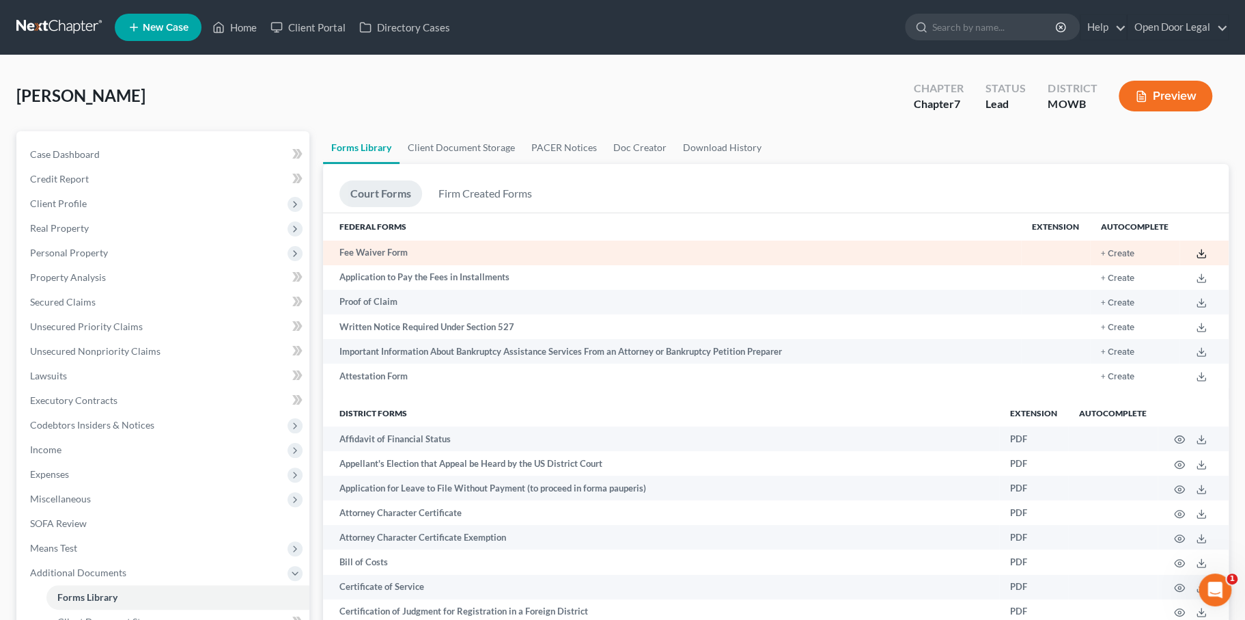
click at [1196, 259] on icon at bounding box center [1201, 253] width 11 height 11
click at [1101, 258] on button "+ Create" at bounding box center [1117, 253] width 33 height 9
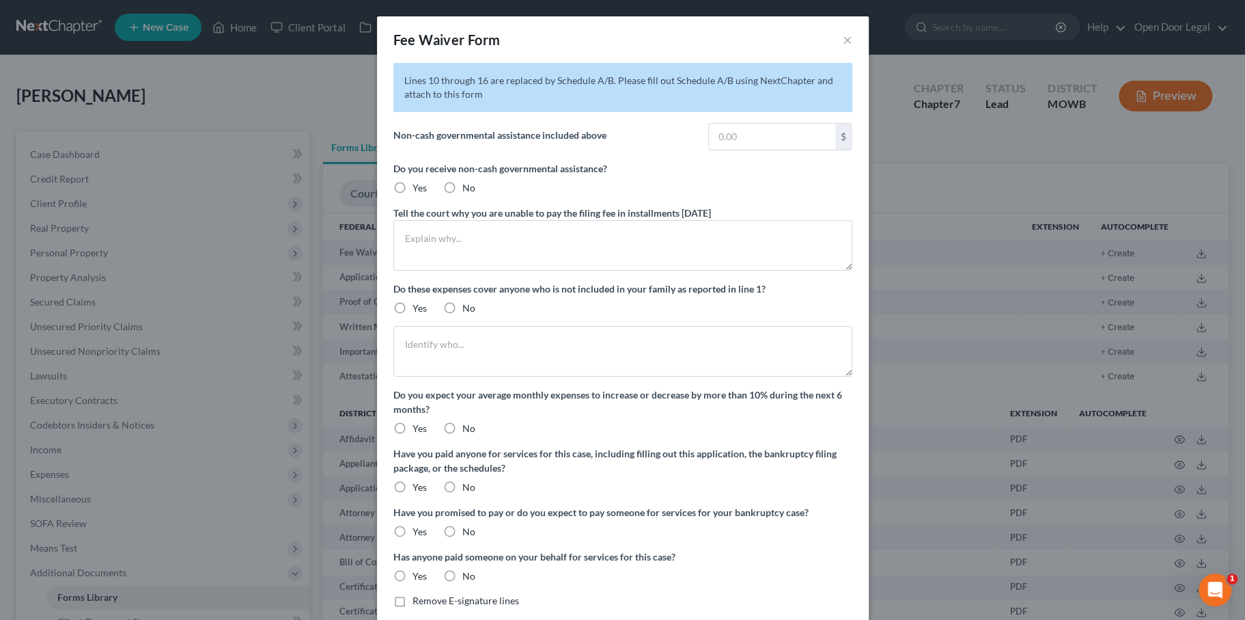
click at [462, 195] on label "No" at bounding box center [468, 188] width 13 height 14
click at [468, 190] on input "No" at bounding box center [472, 185] width 9 height 9
radio input "true"
click at [422, 270] on textarea "To enrich screen reader interactions, please activate Accessibility in Grammarl…" at bounding box center [622, 245] width 459 height 51
type textarea "My expenses are higher than my income."
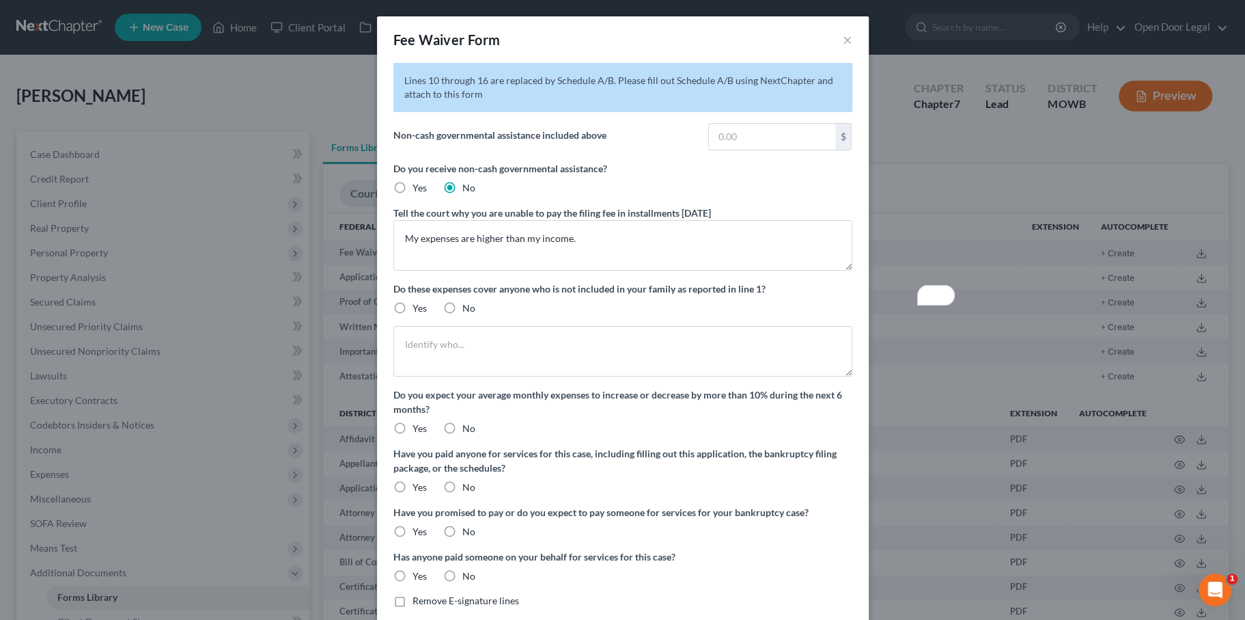
click at [462, 315] on label "No" at bounding box center [468, 308] width 13 height 14
click at [468, 310] on input "No" at bounding box center [472, 305] width 9 height 9
radio input "true"
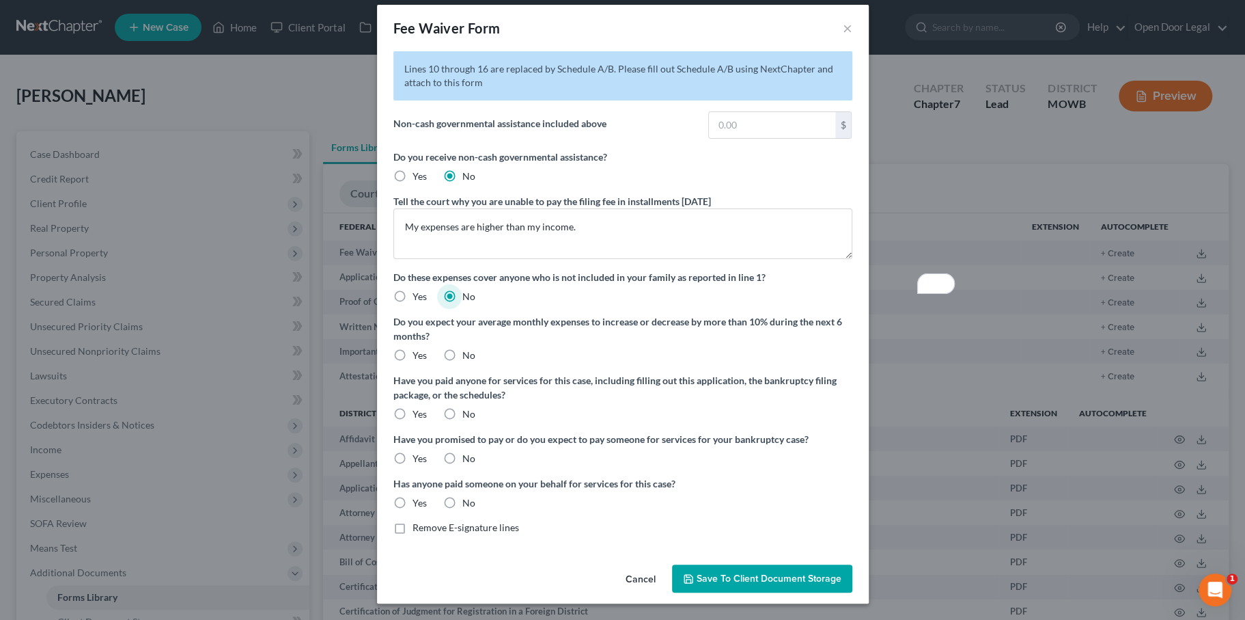
scroll to position [99, 0]
click at [462, 358] on label "No" at bounding box center [468, 355] width 13 height 14
click at [468, 357] on input "No" at bounding box center [472, 352] width 9 height 9
radio input "true"
click at [462, 421] on label "No" at bounding box center [468, 414] width 13 height 14
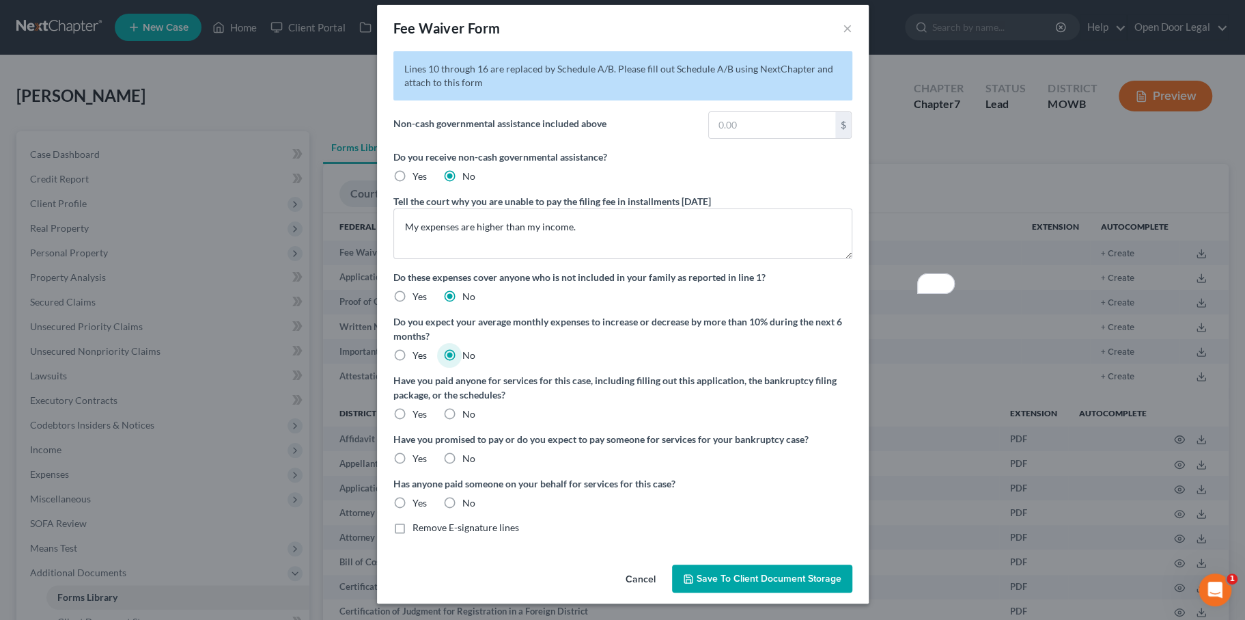
click at [468, 416] on input "No" at bounding box center [472, 411] width 9 height 9
radio input "true"
click at [462, 451] on label "No" at bounding box center [468, 458] width 13 height 14
click at [468, 451] on input "No" at bounding box center [472, 455] width 9 height 9
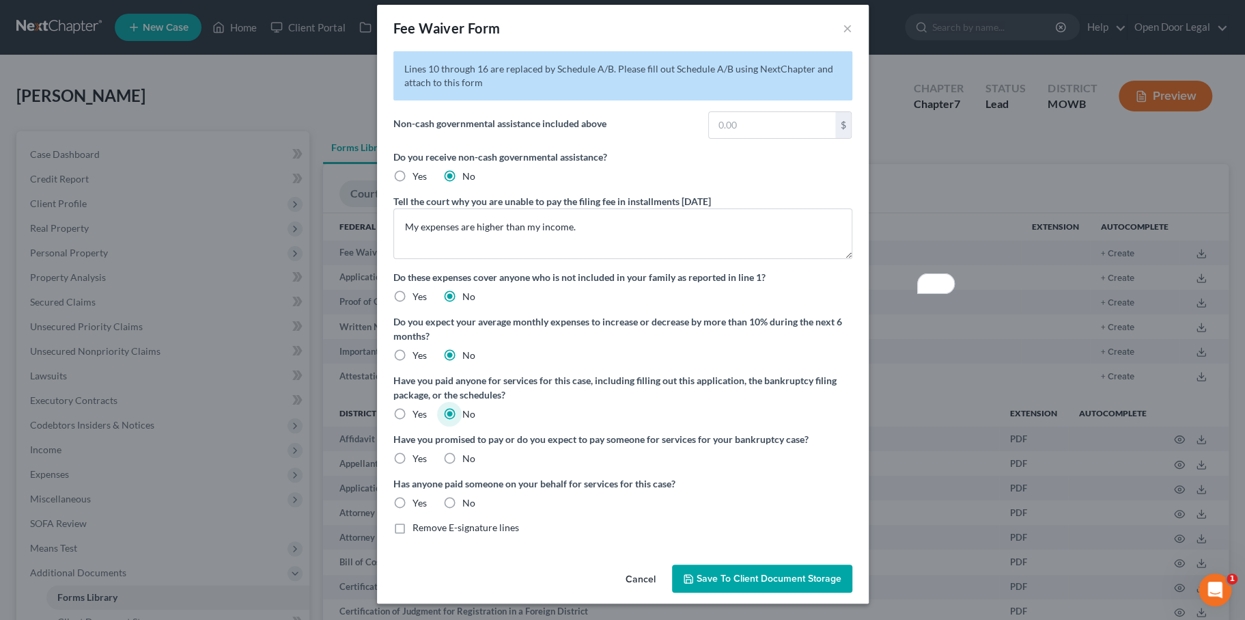
radio input "true"
click at [462, 496] on label "No" at bounding box center [468, 503] width 13 height 14
click at [468, 496] on input "No" at bounding box center [472, 500] width 9 height 9
radio input "true"
drag, startPoint x: 760, startPoint y: 576, endPoint x: 628, endPoint y: 540, distance: 136.5
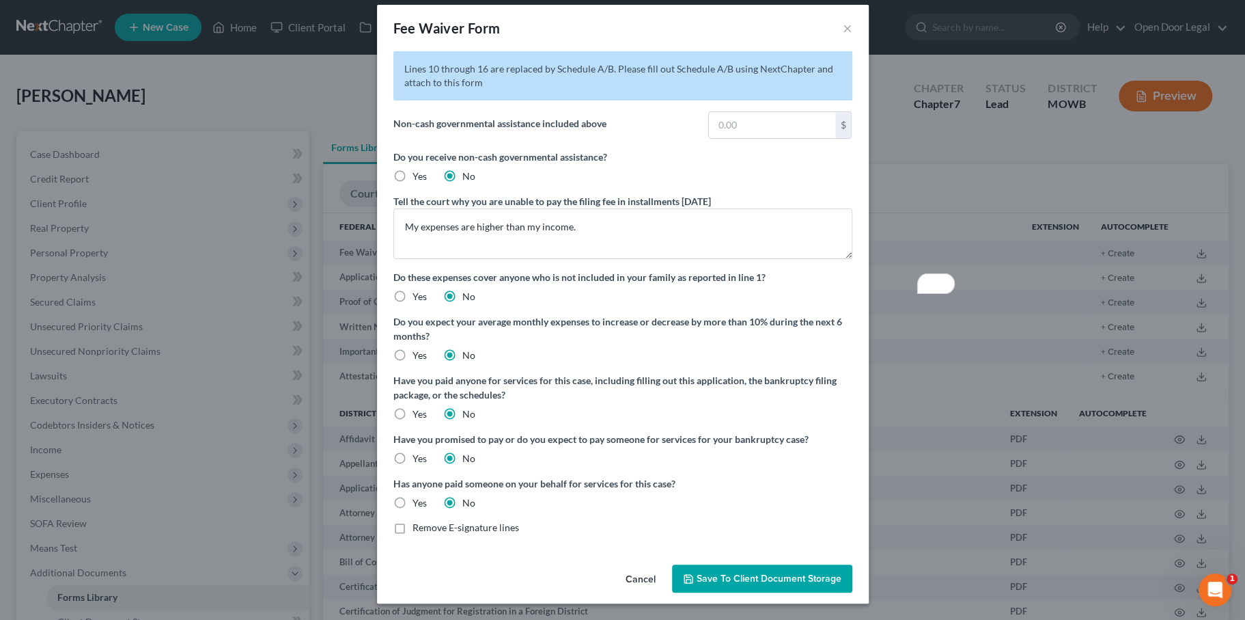
click at [628, 540] on div "Fee Waiver Form × Lines 10 through 16 are replaced by Schedule A/B. Please fill…" at bounding box center [623, 304] width 492 height 598
click at [413, 520] on label "Remove E-signature lines" at bounding box center [466, 527] width 107 height 14
click at [418, 520] on input "Remove E-signature lines" at bounding box center [422, 524] width 9 height 9
checkbox input "true"
click at [726, 572] on span "Save to Client Document Storage" at bounding box center [769, 578] width 145 height 12
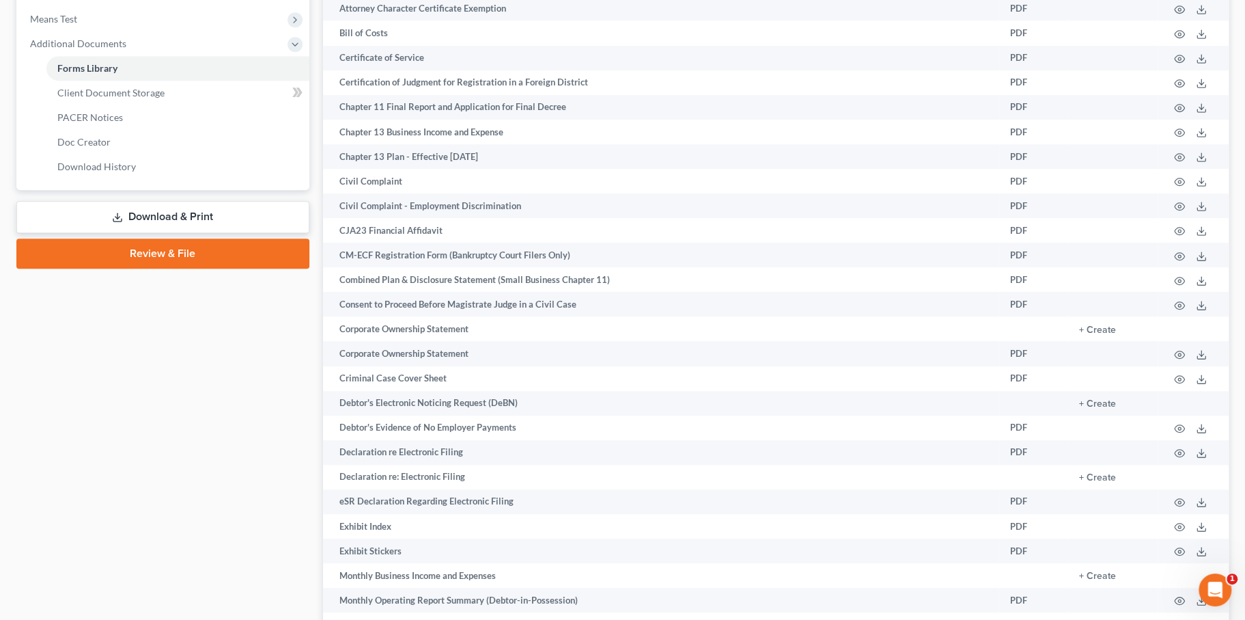
scroll to position [542, 0]
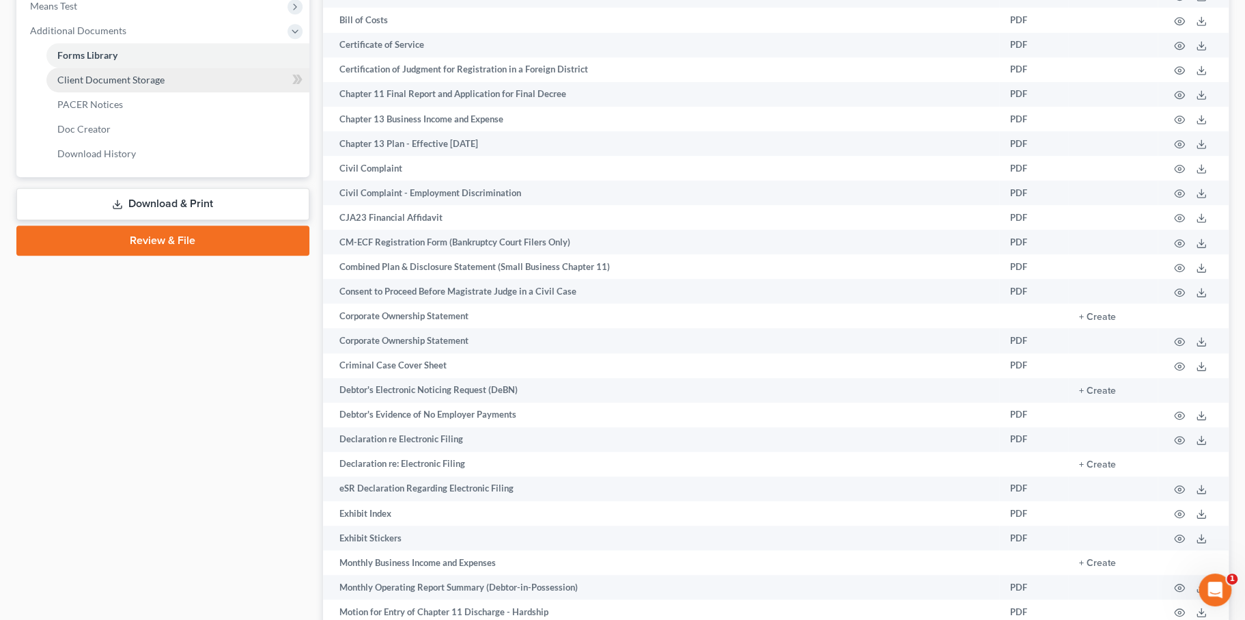
click at [138, 85] on span "Client Document Storage" at bounding box center [110, 80] width 107 height 12
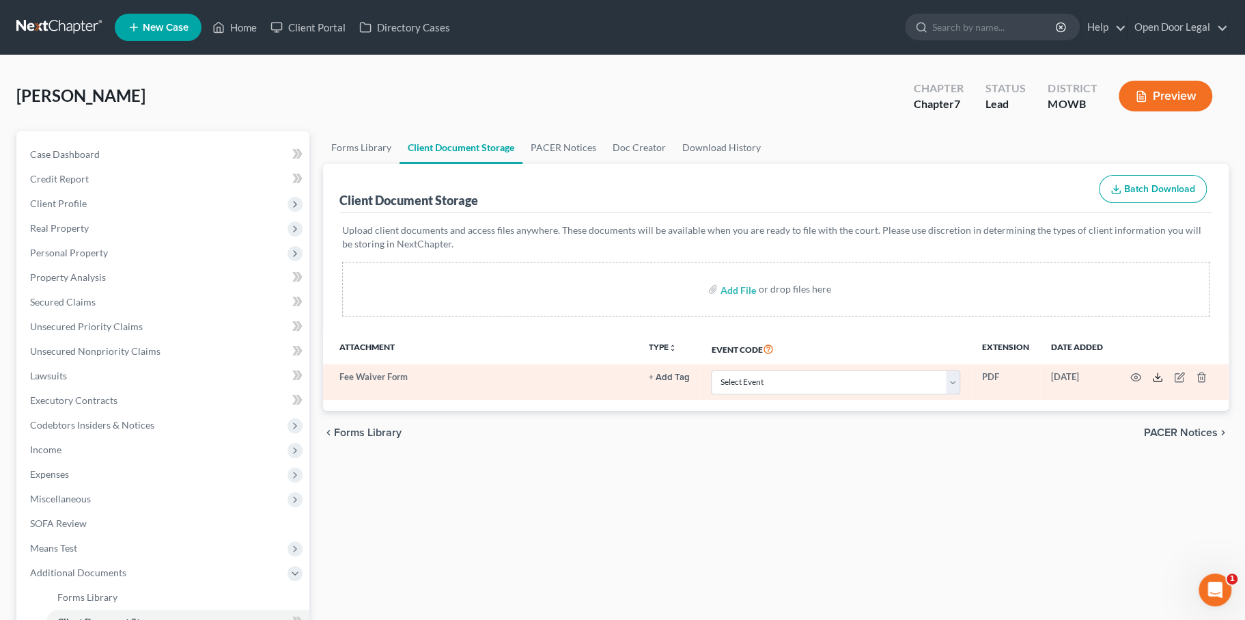
click at [1152, 383] on icon at bounding box center [1157, 377] width 11 height 11
click at [1178, 379] on icon "button" at bounding box center [1181, 376] width 6 height 6
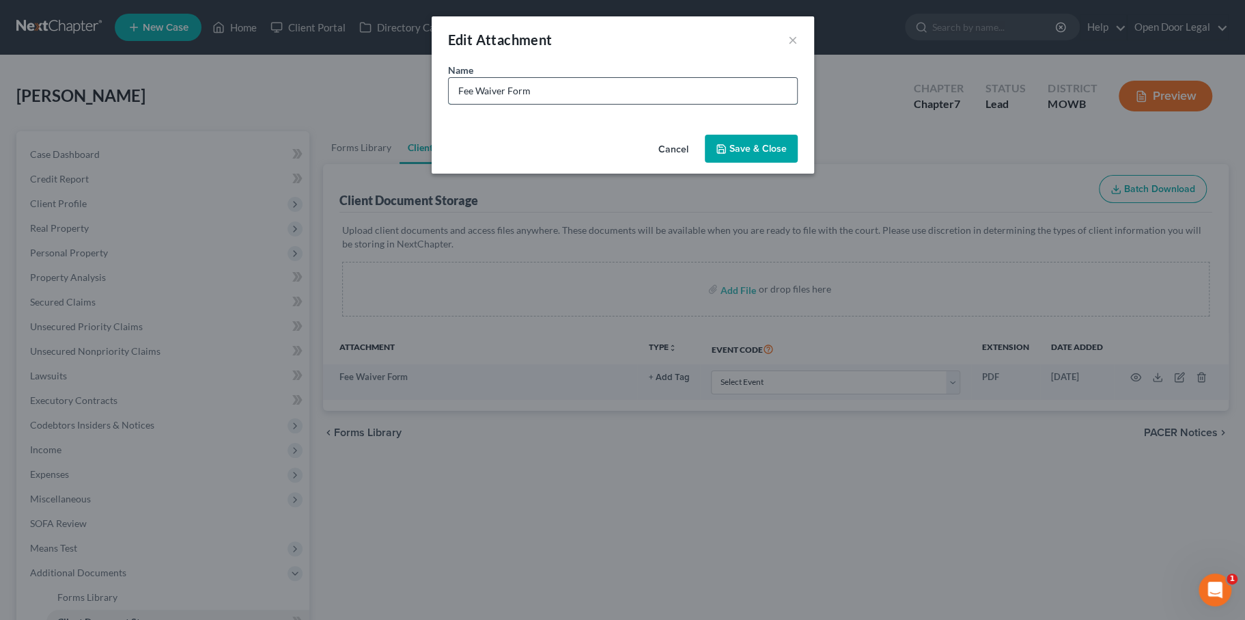
click at [717, 104] on input "Fee Waiver Form" at bounding box center [623, 91] width 348 height 26
click at [754, 163] on button "Save & Close" at bounding box center [751, 149] width 93 height 29
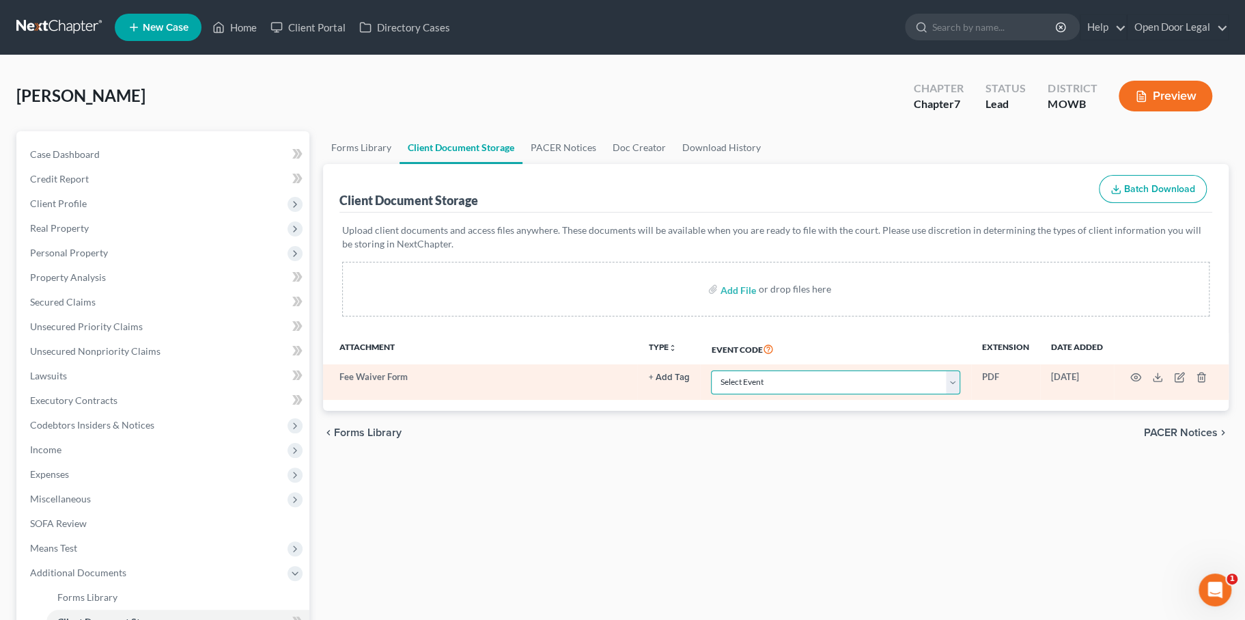
click at [723, 394] on select "Select Event 20 Largest Unsecured Creditors Affidavit re: NO Tax Returns Amende…" at bounding box center [835, 382] width 249 height 24
click at [711, 394] on select "Select Event 20 Largest Unsecured Creditors Affidavit re: NO Tax Returns Amende…" at bounding box center [835, 382] width 249 height 24
click at [722, 394] on select "Select Event 20 Largest Unsecured Creditors Affidavit re: NO Tax Returns Amende…" at bounding box center [835, 382] width 249 height 24
click at [715, 394] on select "Select Event 20 Largest Unsecured Creditors Affidavit re: NO Tax Returns Amende…" at bounding box center [835, 382] width 249 height 24
click at [1174, 383] on icon "button" at bounding box center [1179, 377] width 11 height 11
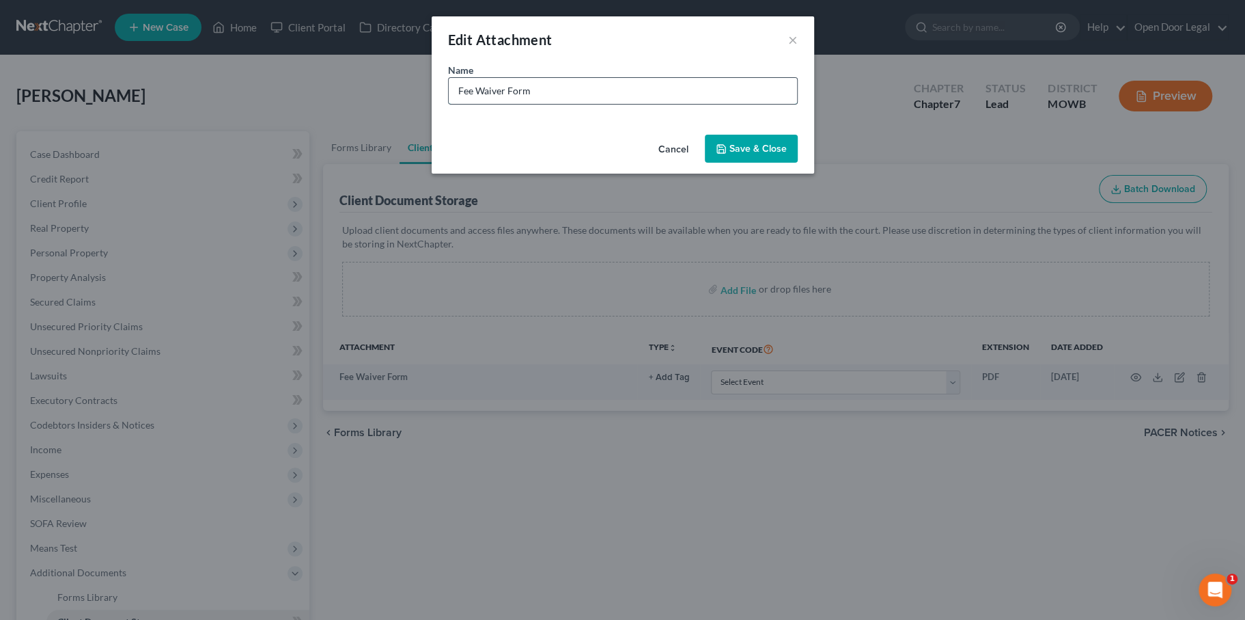
click at [780, 104] on input "Fee Waiver Form" at bounding box center [623, 91] width 348 height 26
click at [773, 154] on span "Save & Close" at bounding box center [757, 149] width 57 height 12
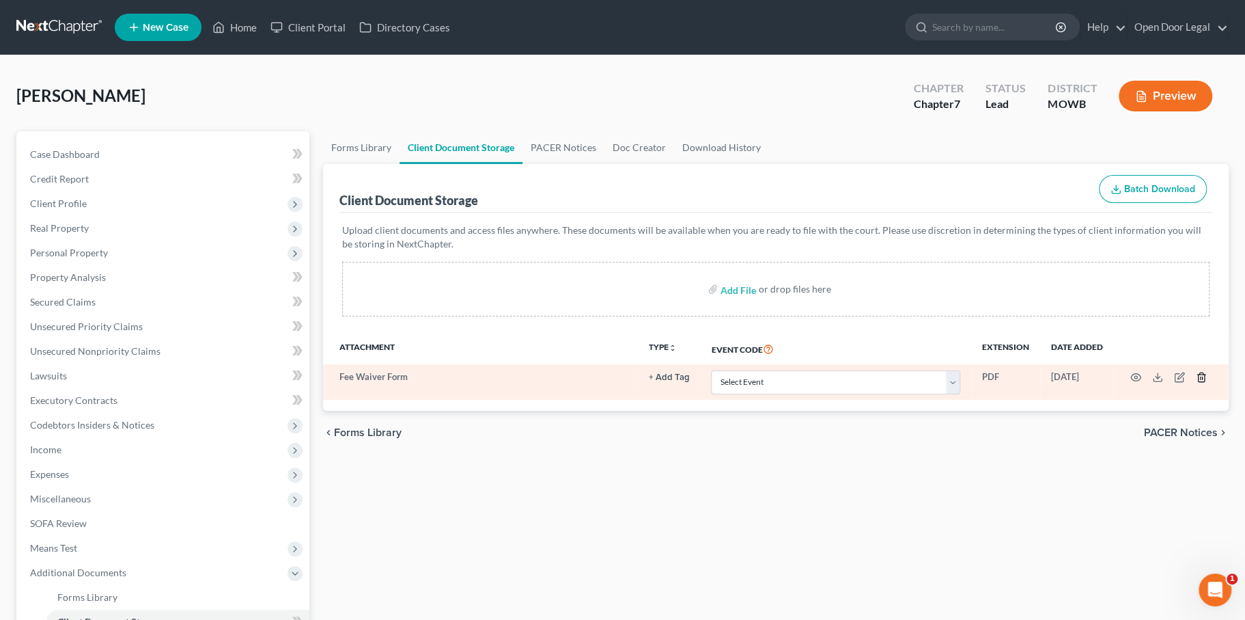
click at [1196, 383] on icon "button" at bounding box center [1201, 377] width 11 height 11
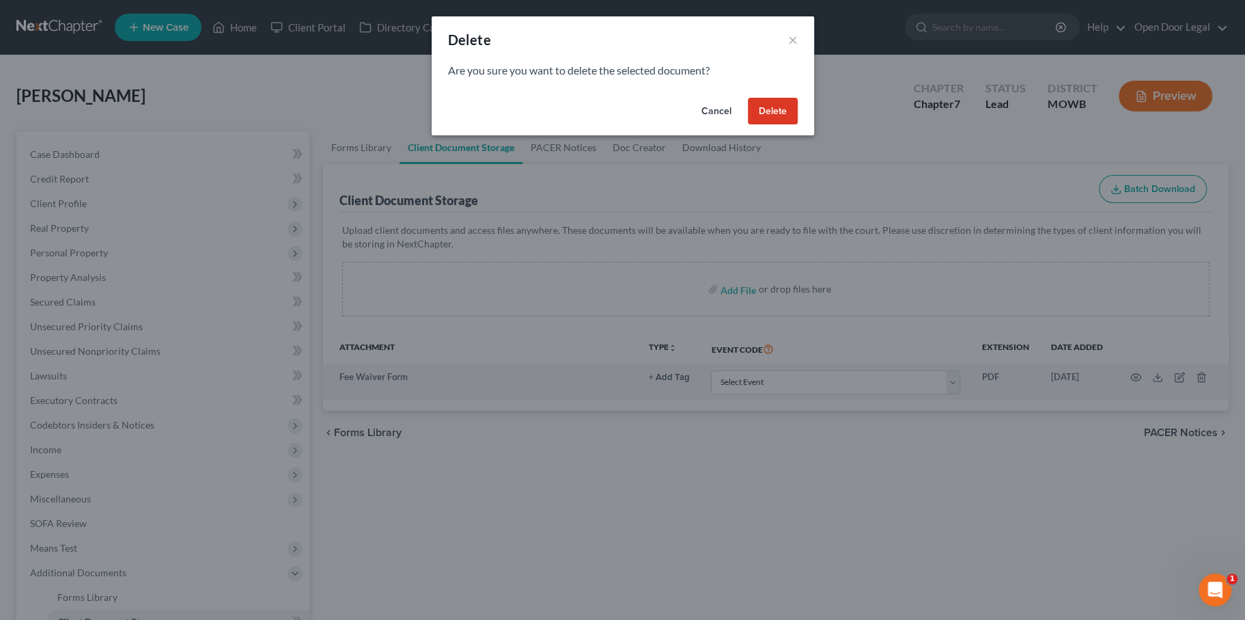
click at [798, 125] on button "Delete" at bounding box center [773, 111] width 50 height 27
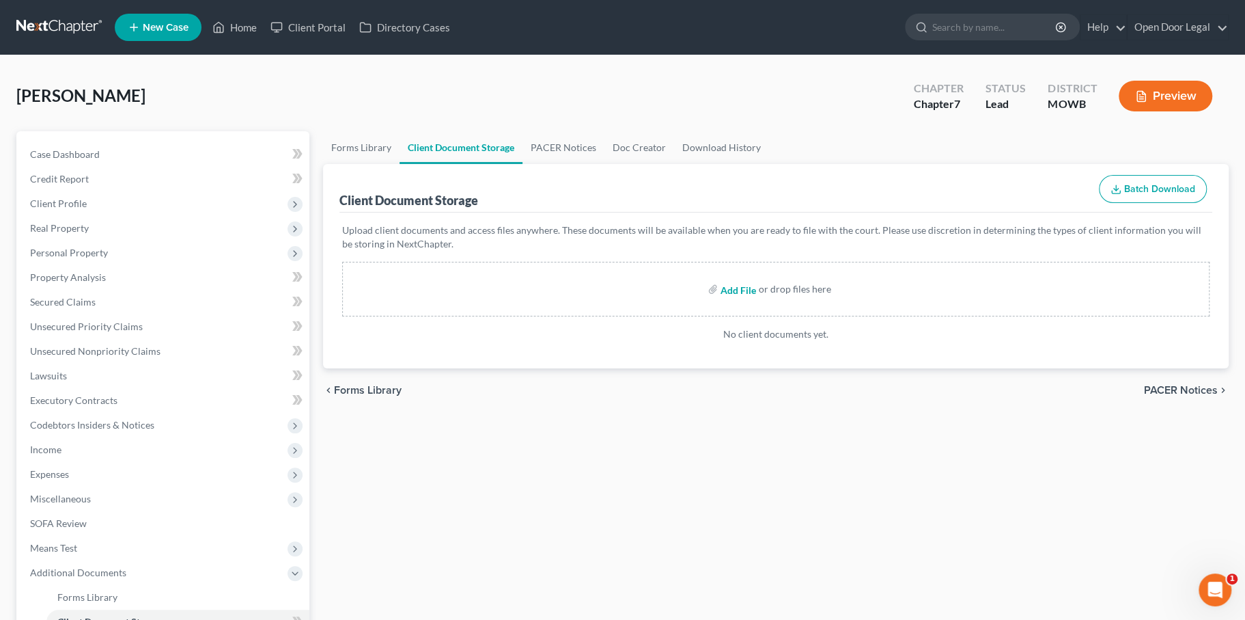
click at [725, 301] on input "file" at bounding box center [737, 289] width 33 height 25
click at [721, 301] on input "file" at bounding box center [737, 289] width 33 height 25
type input "C:\fakepath\[DATE]_Certificate of Credit Counseling.pdf"
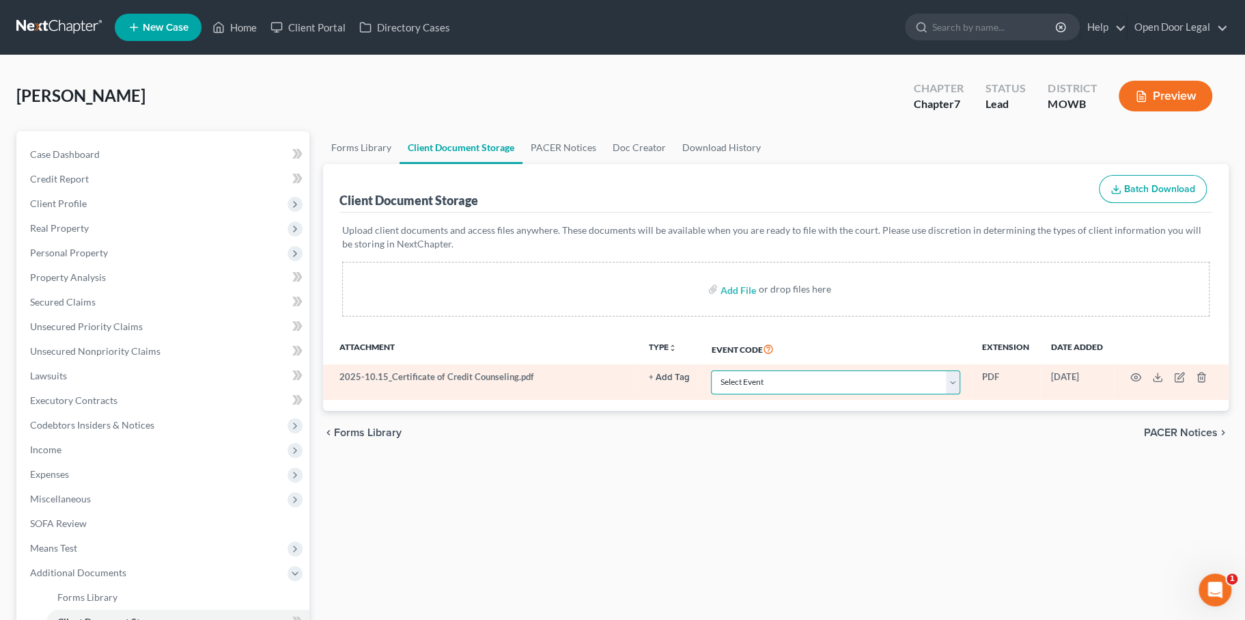
click at [711, 394] on select "Select Event 20 Largest Unsecured Creditors Affidavit re: NO Tax Returns Amende…" at bounding box center [835, 382] width 249 height 24
select select "5"
click at [711, 394] on select "Select Event 20 Largest Unsecured Creditors Affidavit re: NO Tax Returns Amende…" at bounding box center [835, 382] width 249 height 24
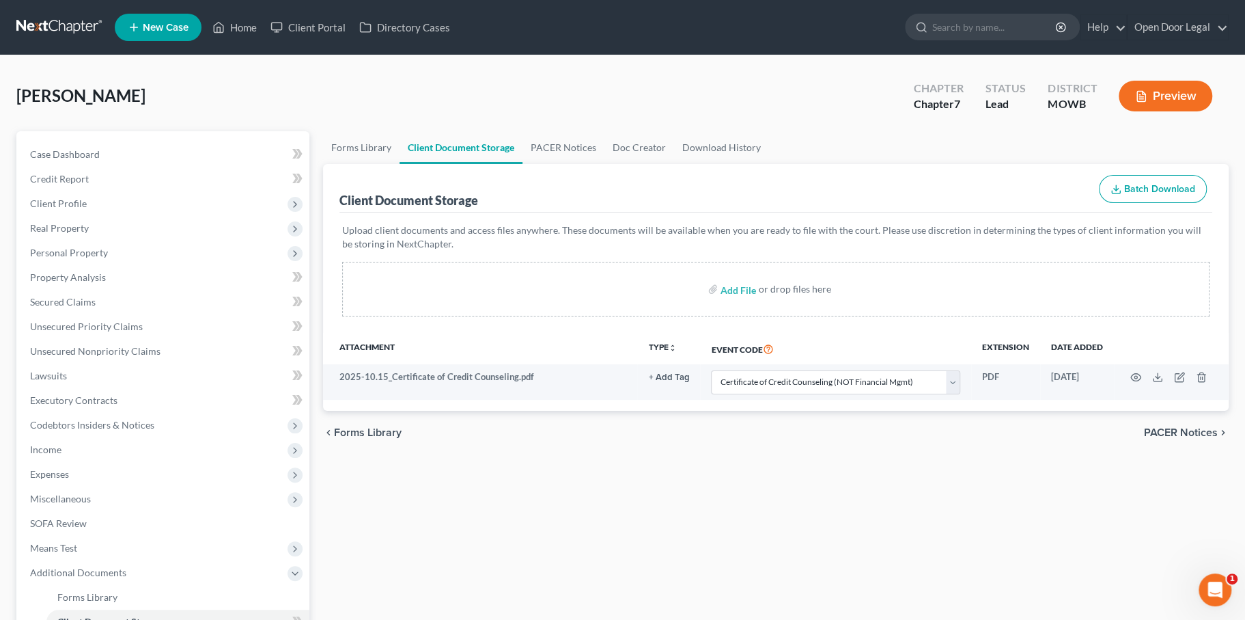
click at [823, 454] on div "chevron_left Forms Library PACER Notices chevron_right" at bounding box center [776, 433] width 906 height 44
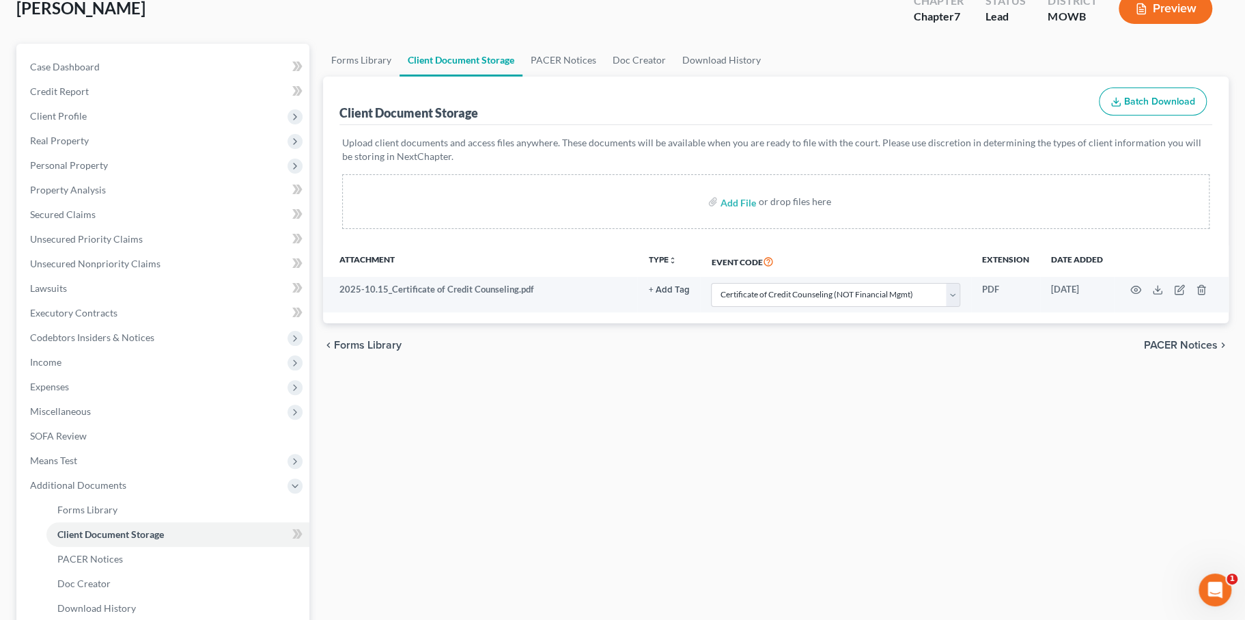
scroll to position [94, 0]
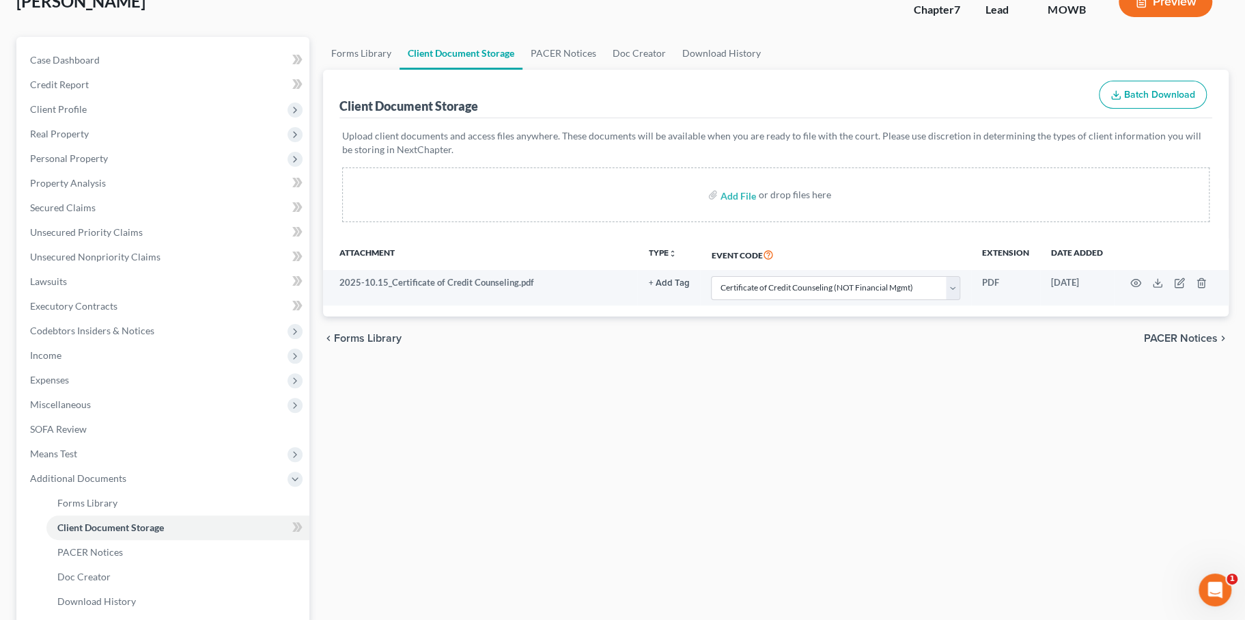
click at [823, 522] on div "Forms Library Client Document Storage PACER Notices Doc Creator Download Histor…" at bounding box center [775, 370] width 919 height 666
click at [936, 360] on div "chevron_left Forms Library PACER Notices chevron_right" at bounding box center [776, 338] width 906 height 44
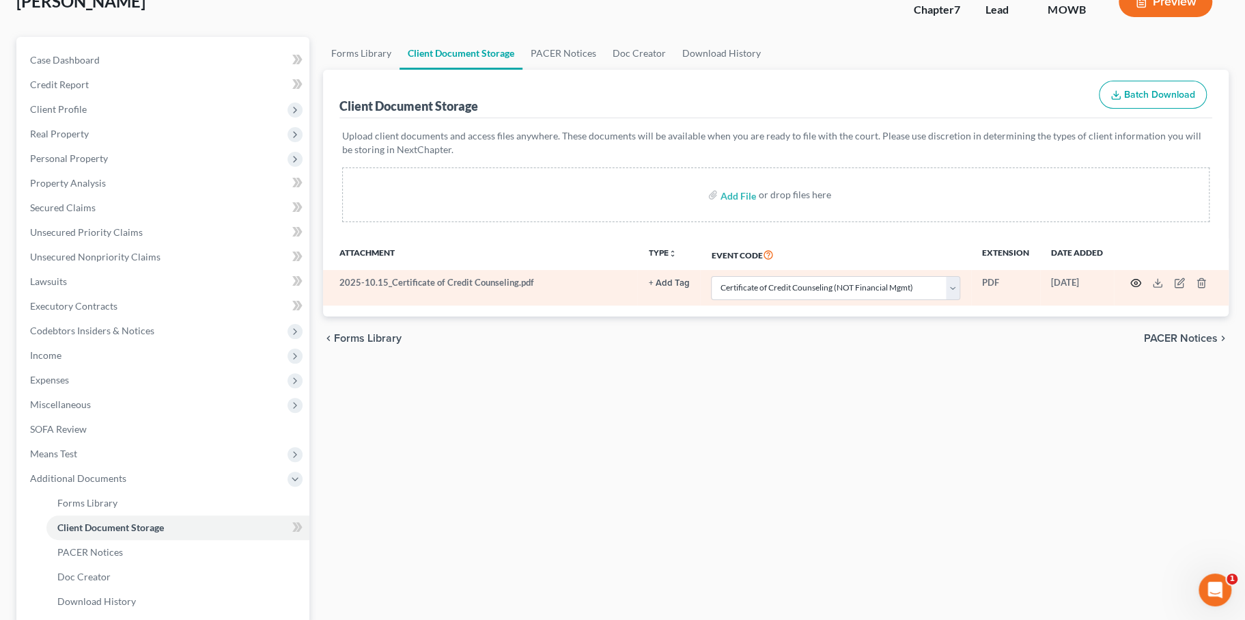
click at [1130, 288] on icon "button" at bounding box center [1135, 282] width 11 height 11
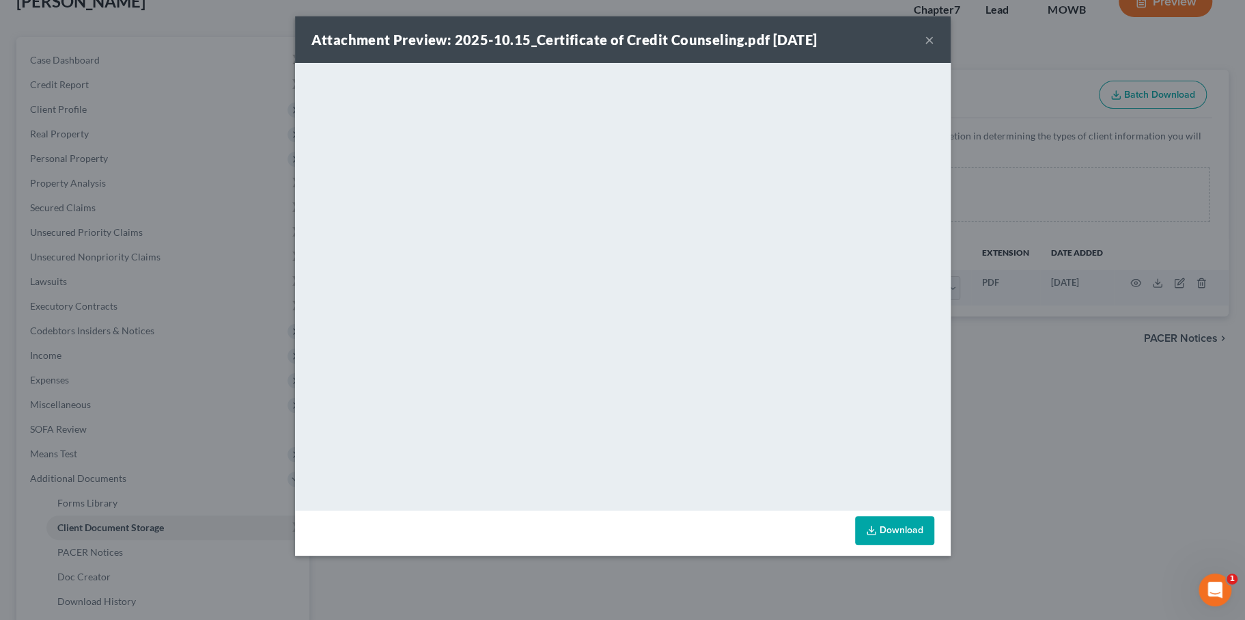
click at [934, 48] on button "×" at bounding box center [930, 39] width 10 height 16
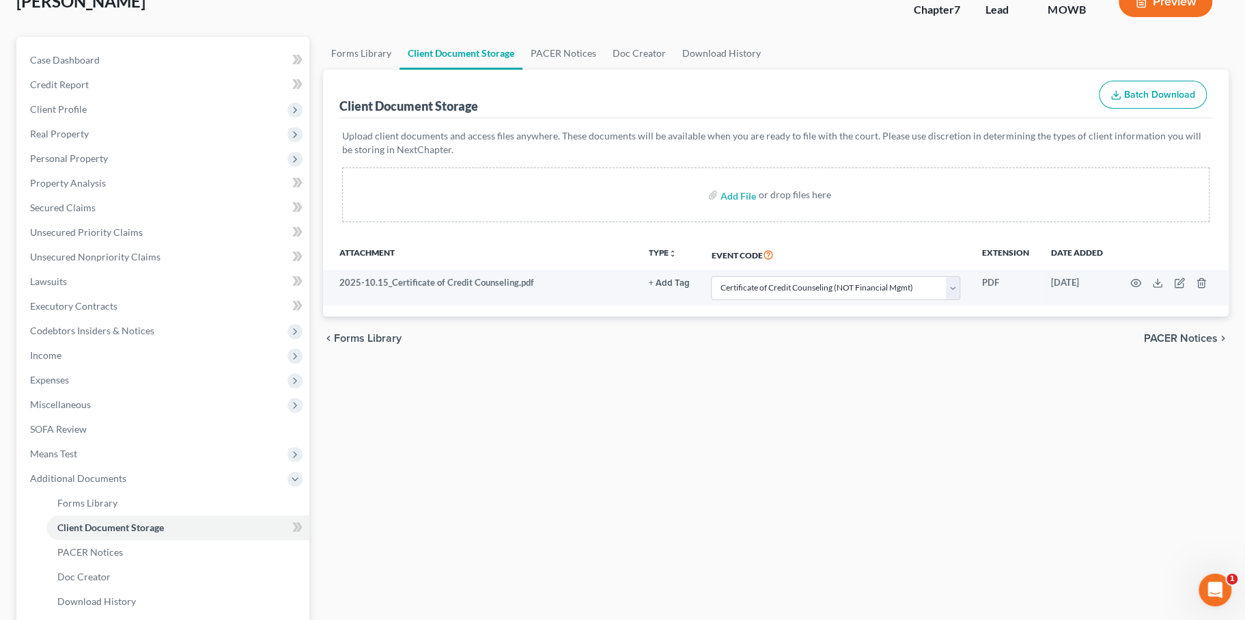
click at [949, 483] on div "Forms Library Client Document Storage PACER Notices Doc Creator Download Histor…" at bounding box center [775, 370] width 919 height 666
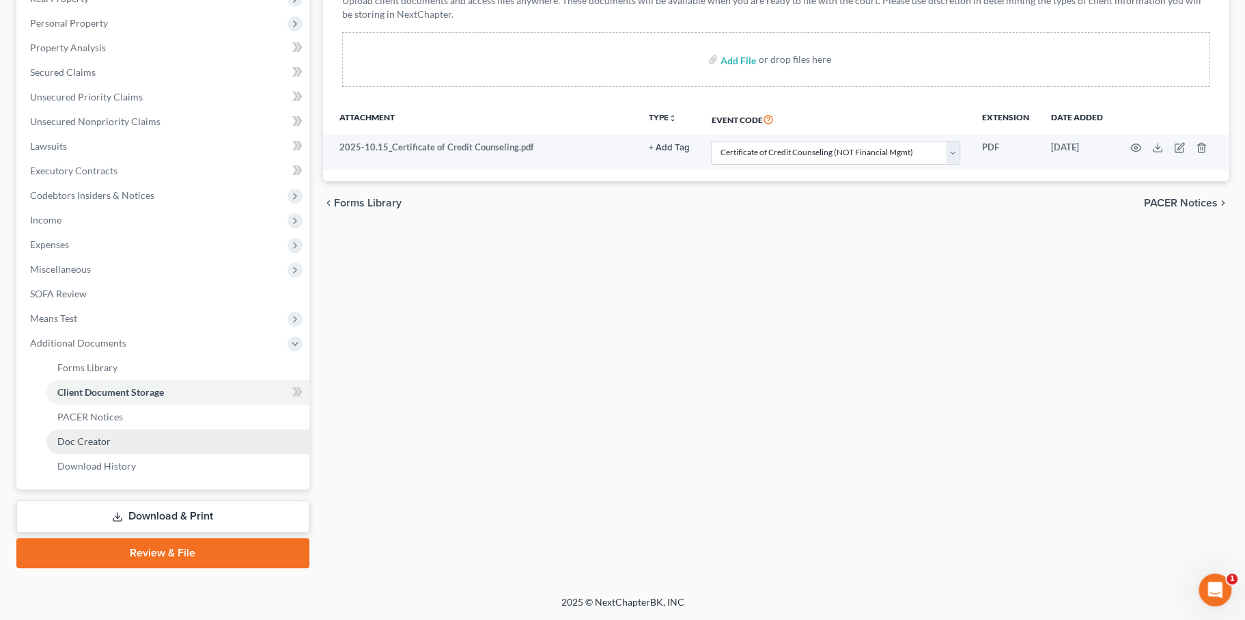
scroll to position [389, 0]
click at [393, 197] on span "Forms Library" at bounding box center [368, 202] width 68 height 11
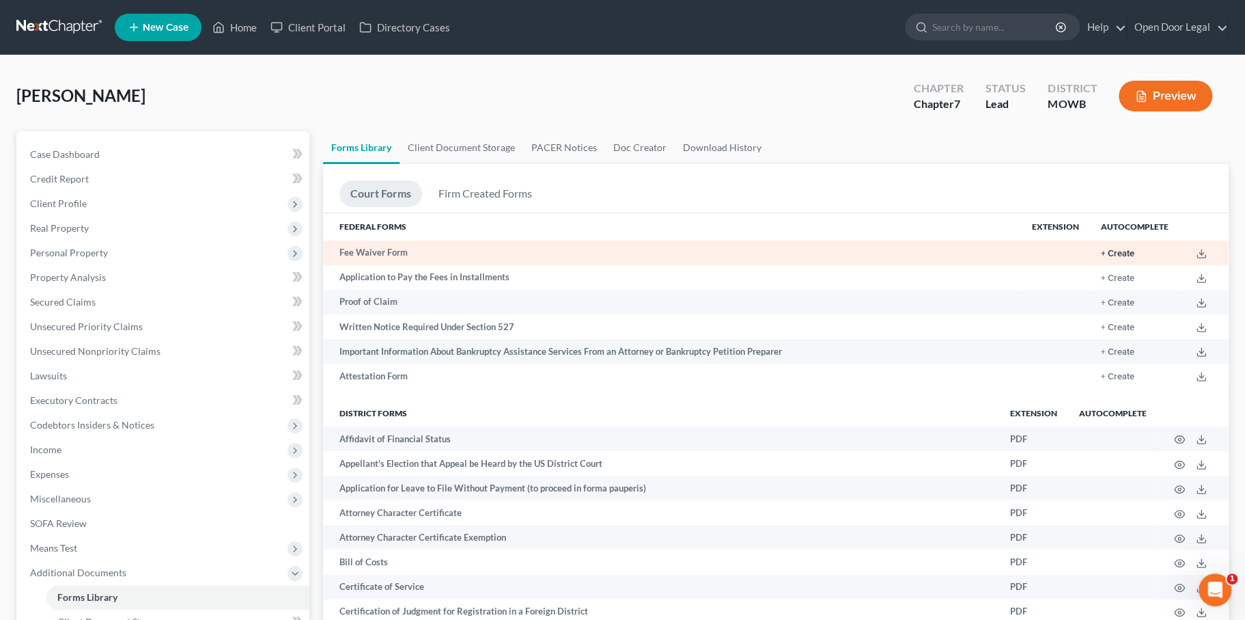
click at [1101, 258] on button "+ Create" at bounding box center [1117, 253] width 33 height 9
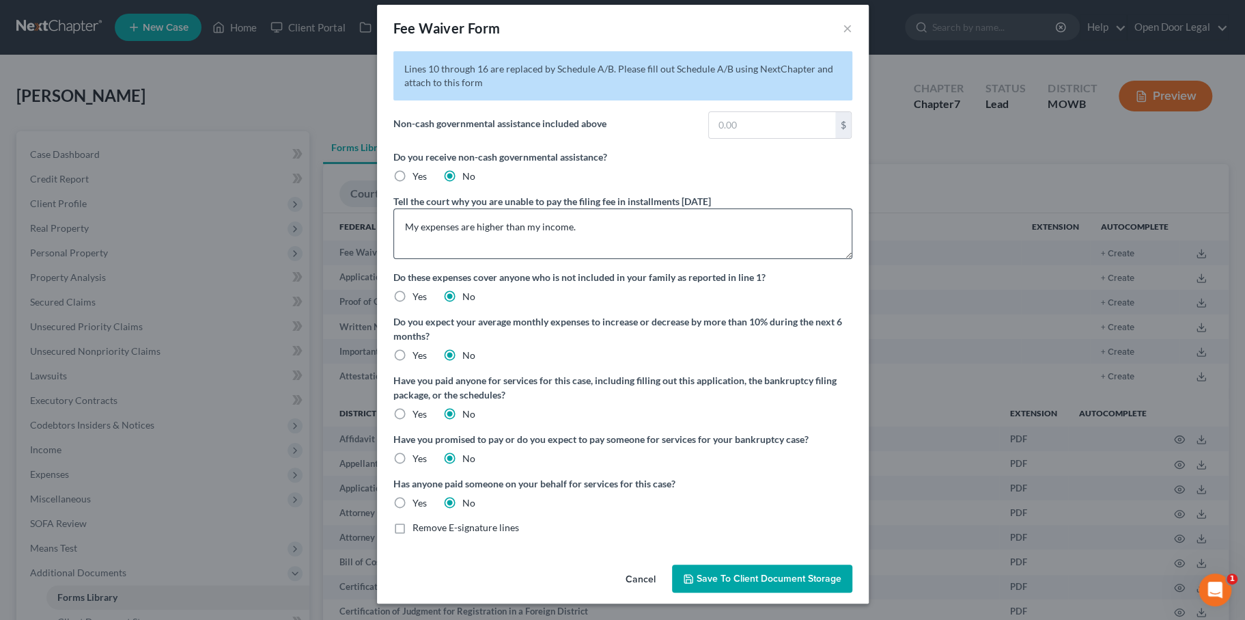
scroll to position [167, 0]
click at [755, 572] on span "Save to Client Document Storage" at bounding box center [769, 578] width 145 height 12
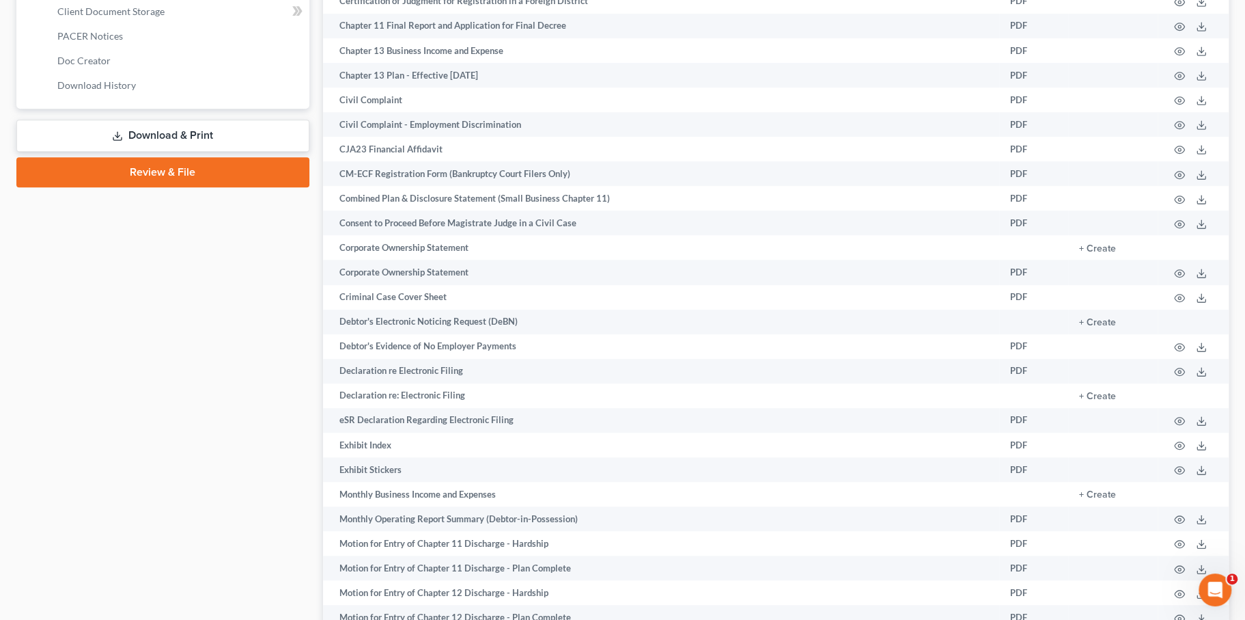
click at [215, 152] on link "Download & Print" at bounding box center [162, 136] width 293 height 32
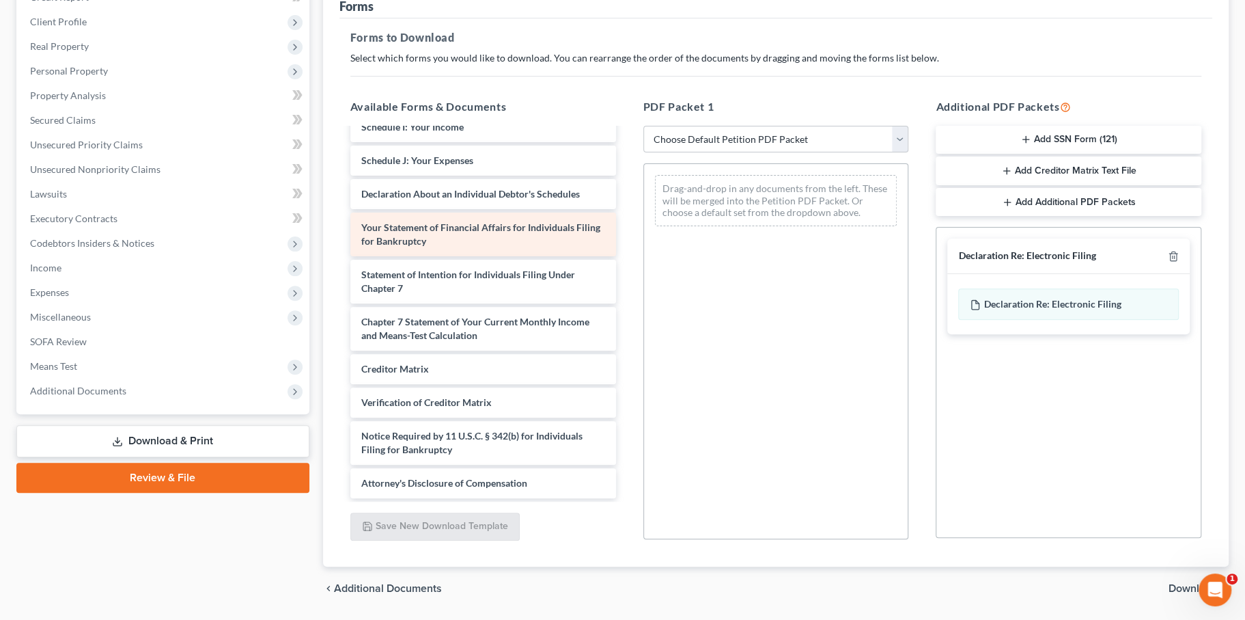
scroll to position [652, 0]
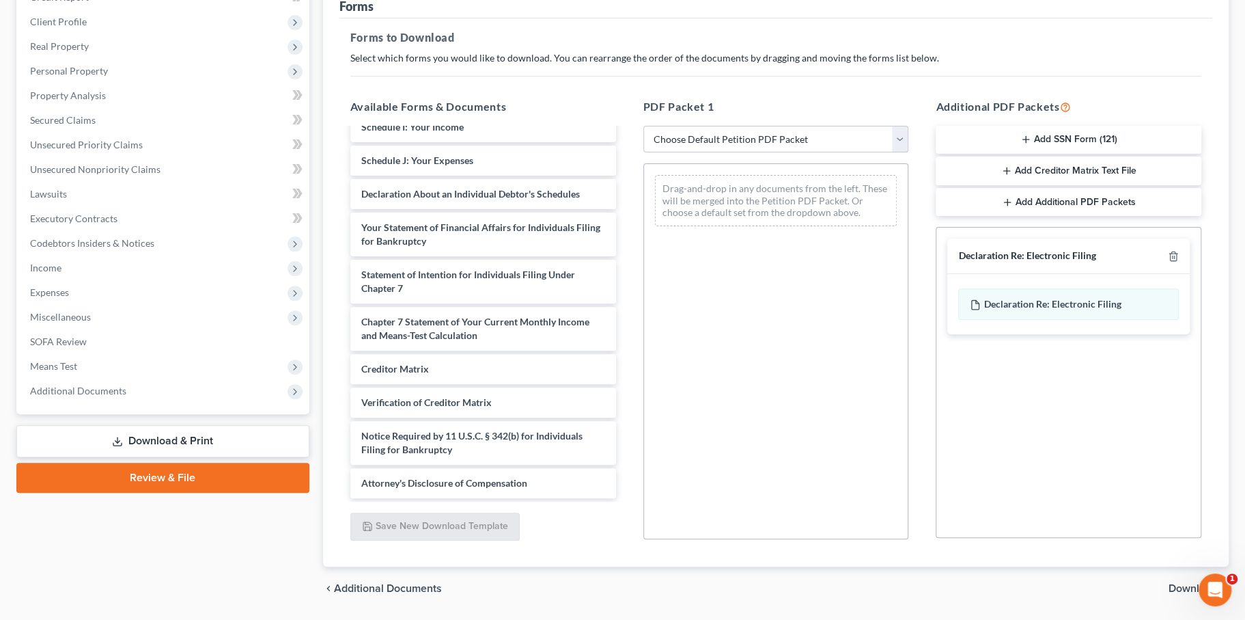
click at [723, 153] on select "Choose Default Petition PDF Packet Complete Bankruptcy Petition (all forms and …" at bounding box center [776, 139] width 266 height 27
select select "0"
click at [645, 153] on select "Choose Default Petition PDF Packet Complete Bankruptcy Petition (all forms and …" at bounding box center [776, 139] width 266 height 27
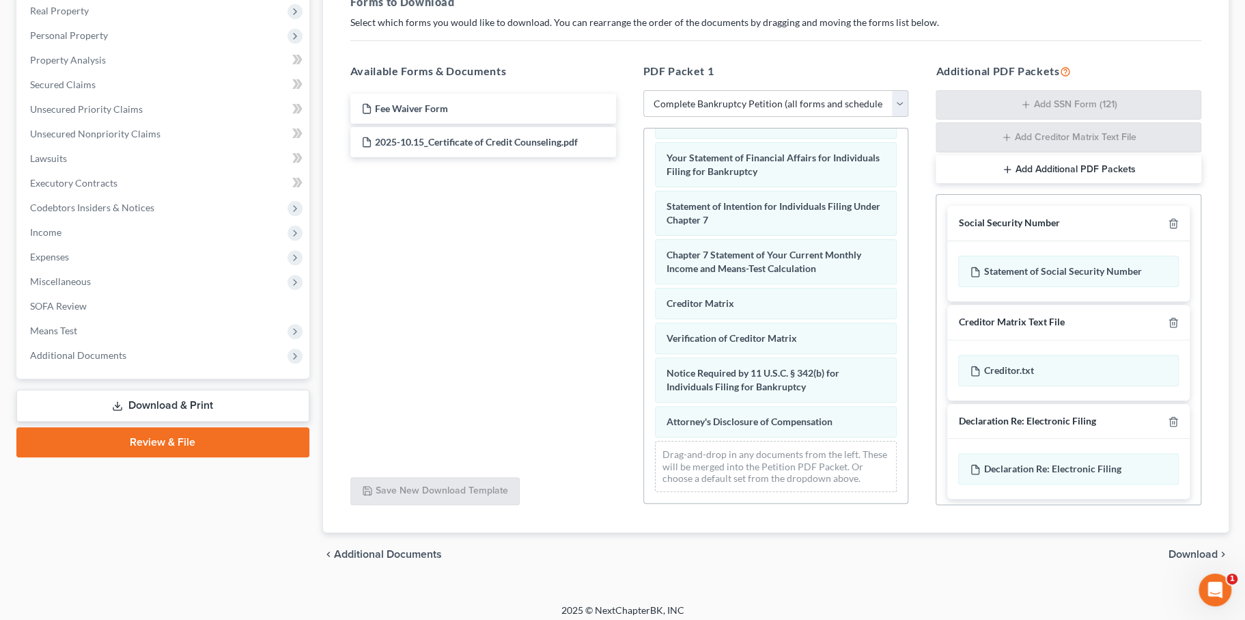
scroll to position [427, 0]
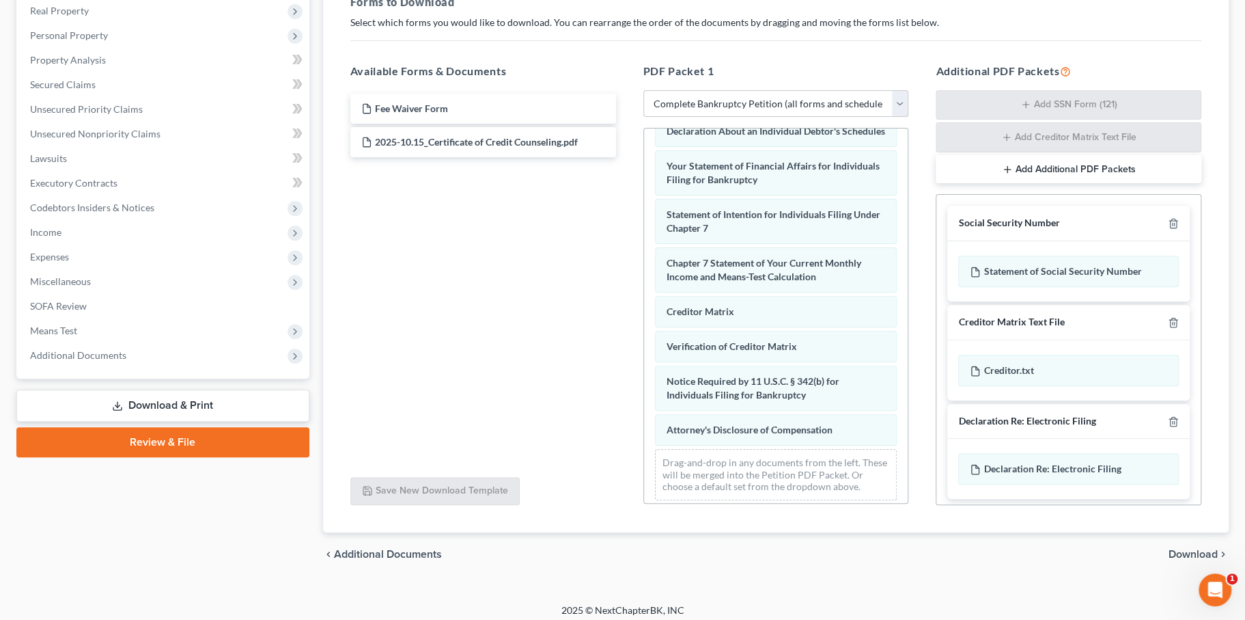
click at [764, 117] on select "Choose Default Petition PDF Packet Complete Bankruptcy Petition (all forms and …" at bounding box center [776, 103] width 266 height 27
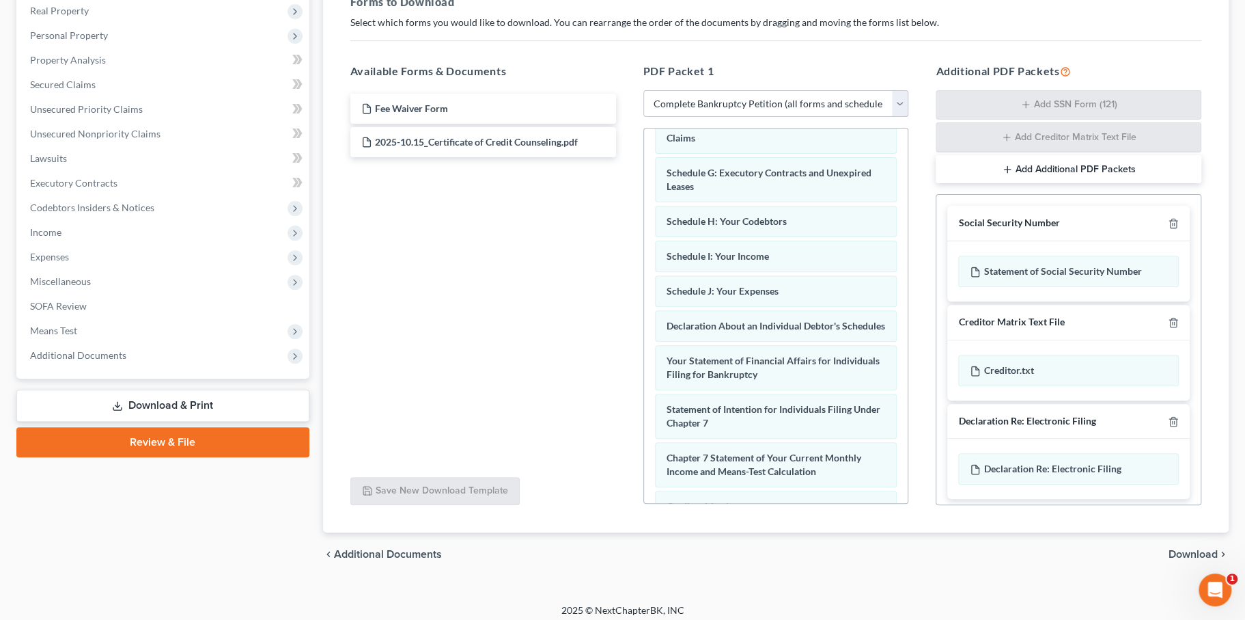
scroll to position [0, 0]
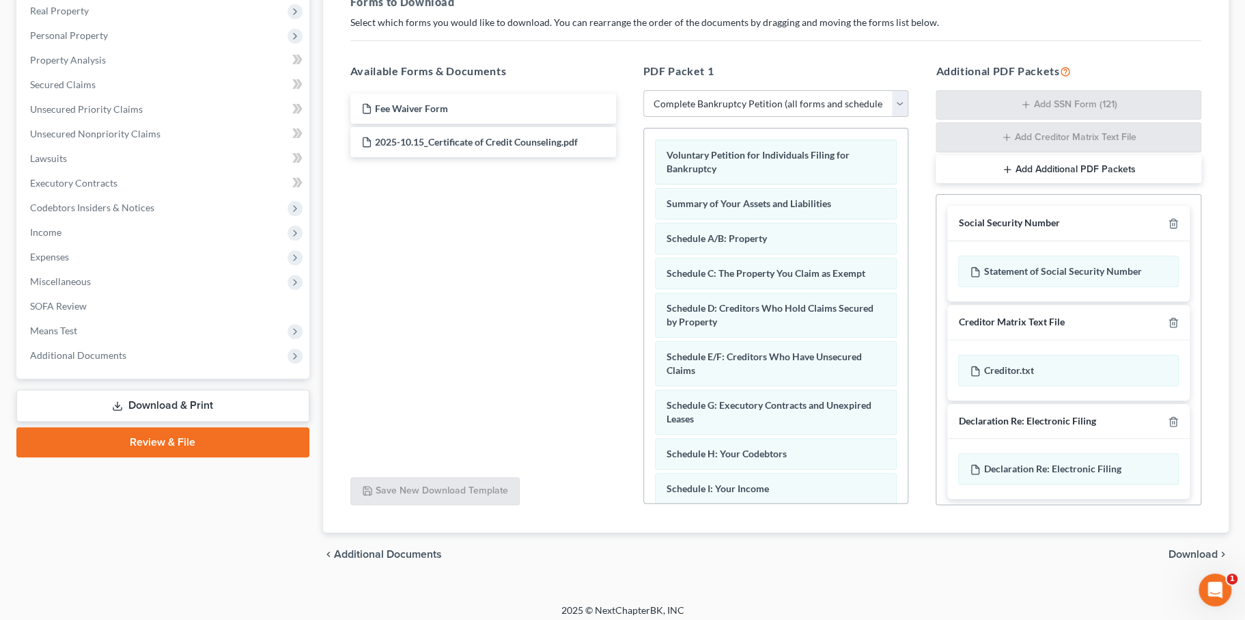
click at [731, 117] on select "Choose Default Petition PDF Packet Complete Bankruptcy Petition (all forms and …" at bounding box center [776, 103] width 266 height 27
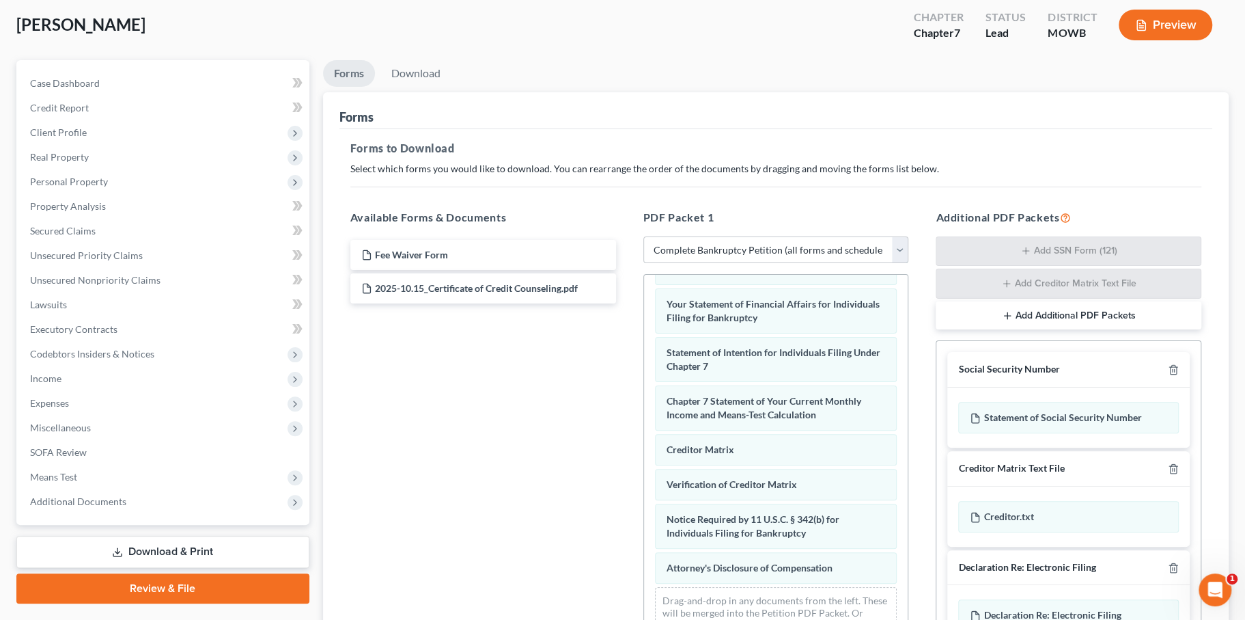
scroll to position [55, 0]
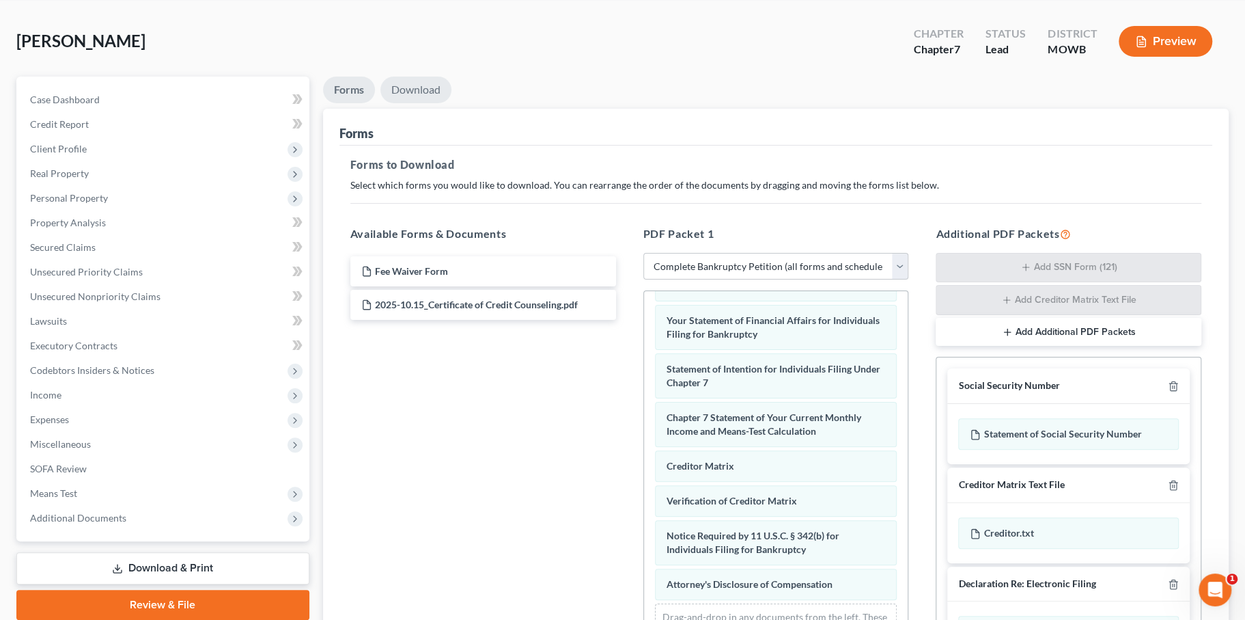
click at [434, 103] on link "Download" at bounding box center [415, 90] width 71 height 27
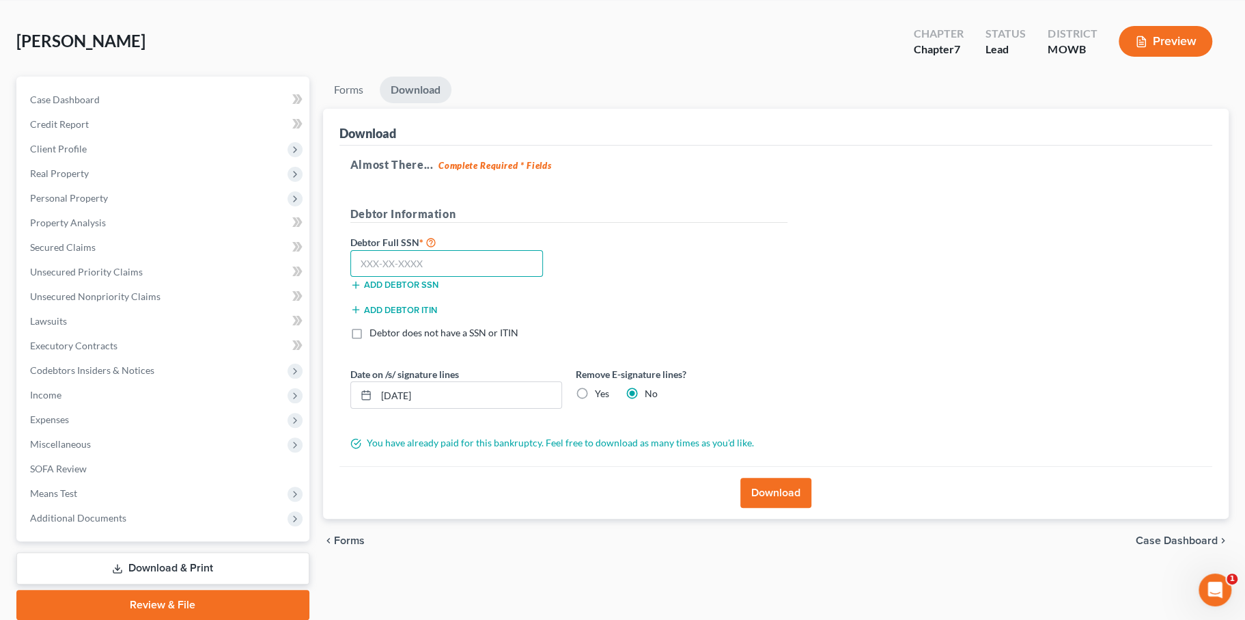
click at [449, 277] on input "text" at bounding box center [446, 263] width 193 height 27
click at [469, 277] on input "548" at bounding box center [446, 263] width 193 height 27
click at [426, 277] on input "548" at bounding box center [446, 263] width 193 height 27
click at [421, 277] on input "548-25" at bounding box center [446, 263] width 193 height 27
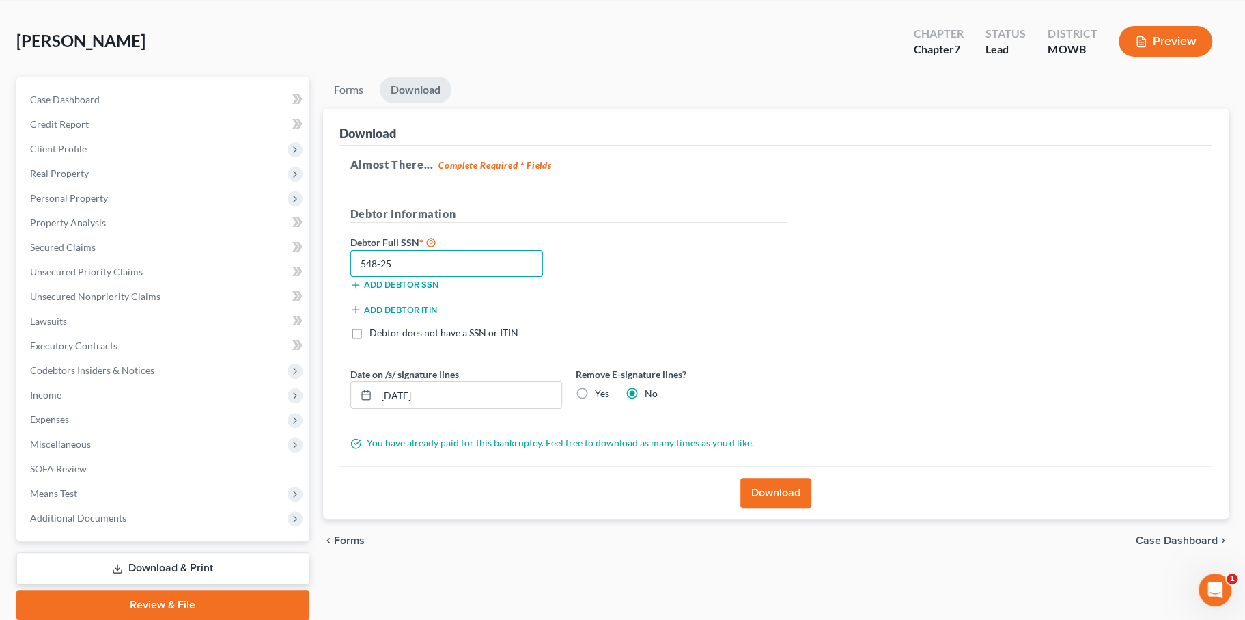
drag, startPoint x: 416, startPoint y: 338, endPoint x: 393, endPoint y: 338, distance: 22.5
click at [393, 277] on input "548-25" at bounding box center [446, 263] width 193 height 27
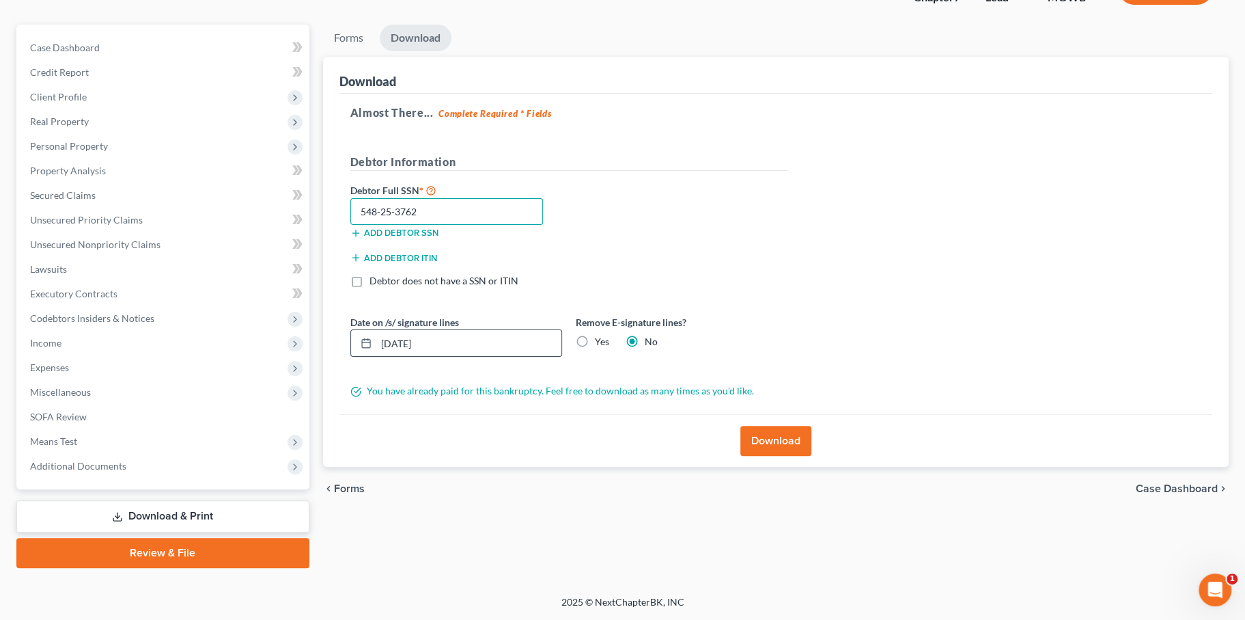
scroll to position [163, 0]
type input "548-25-3762"
drag, startPoint x: 749, startPoint y: 512, endPoint x: 668, endPoint y: 511, distance: 81.3
click at [673, 467] on div "Download" at bounding box center [775, 440] width 873 height 53
click at [609, 348] on label "Yes" at bounding box center [602, 342] width 14 height 14
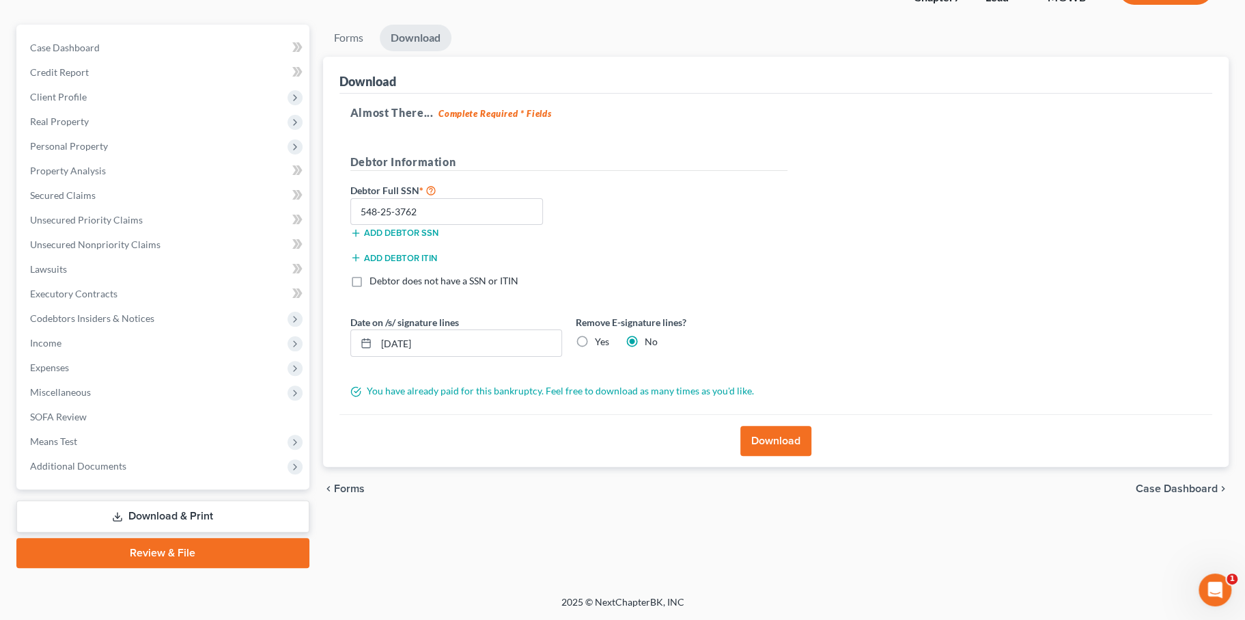
click at [609, 344] on input "Yes" at bounding box center [604, 339] width 9 height 9
radio input "true"
radio input "false"
click at [749, 456] on button "Download" at bounding box center [775, 441] width 71 height 30
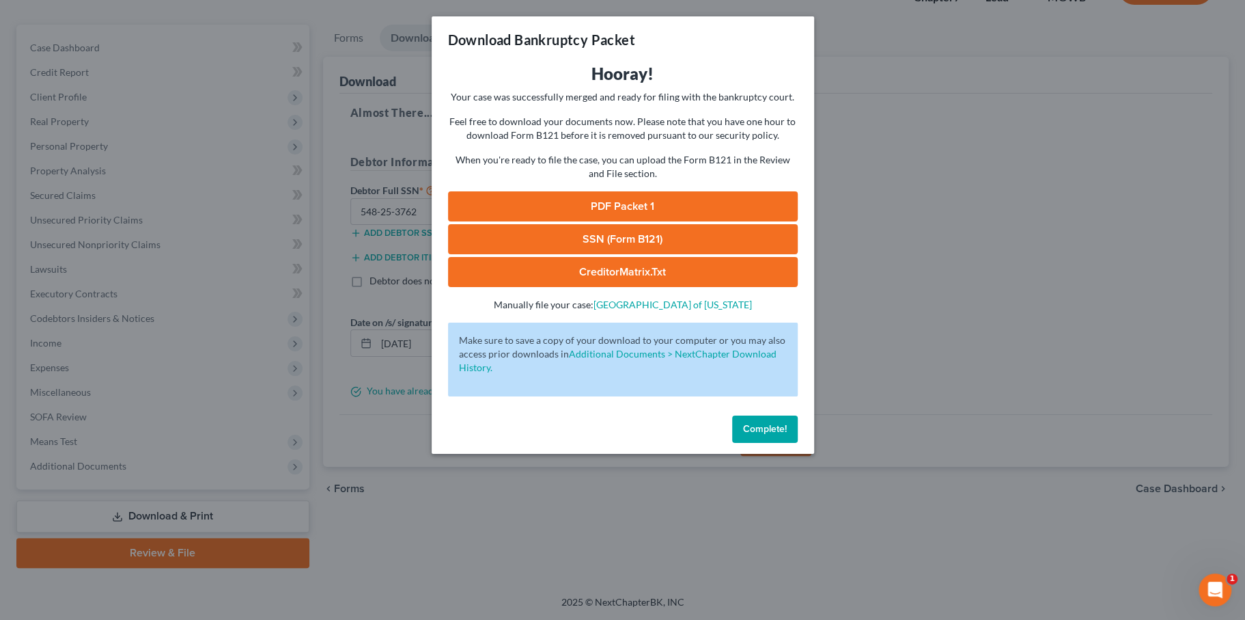
click at [613, 221] on link "PDF Packet 1" at bounding box center [623, 206] width 350 height 30
click at [492, 254] on link "SSN (Form B121)" at bounding box center [623, 239] width 350 height 30
click at [531, 287] on link "CreditorMatrix.txt" at bounding box center [623, 272] width 350 height 30
click at [782, 434] on span "Complete!" at bounding box center [765, 429] width 44 height 12
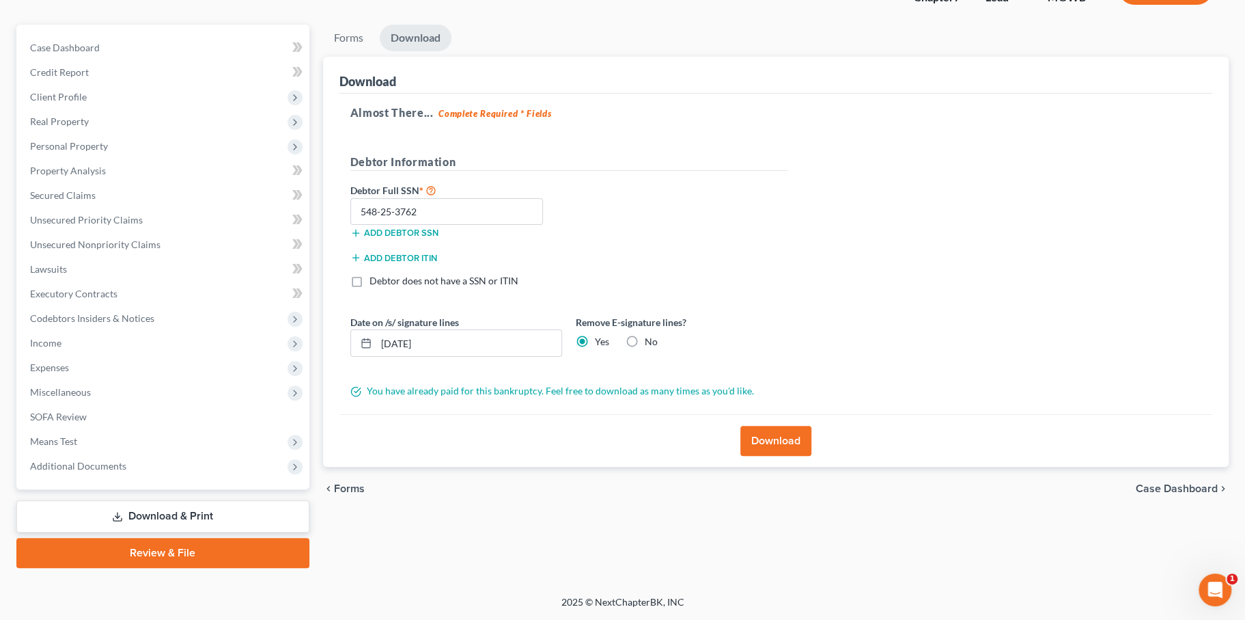
scroll to position [284, 0]
click at [1136, 483] on span "Case Dashboard" at bounding box center [1177, 488] width 82 height 11
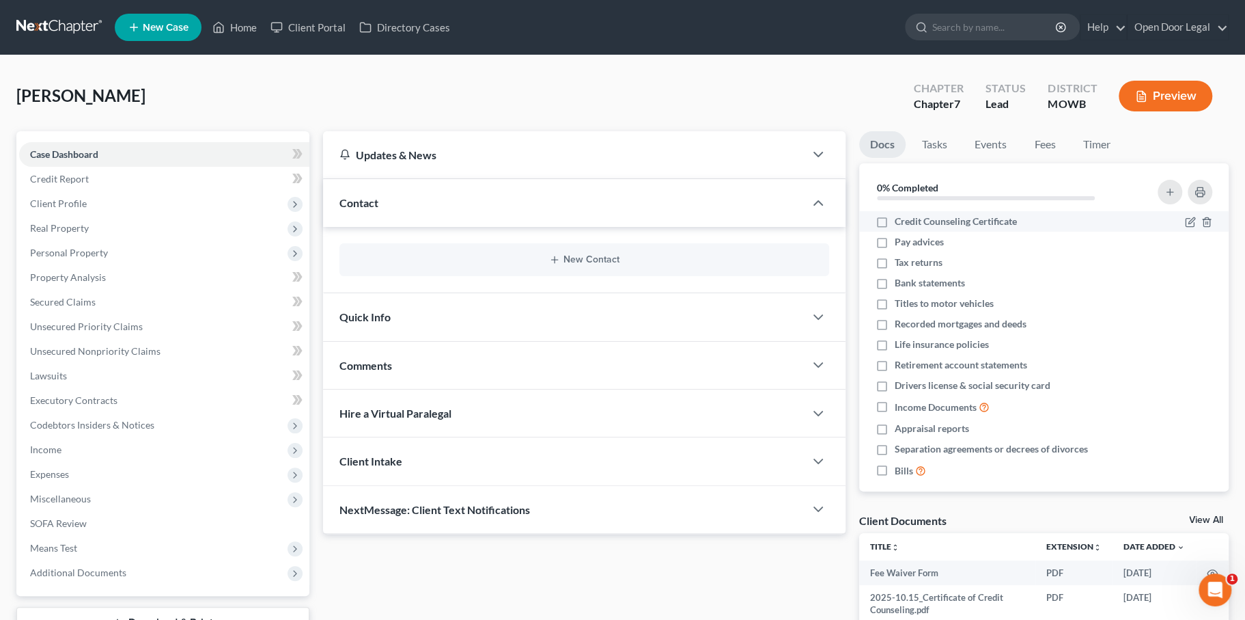
click at [895, 228] on label "Credit Counseling Certificate" at bounding box center [956, 221] width 122 height 14
click at [900, 223] on input "Credit Counseling Certificate" at bounding box center [904, 218] width 9 height 9
checkbox input "true"
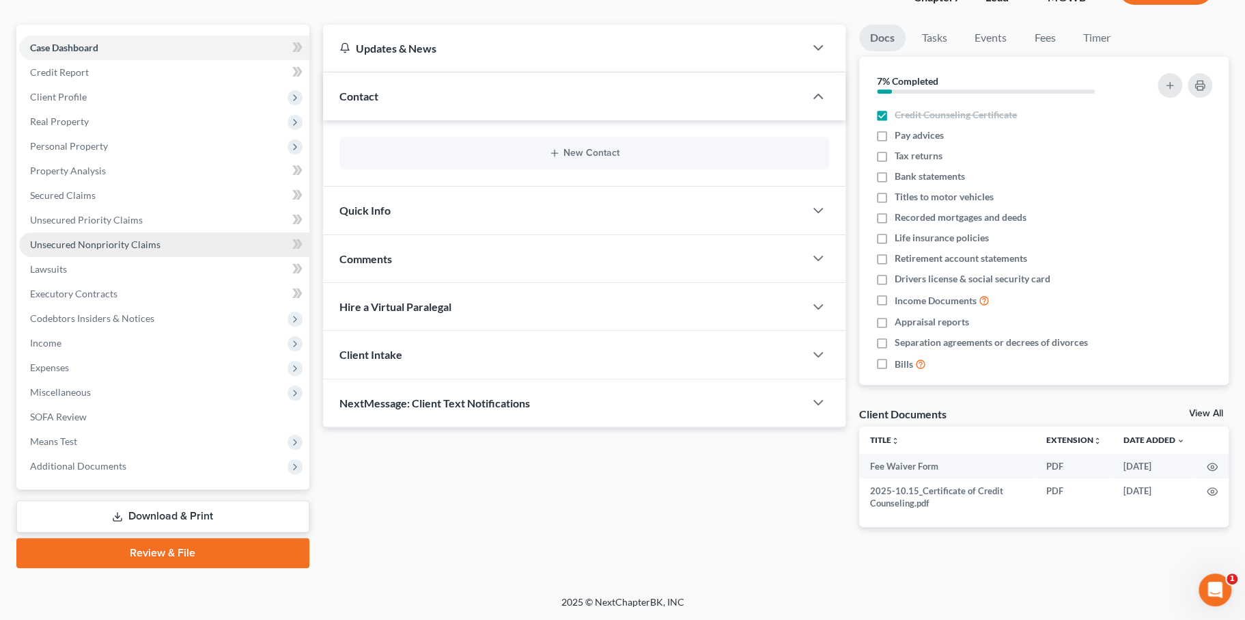
scroll to position [292, 0]
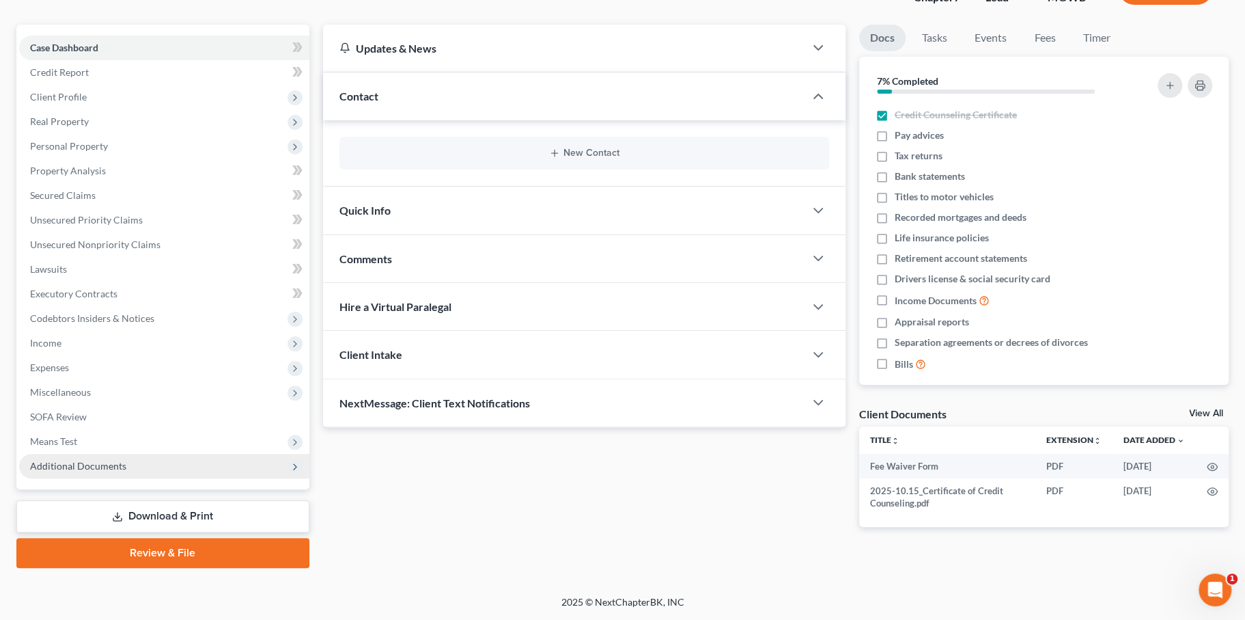
click at [126, 460] on span "Additional Documents" at bounding box center [78, 466] width 96 height 12
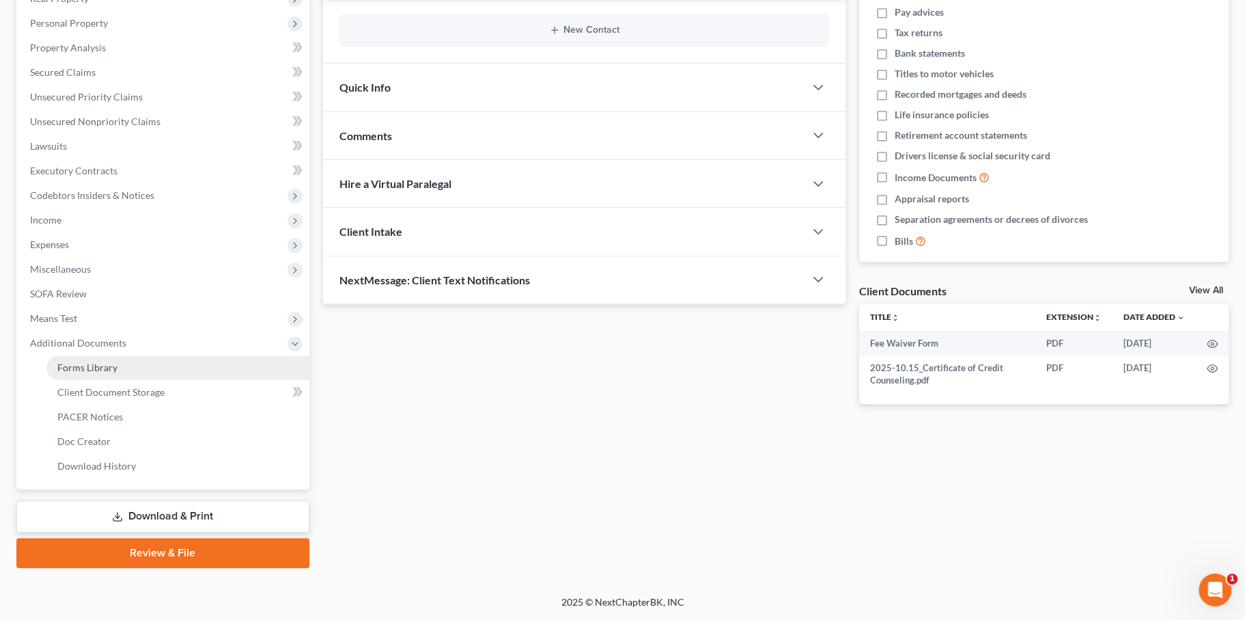
click at [142, 380] on link "Forms Library" at bounding box center [177, 367] width 263 height 25
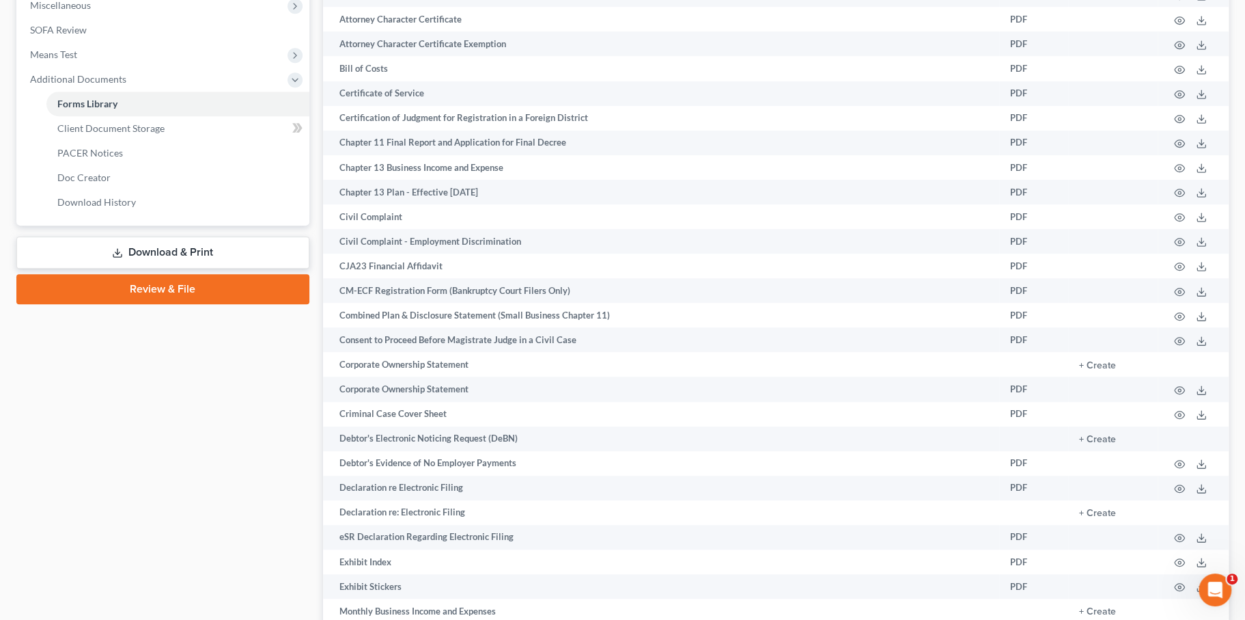
scroll to position [496, 0]
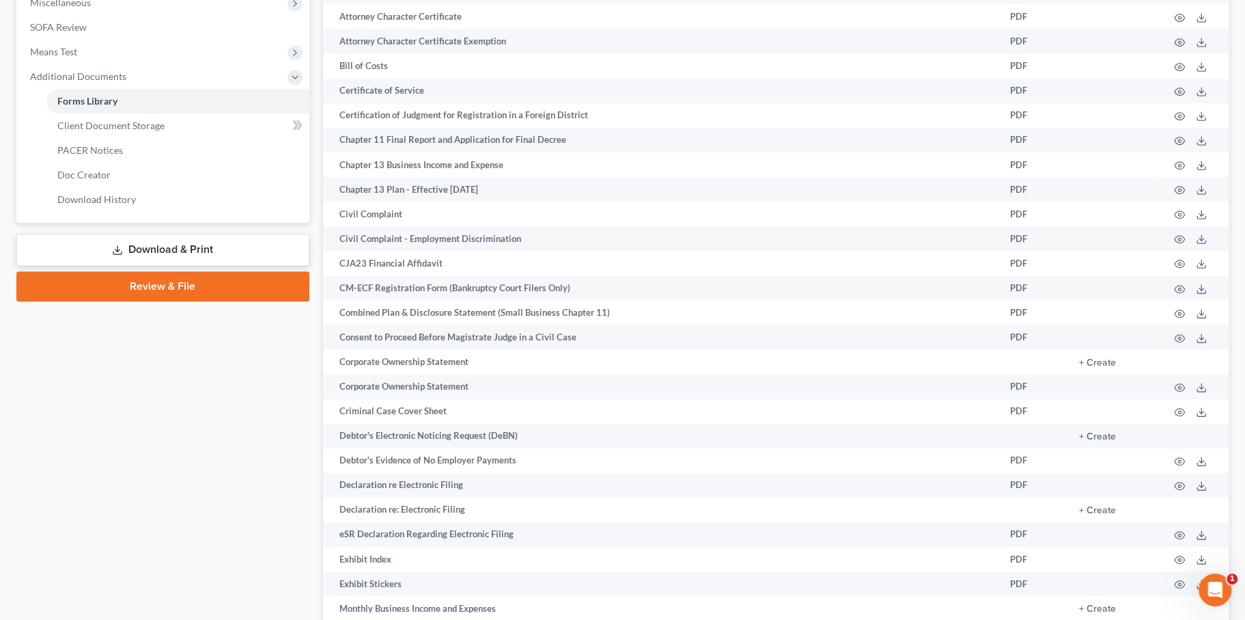
click at [190, 301] on link "Review & File" at bounding box center [162, 286] width 293 height 30
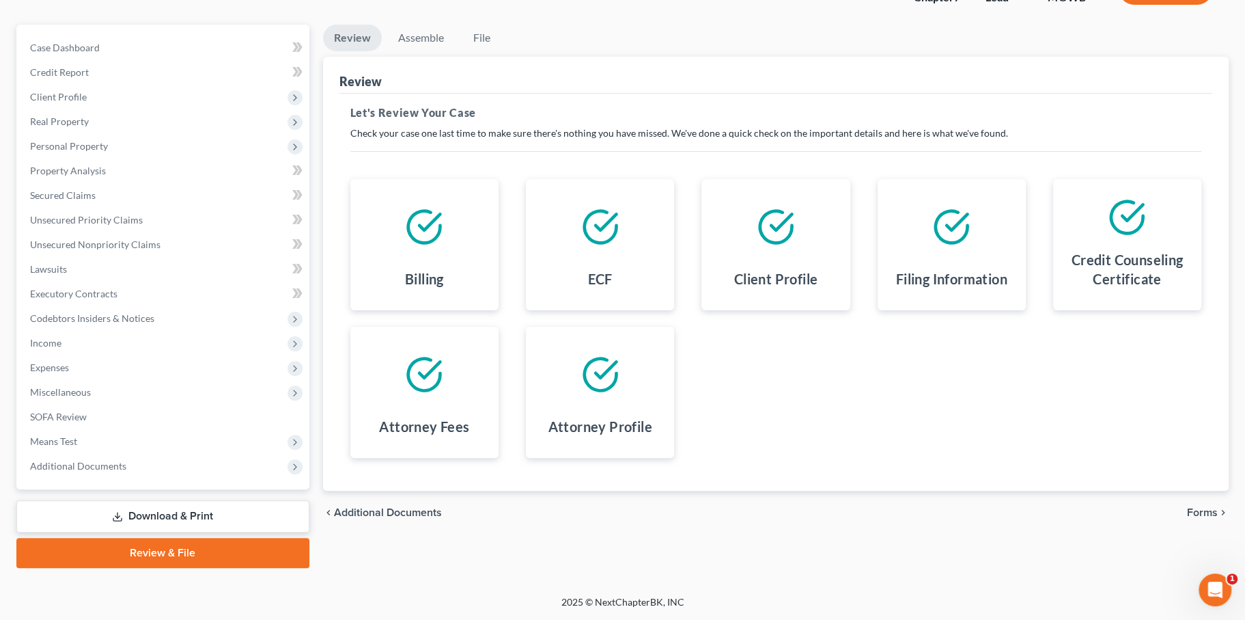
scroll to position [284, 0]
click at [1190, 507] on span "Forms" at bounding box center [1202, 512] width 31 height 11
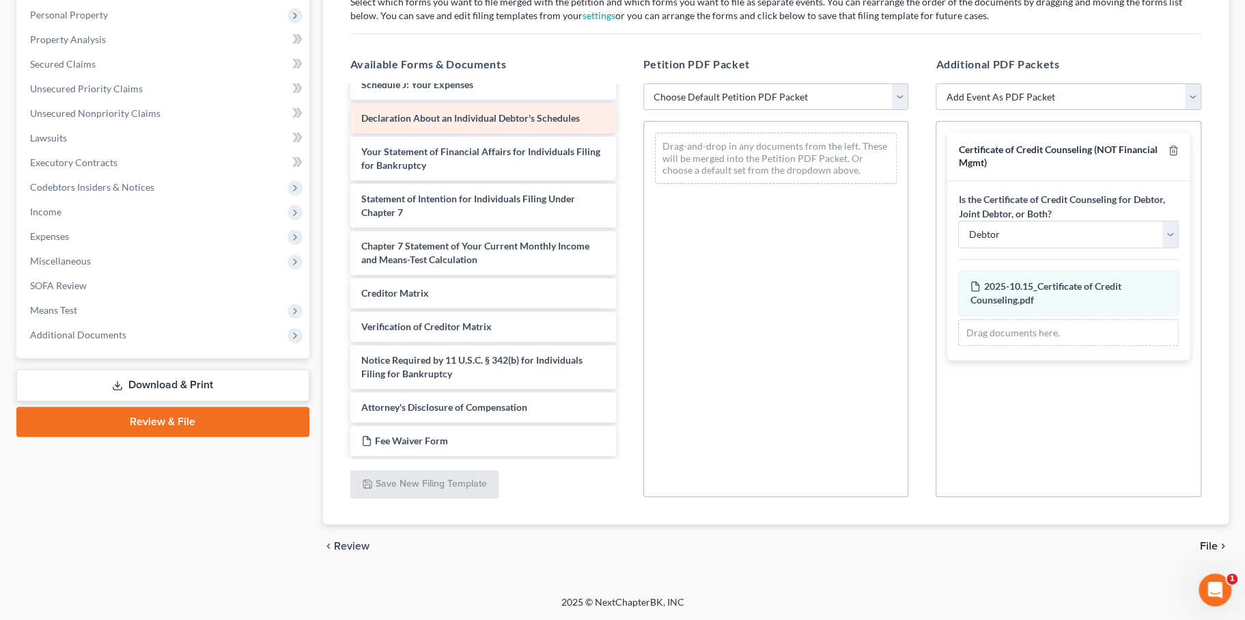
scroll to position [594, 0]
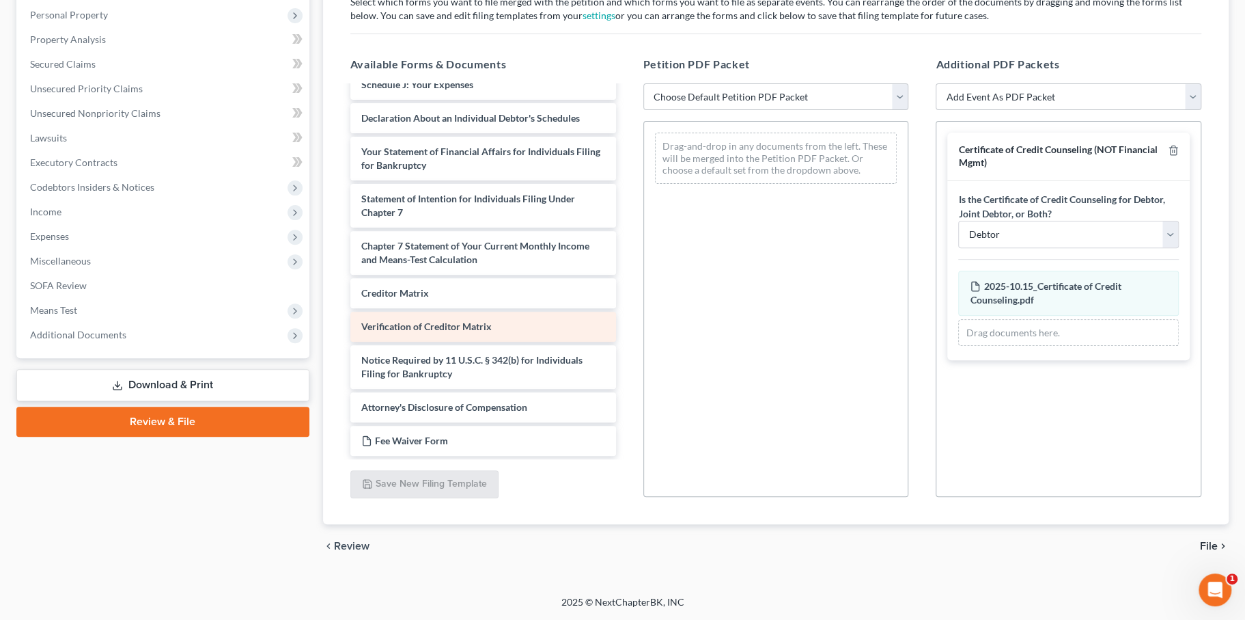
click at [486, 332] on span "Verification of Creditor Matrix" at bounding box center [426, 326] width 130 height 12
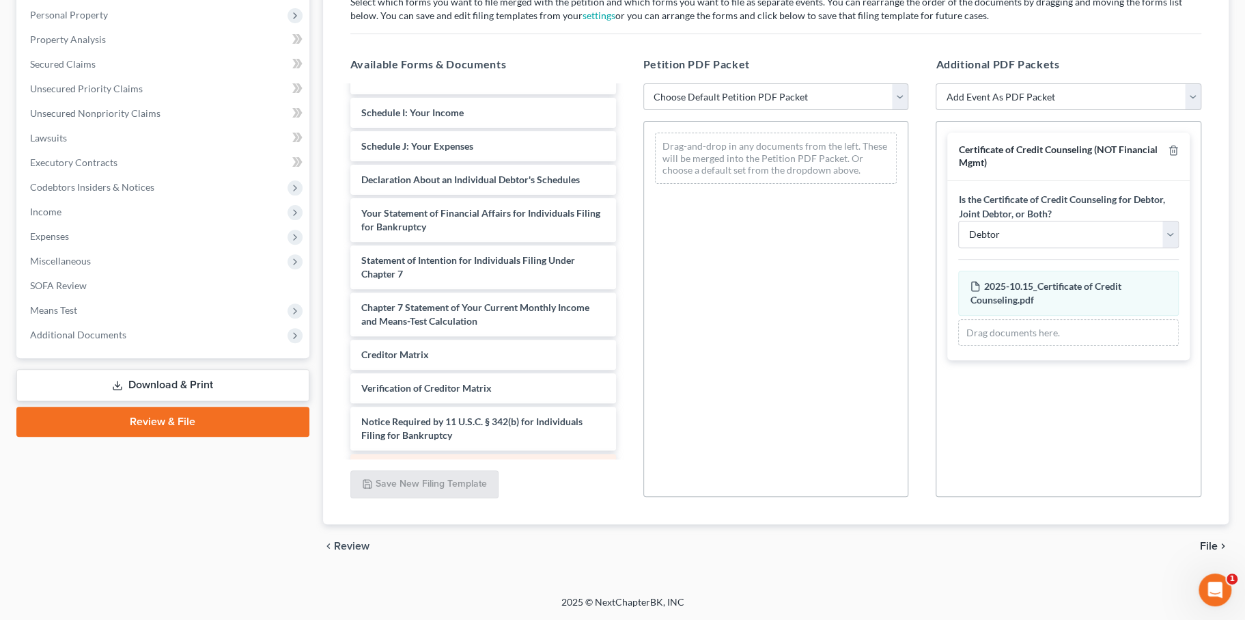
scroll to position [269, 0]
